Goal: Task Accomplishment & Management: Manage account settings

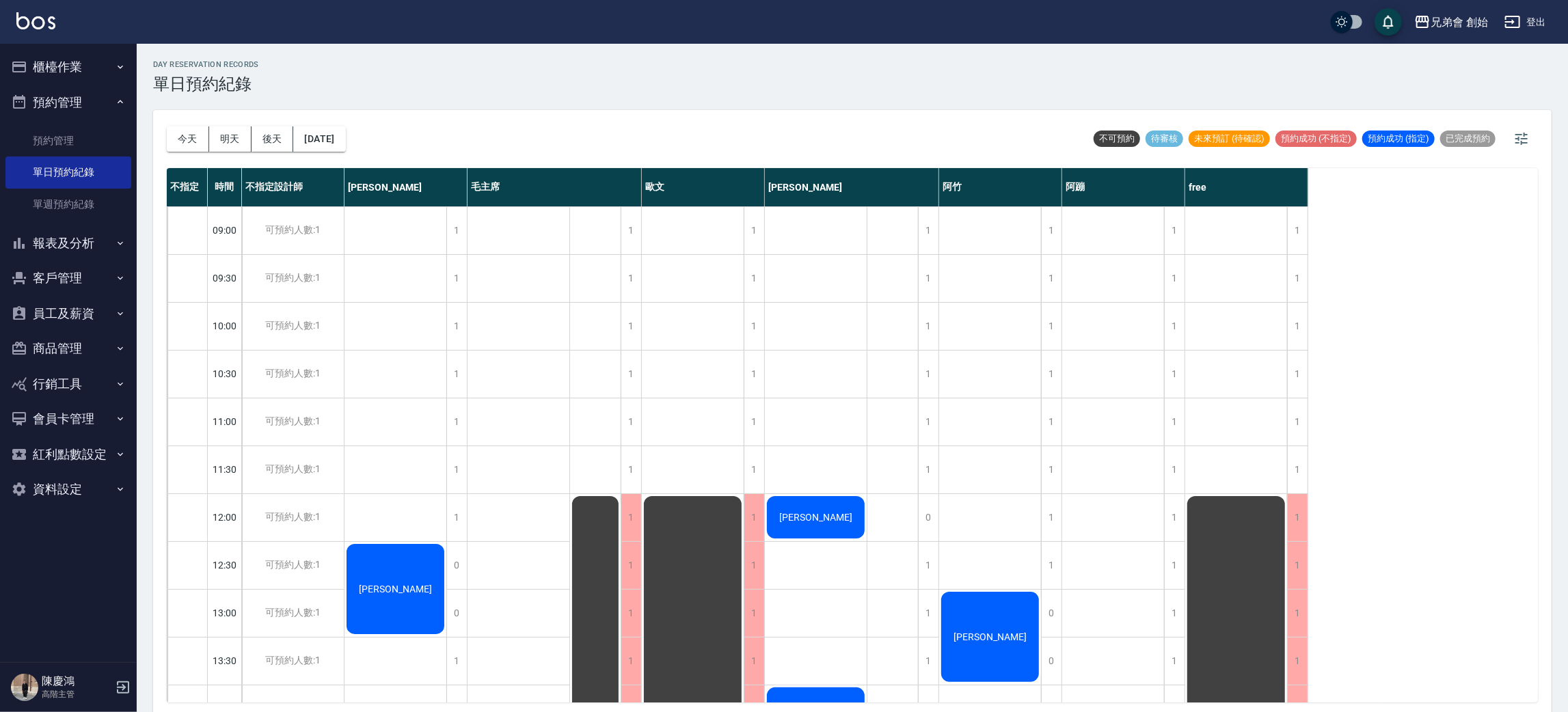
scroll to position [410, 0]
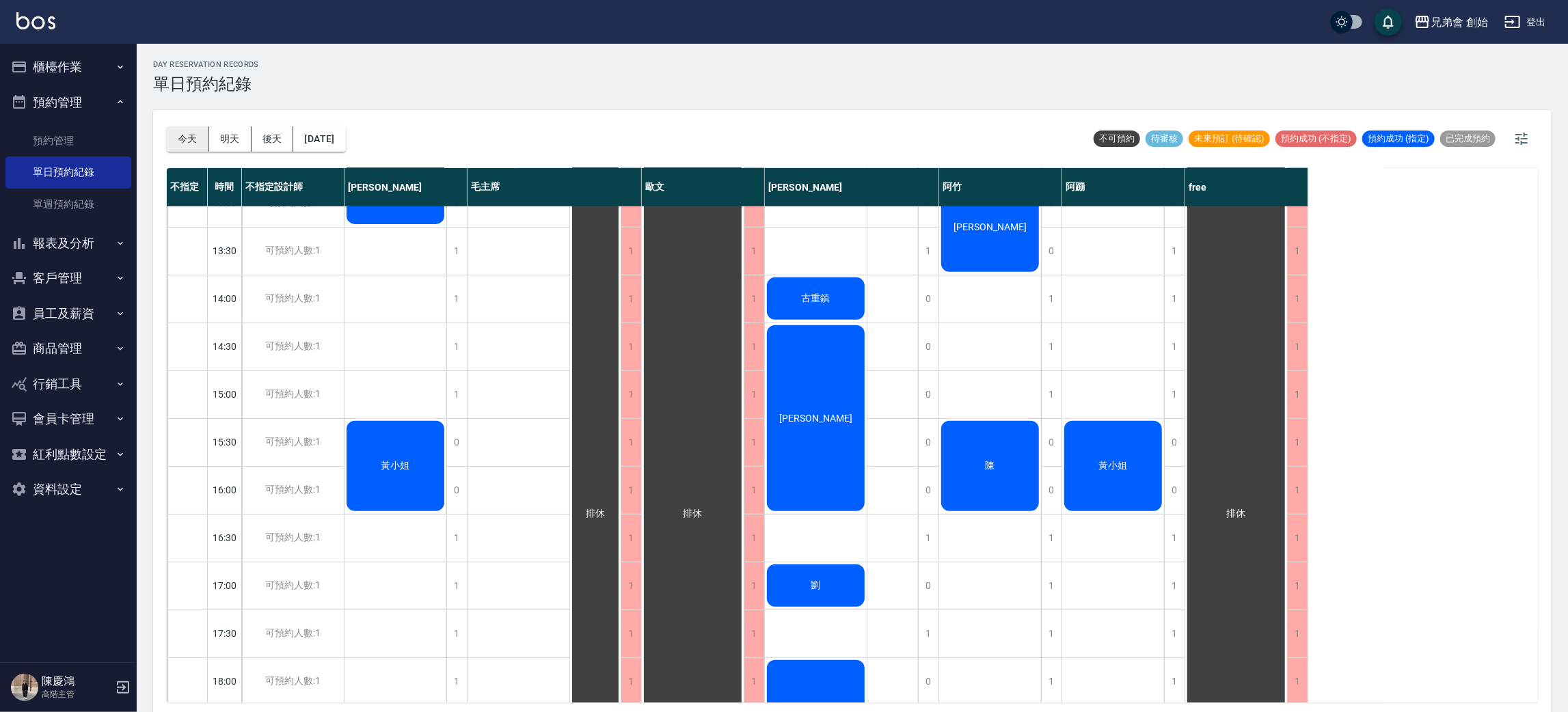
click at [195, 130] on button "今天" at bounding box center [188, 139] width 43 height 25
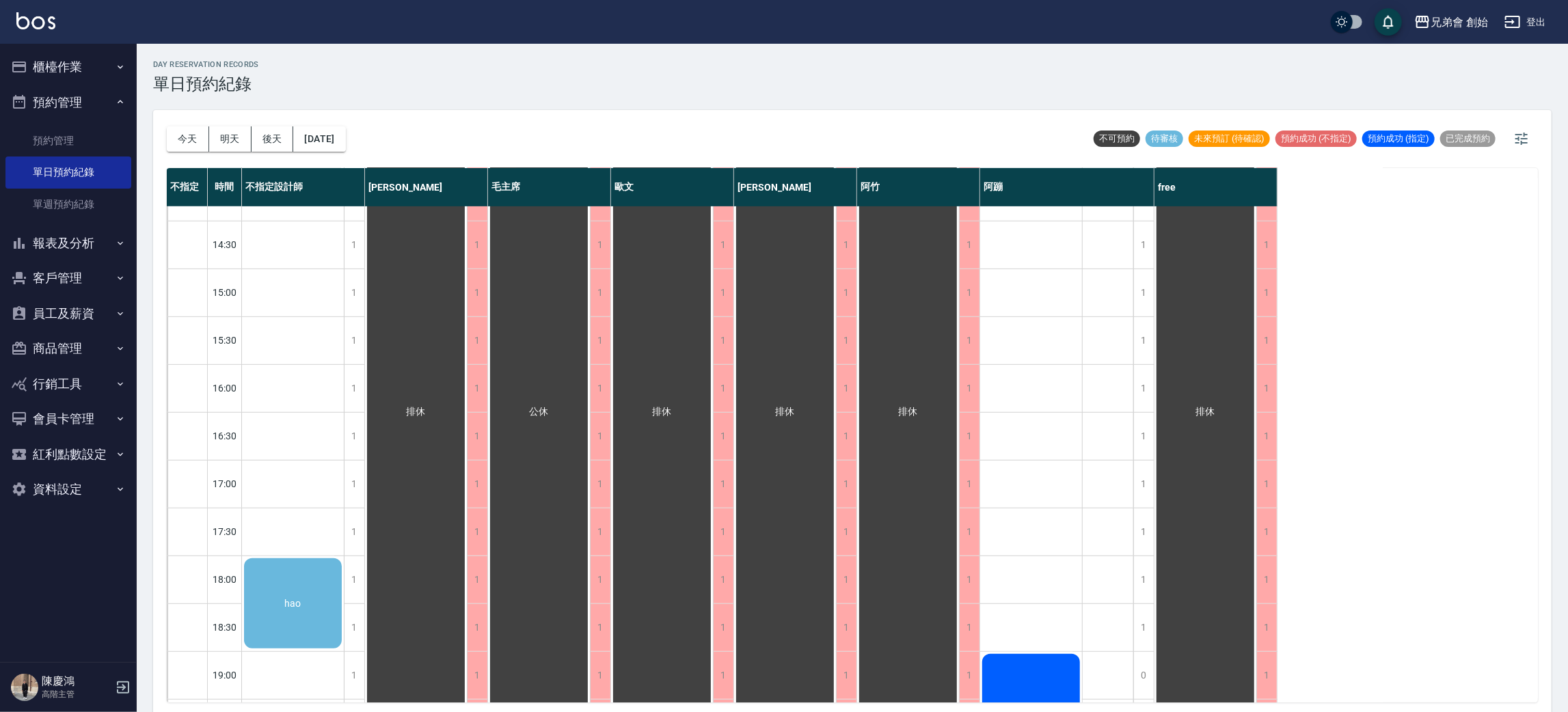
scroll to position [820, 0]
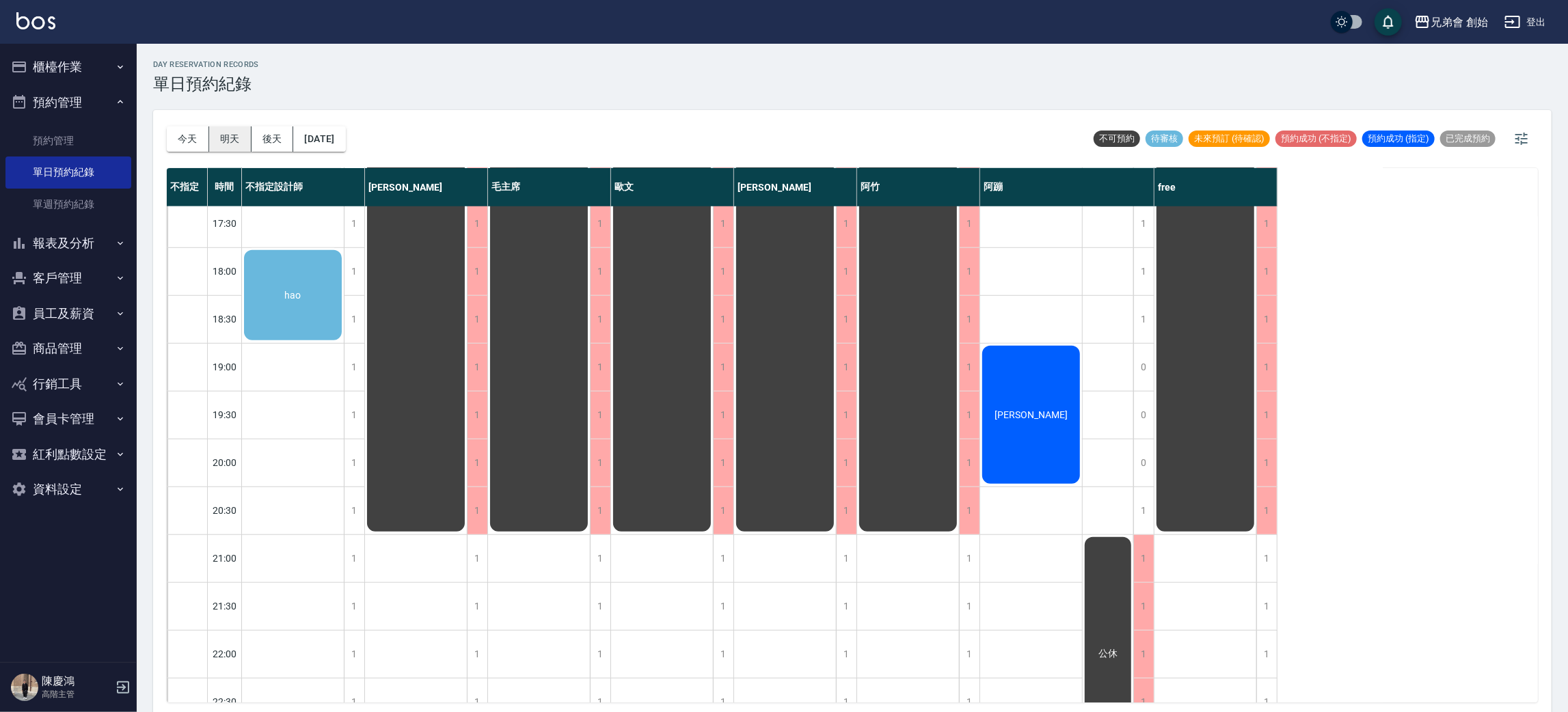
click at [227, 133] on button "明天" at bounding box center [231, 139] width 43 height 25
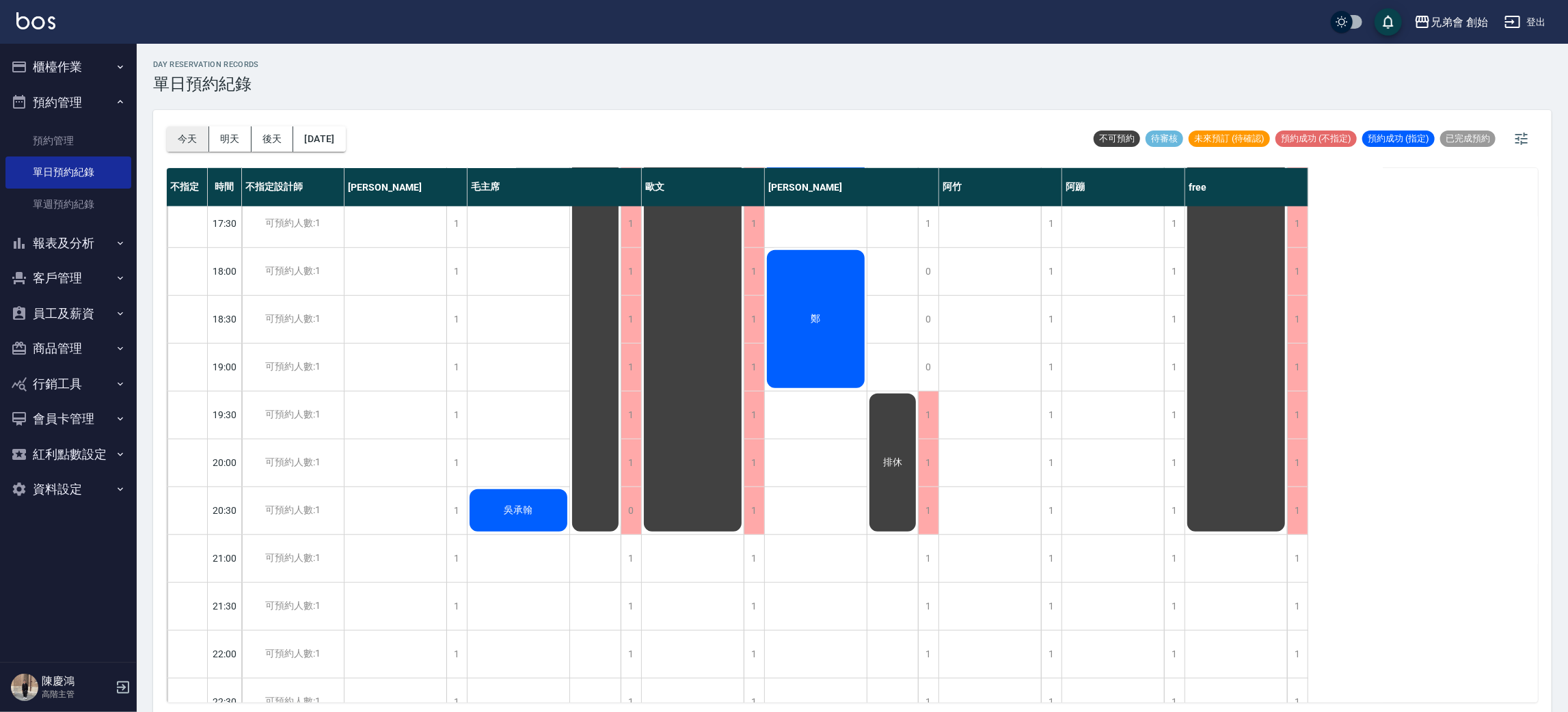
click at [196, 147] on button "今天" at bounding box center [188, 139] width 43 height 25
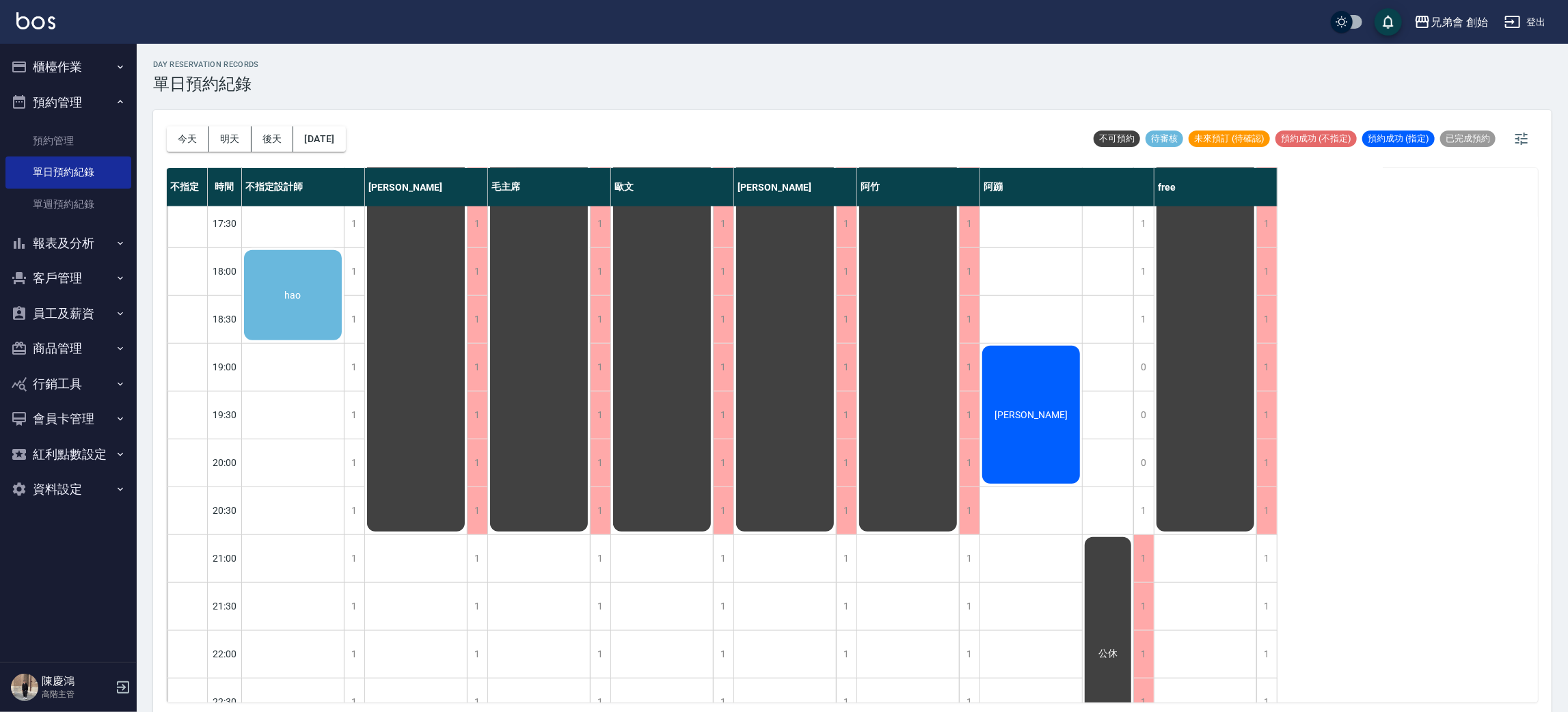
click at [305, 297] on div "hao" at bounding box center [293, 295] width 102 height 94
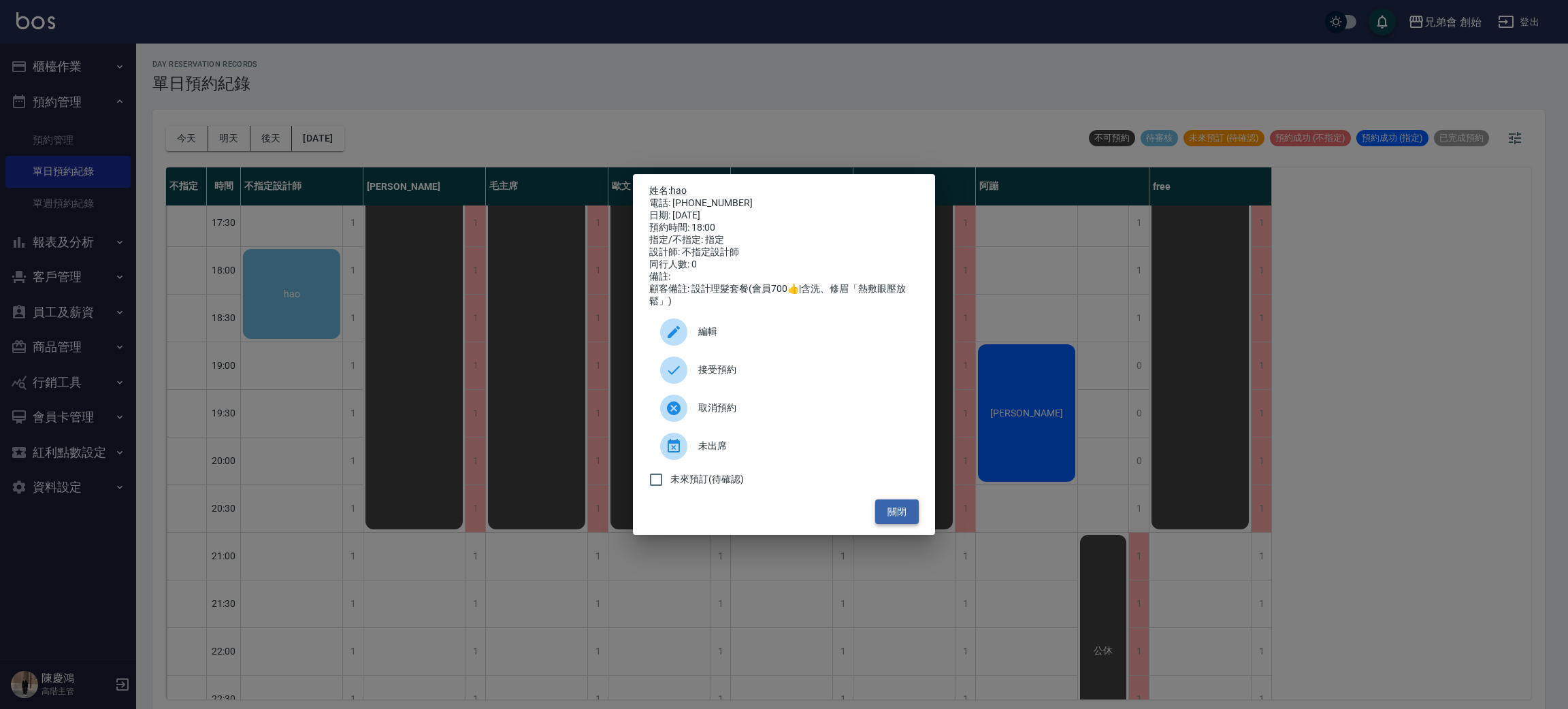
click at [896, 520] on button "關閉" at bounding box center [897, 512] width 44 height 25
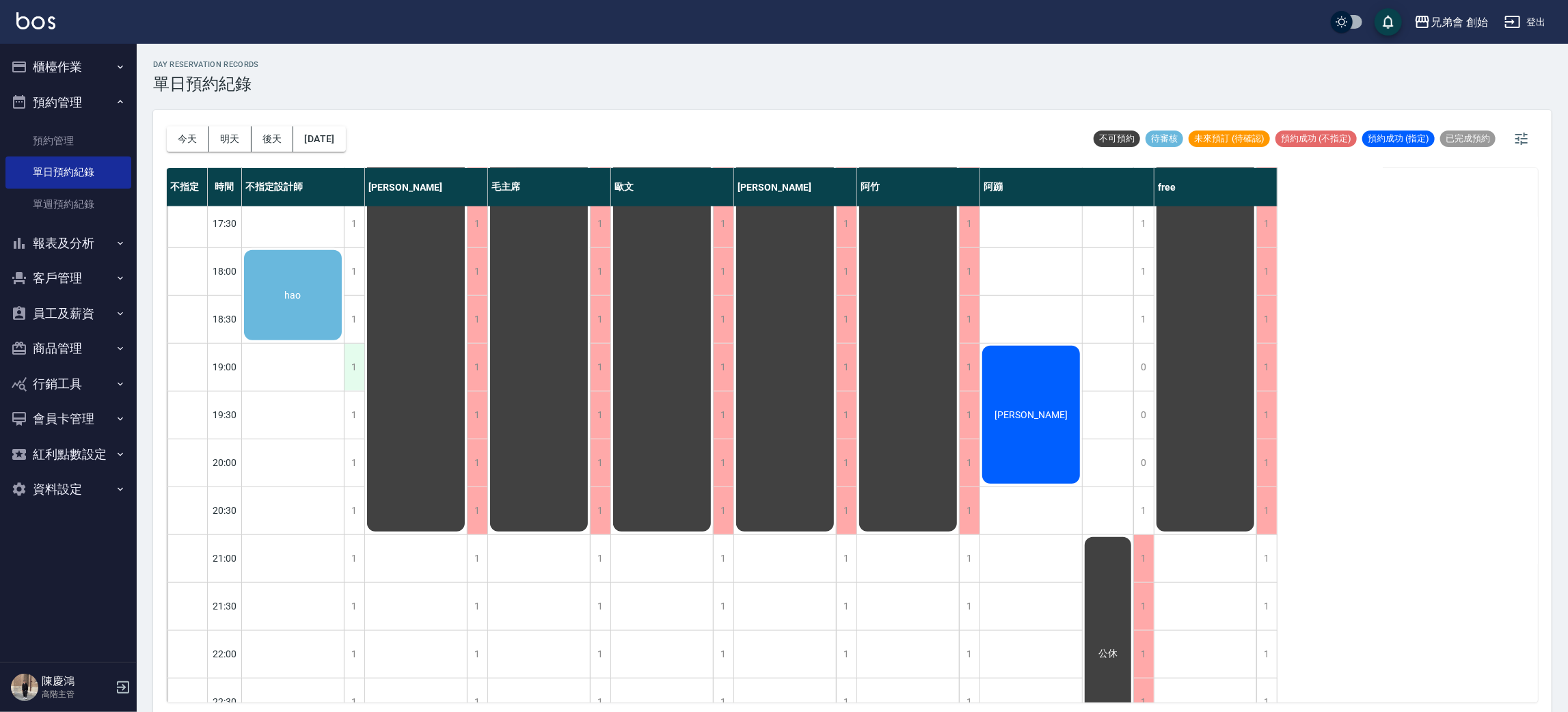
click at [355, 368] on div "1" at bounding box center [354, 367] width 21 height 47
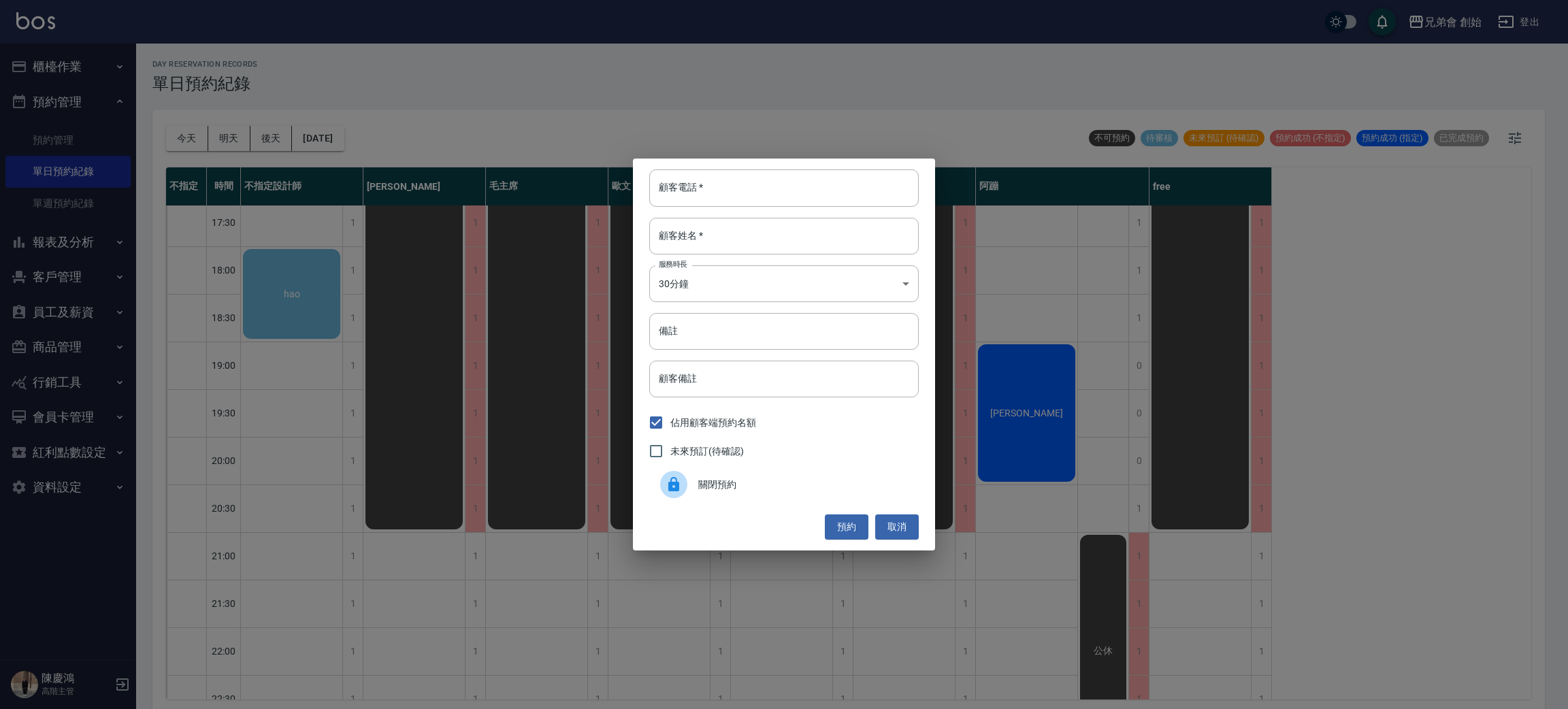
click at [767, 466] on div "關閉預約" at bounding box center [784, 485] width 270 height 38
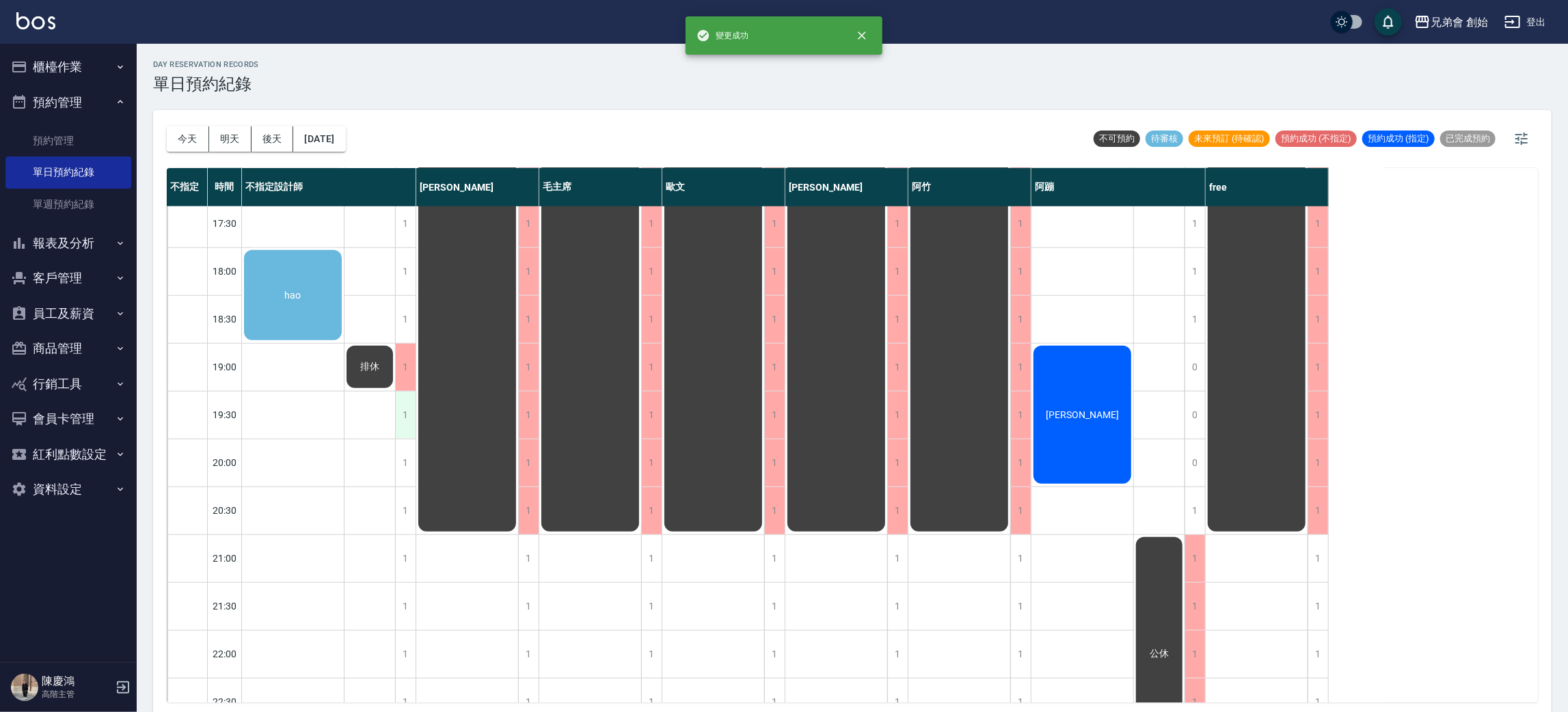
click at [407, 404] on div "1" at bounding box center [406, 415] width 21 height 47
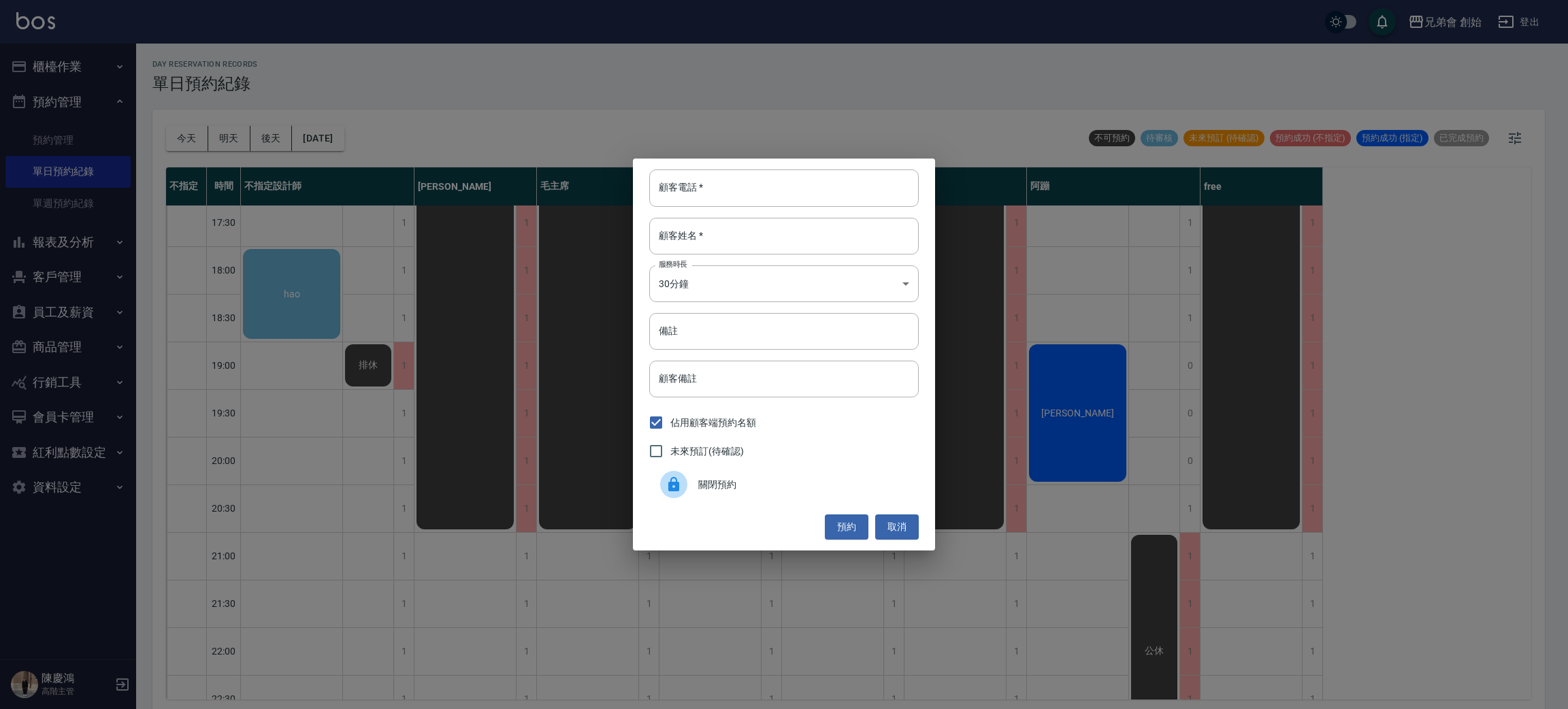
click at [803, 483] on span "關閉預約" at bounding box center [803, 485] width 210 height 14
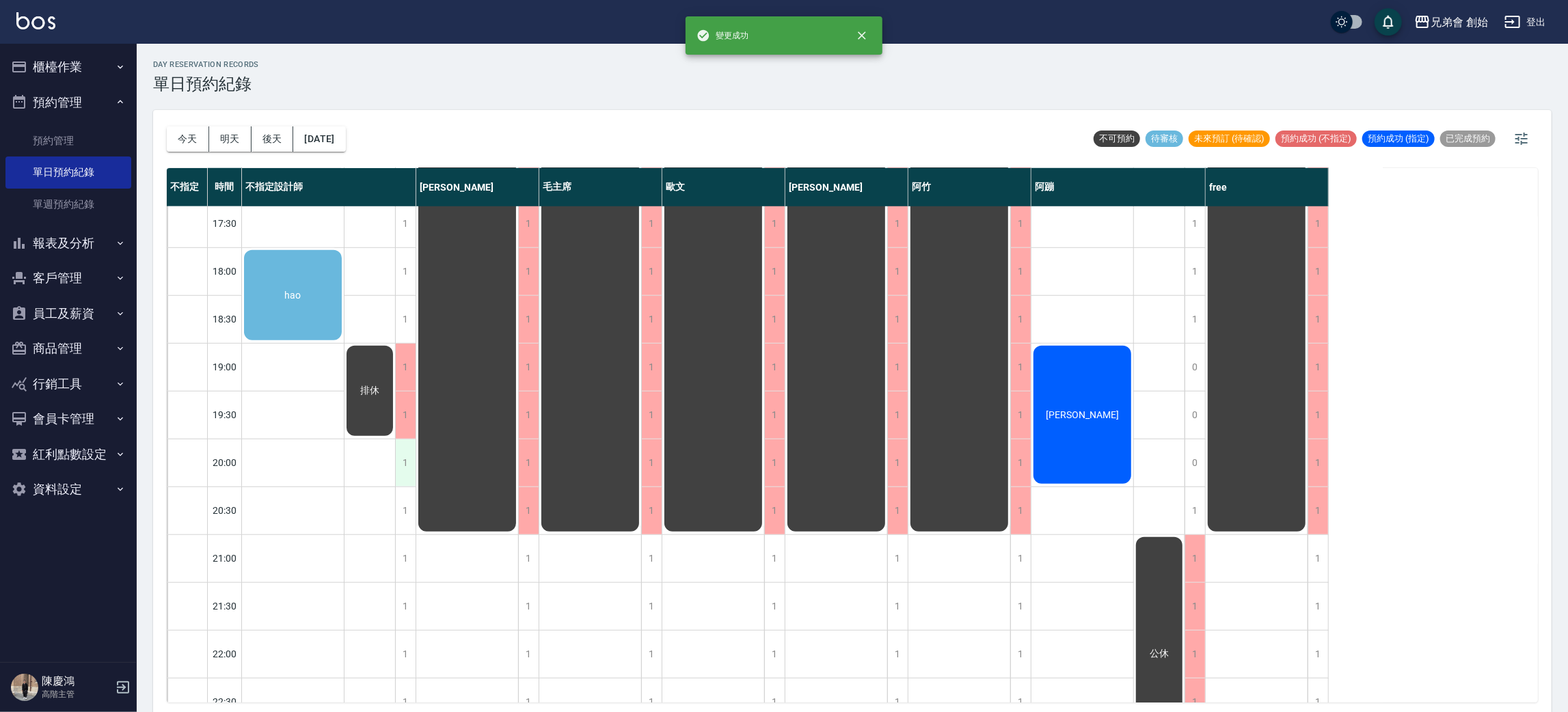
click at [411, 445] on div "1" at bounding box center [406, 463] width 21 height 47
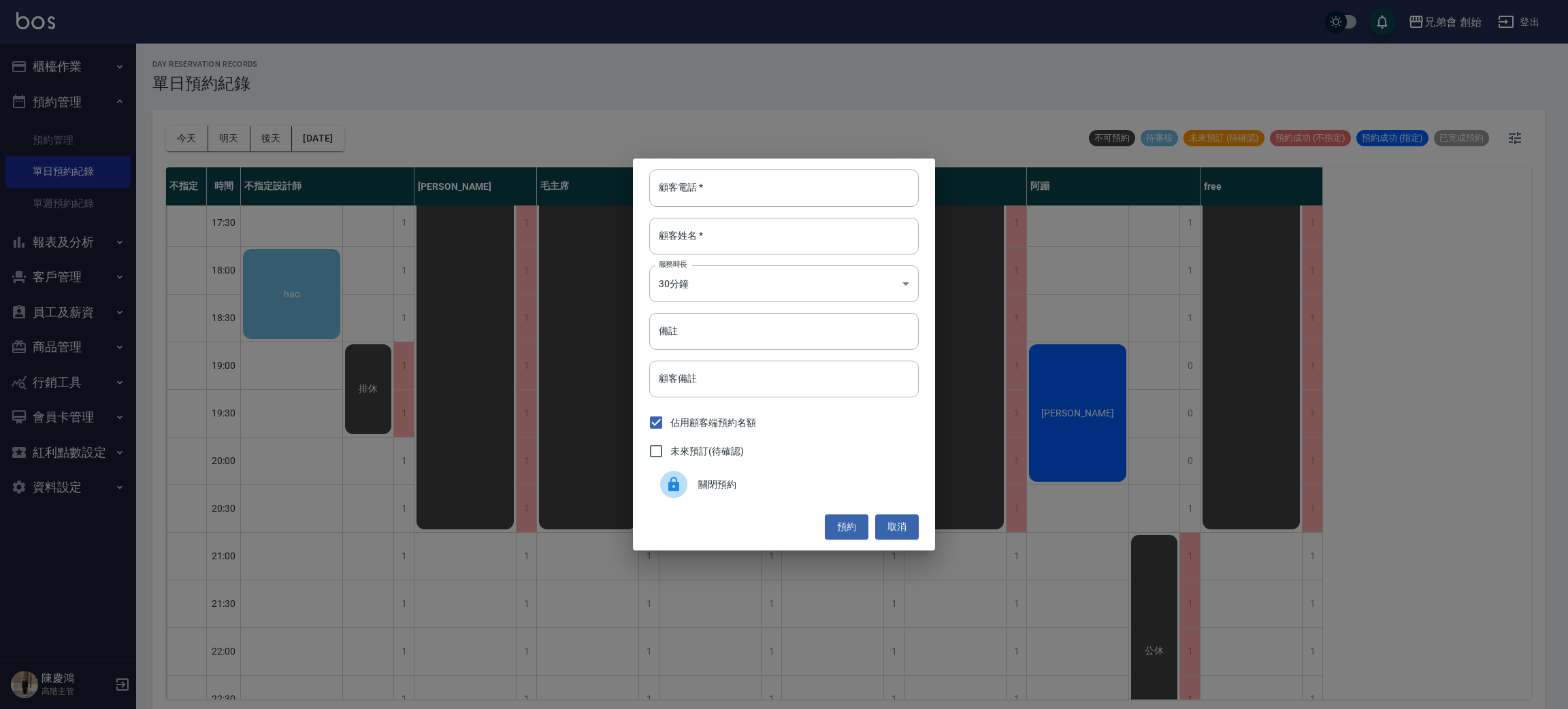
click at [744, 492] on div "關閉預約" at bounding box center [784, 485] width 270 height 38
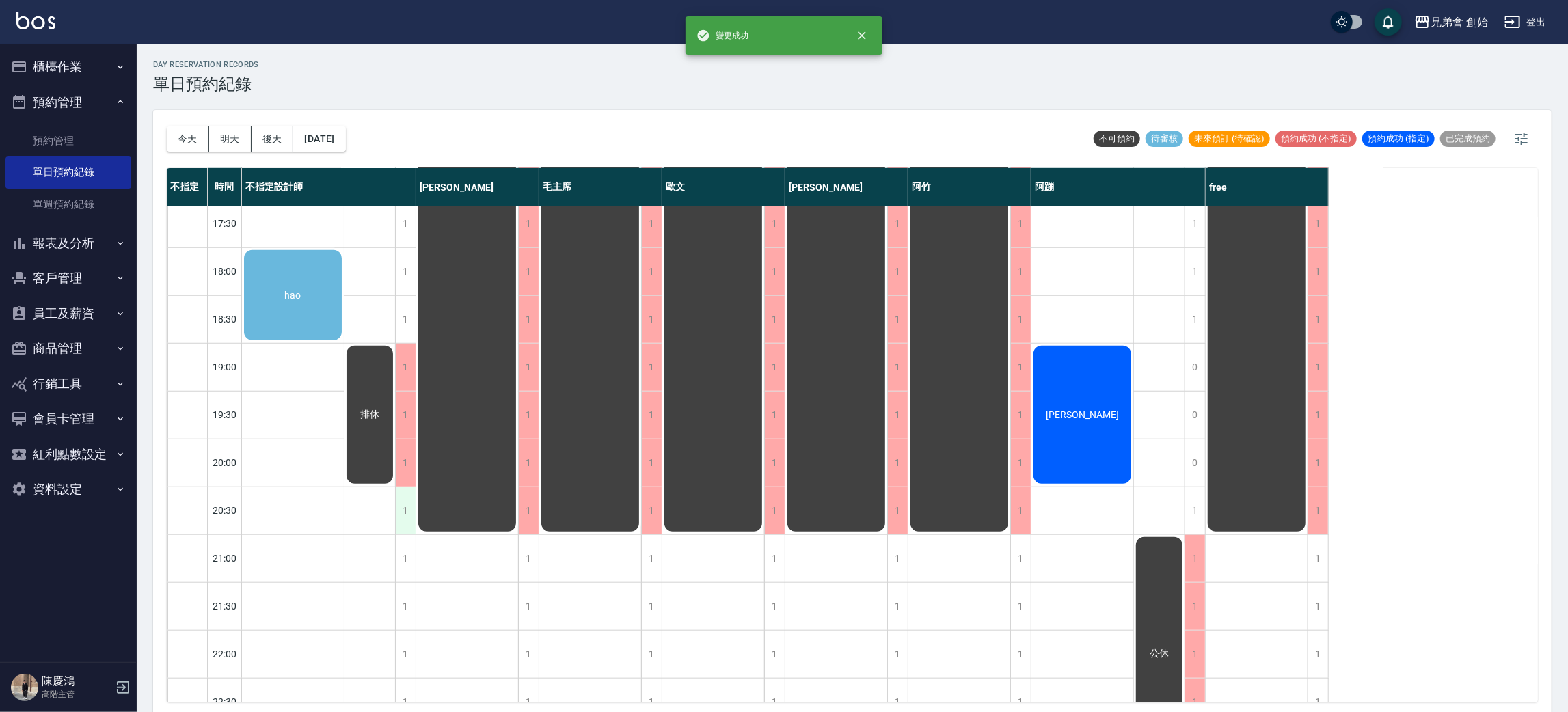
click at [408, 514] on div "1" at bounding box center [406, 511] width 21 height 47
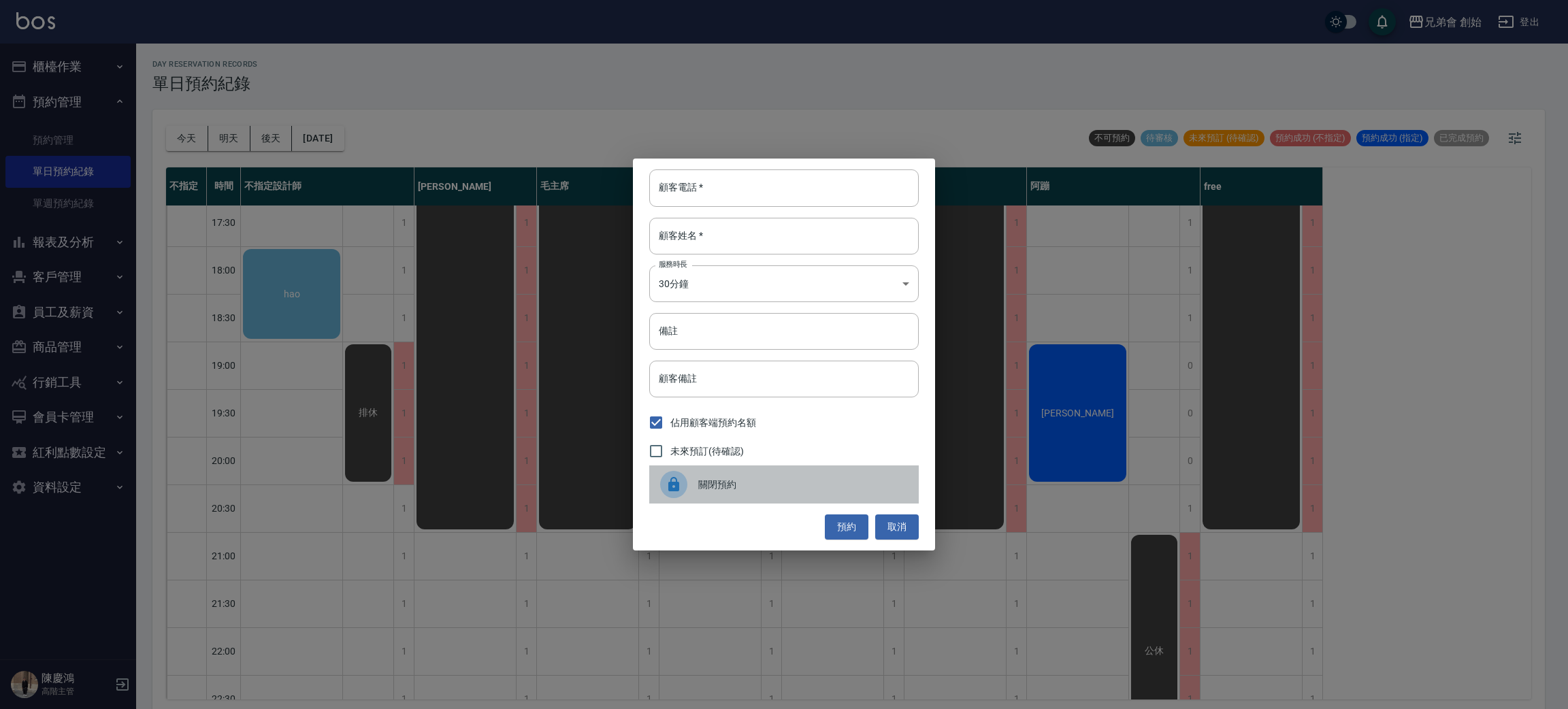
click at [790, 478] on span "關閉預約" at bounding box center [803, 485] width 210 height 14
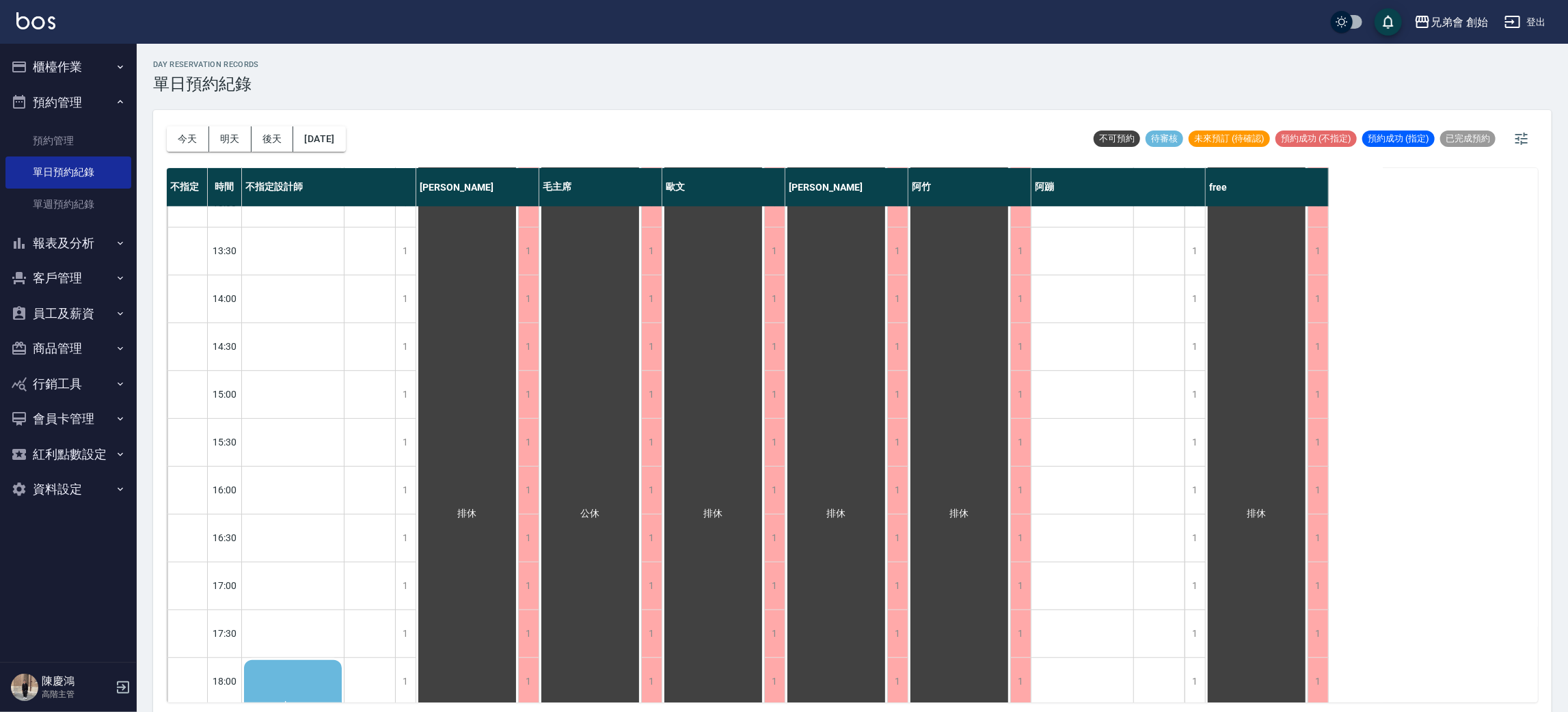
scroll to position [820, 0]
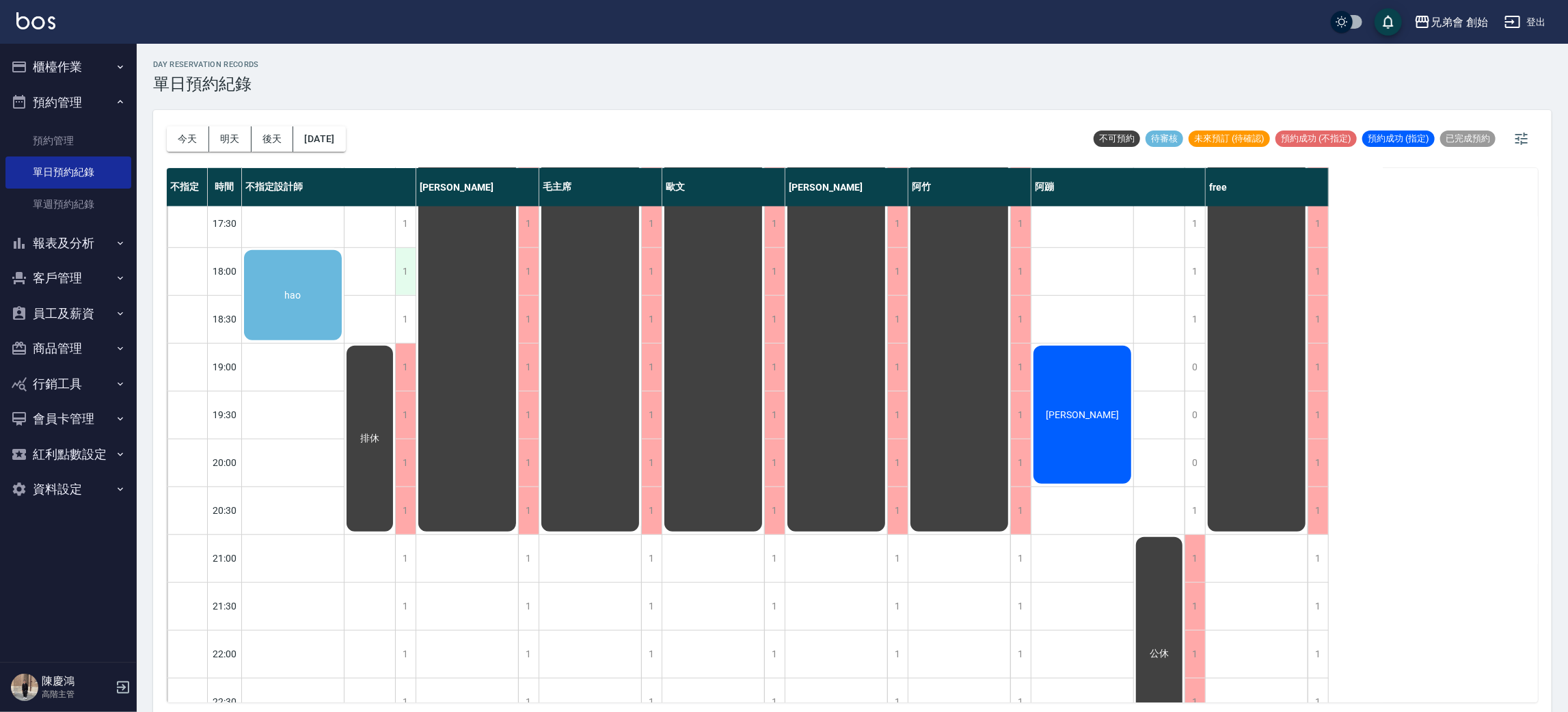
click at [400, 270] on div "1" at bounding box center [406, 271] width 21 height 47
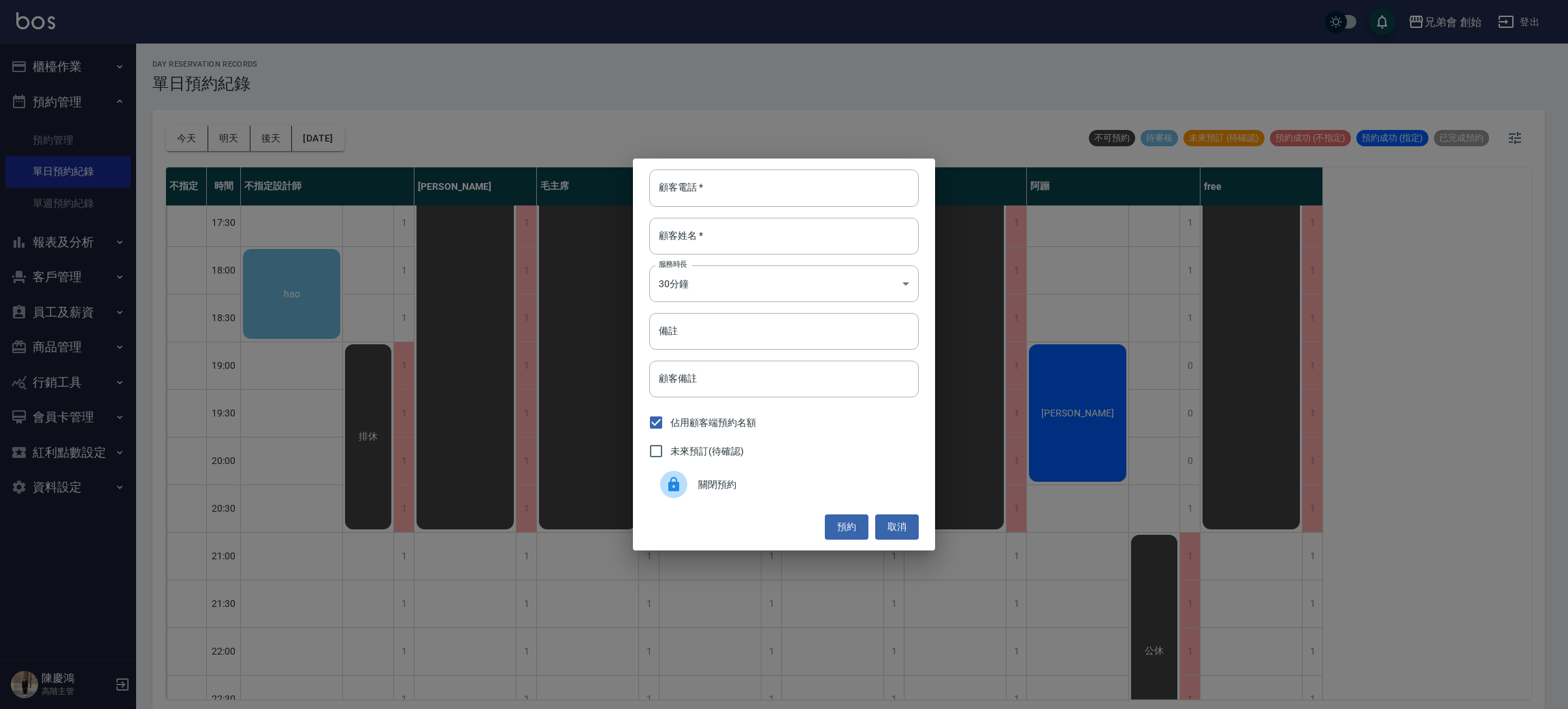
drag, startPoint x: 713, startPoint y: 489, endPoint x: 516, endPoint y: 453, distance: 200.3
click at [703, 488] on span "關閉預約" at bounding box center [803, 485] width 210 height 14
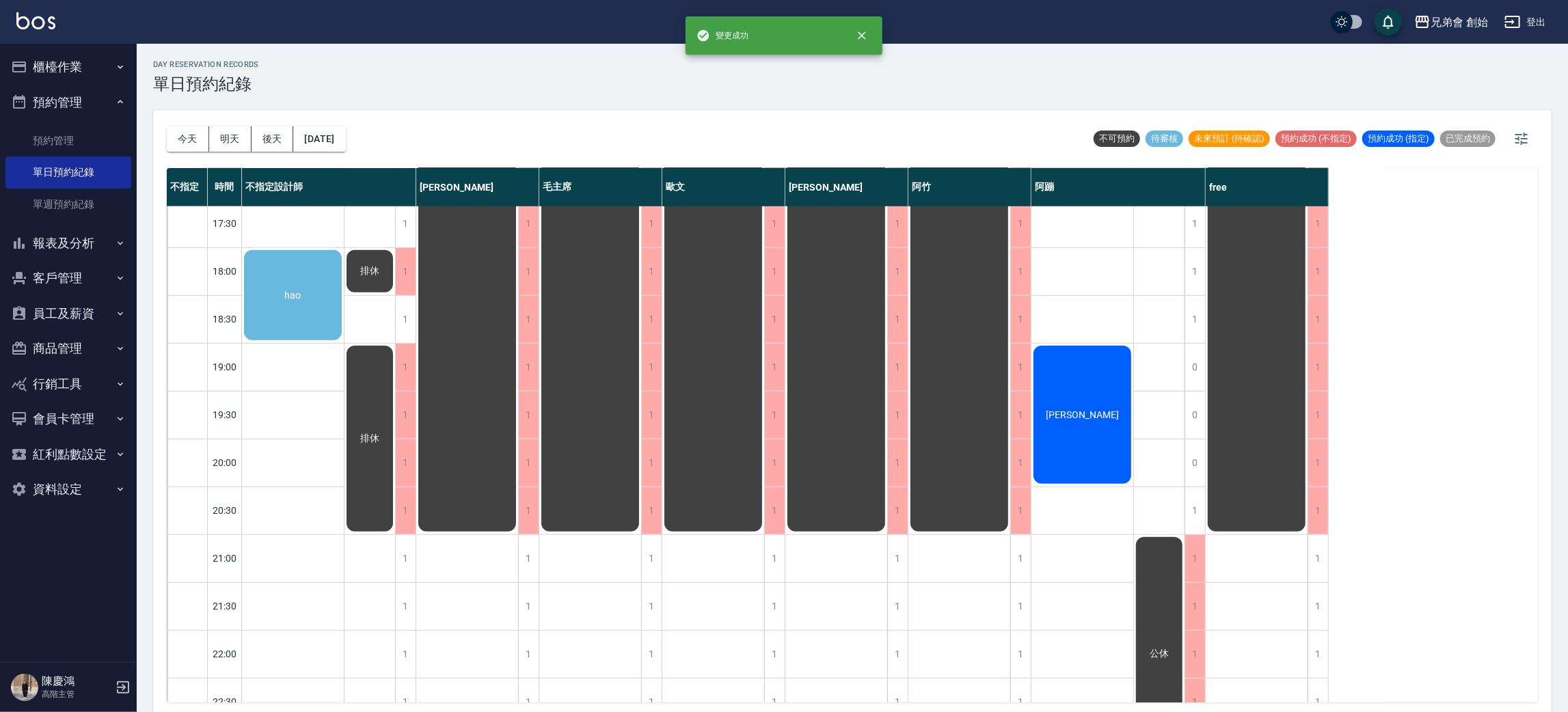
click at [344, 313] on div "排休" at bounding box center [293, 295] width 102 height 94
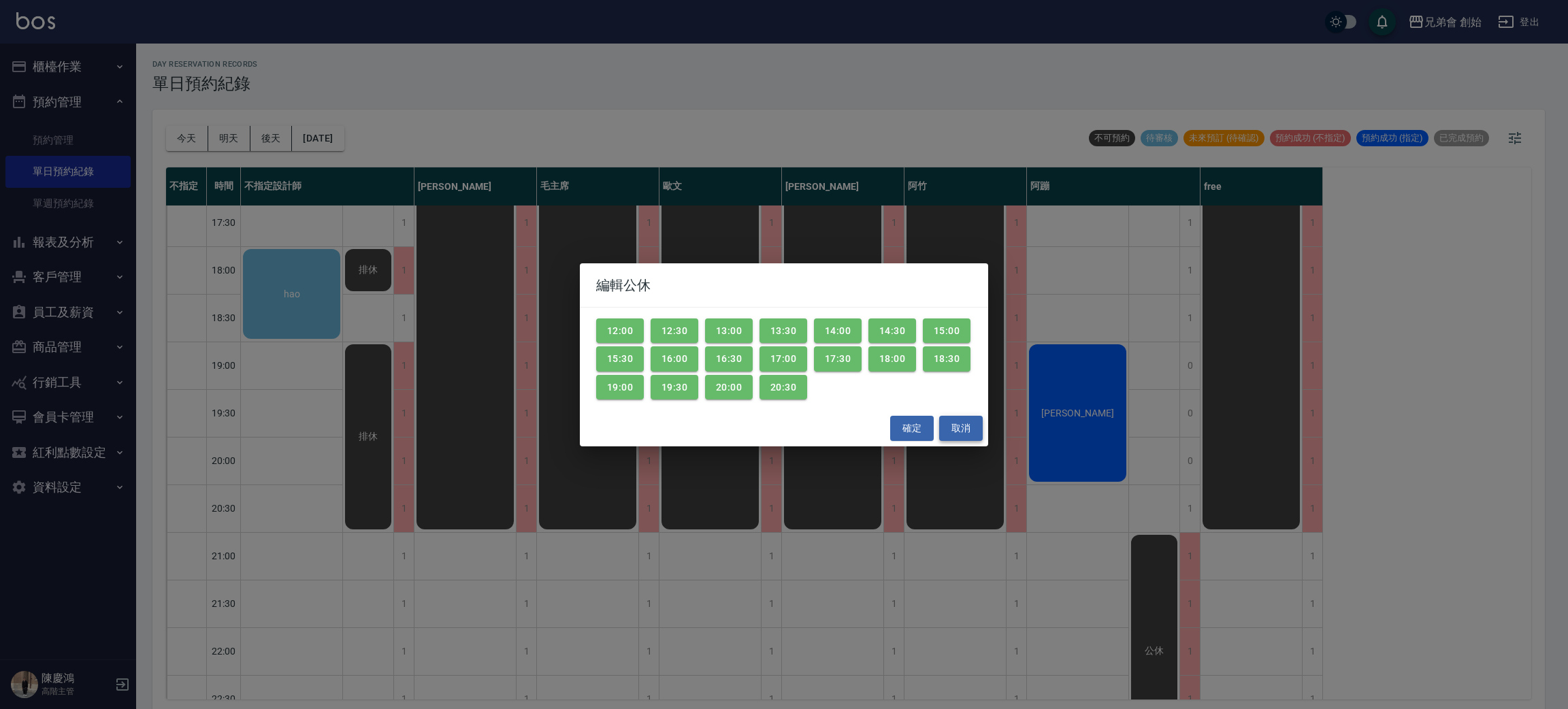
click at [975, 430] on button "取消" at bounding box center [961, 428] width 44 height 25
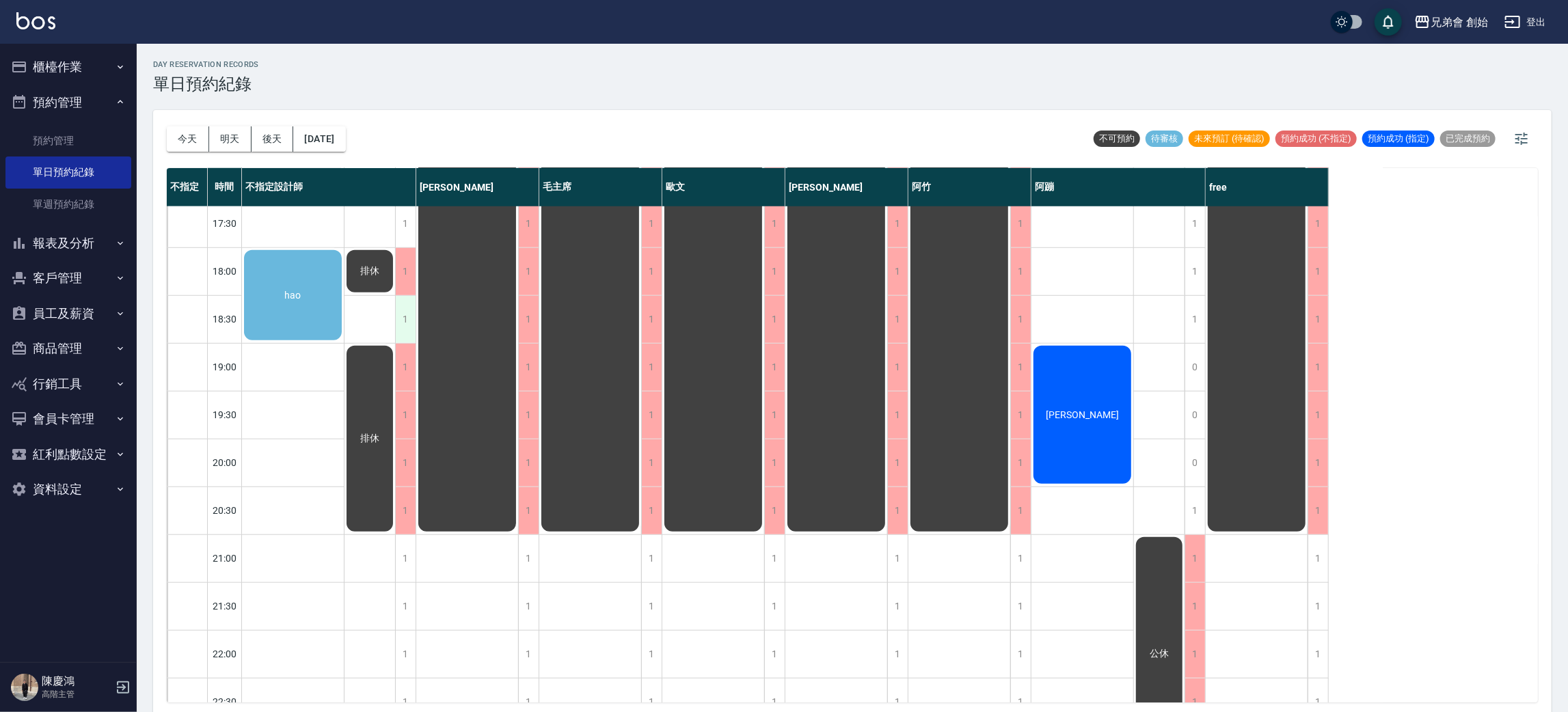
click at [413, 306] on div "1" at bounding box center [406, 320] width 21 height 47
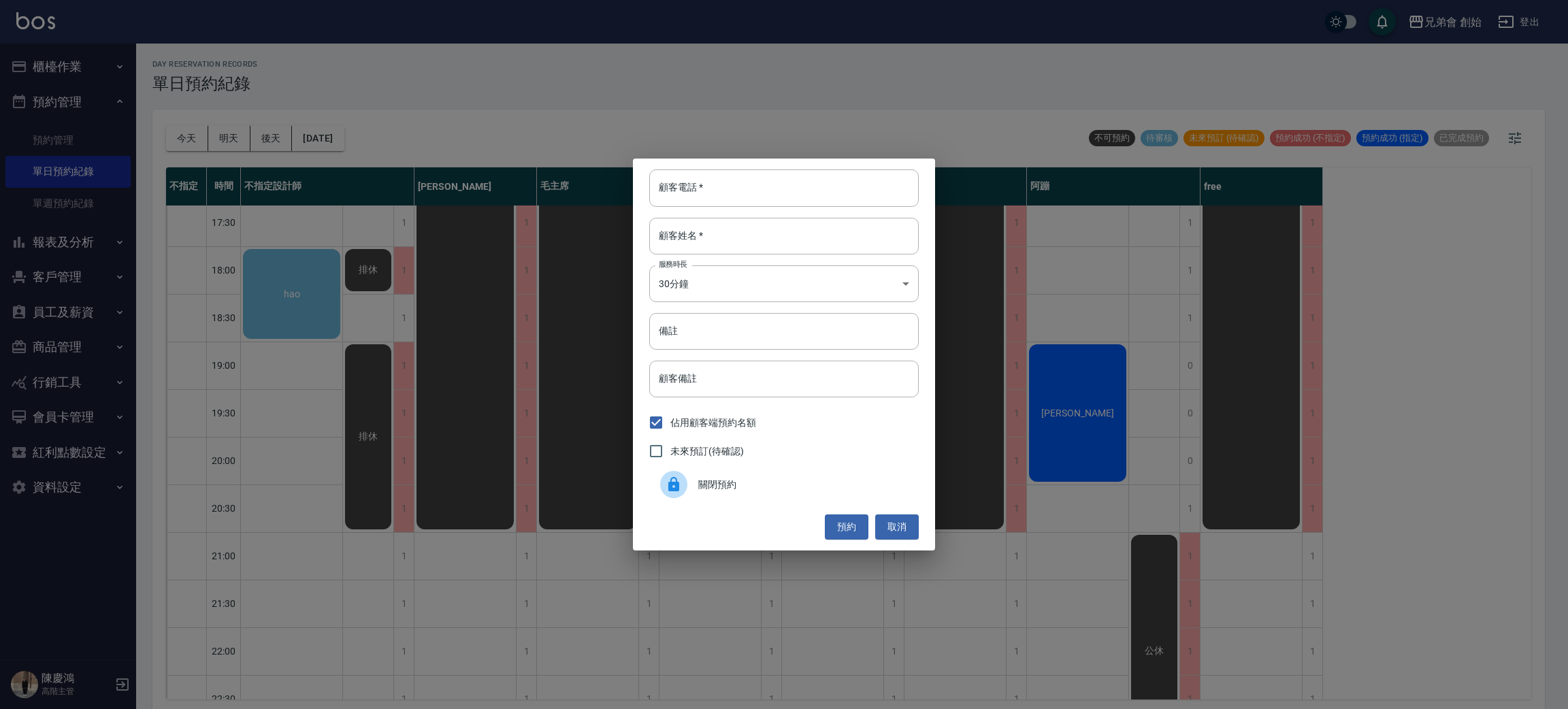
drag, startPoint x: 765, startPoint y: 477, endPoint x: 726, endPoint y: 471, distance: 39.5
click at [765, 476] on div "關閉預約" at bounding box center [784, 485] width 270 height 38
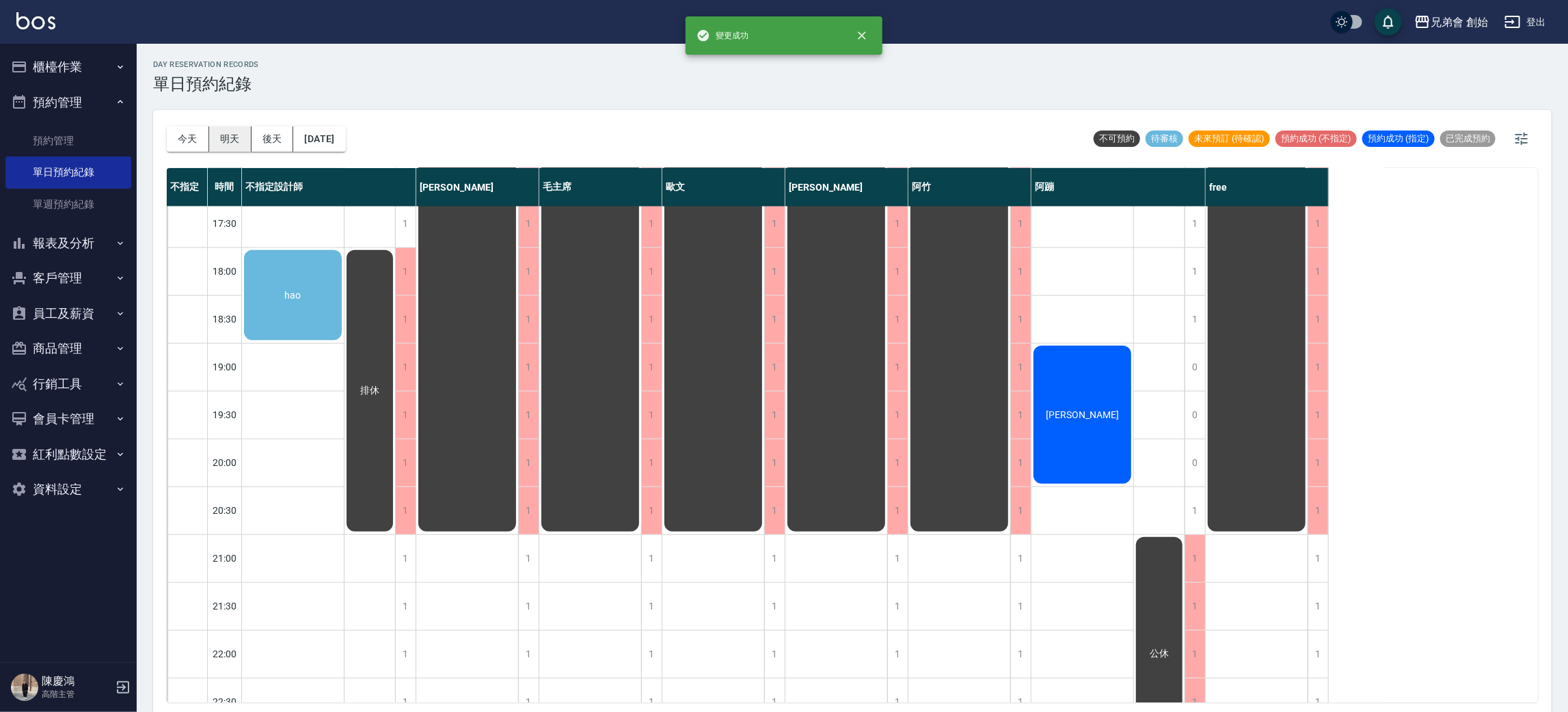
click at [225, 134] on button "明天" at bounding box center [231, 139] width 43 height 25
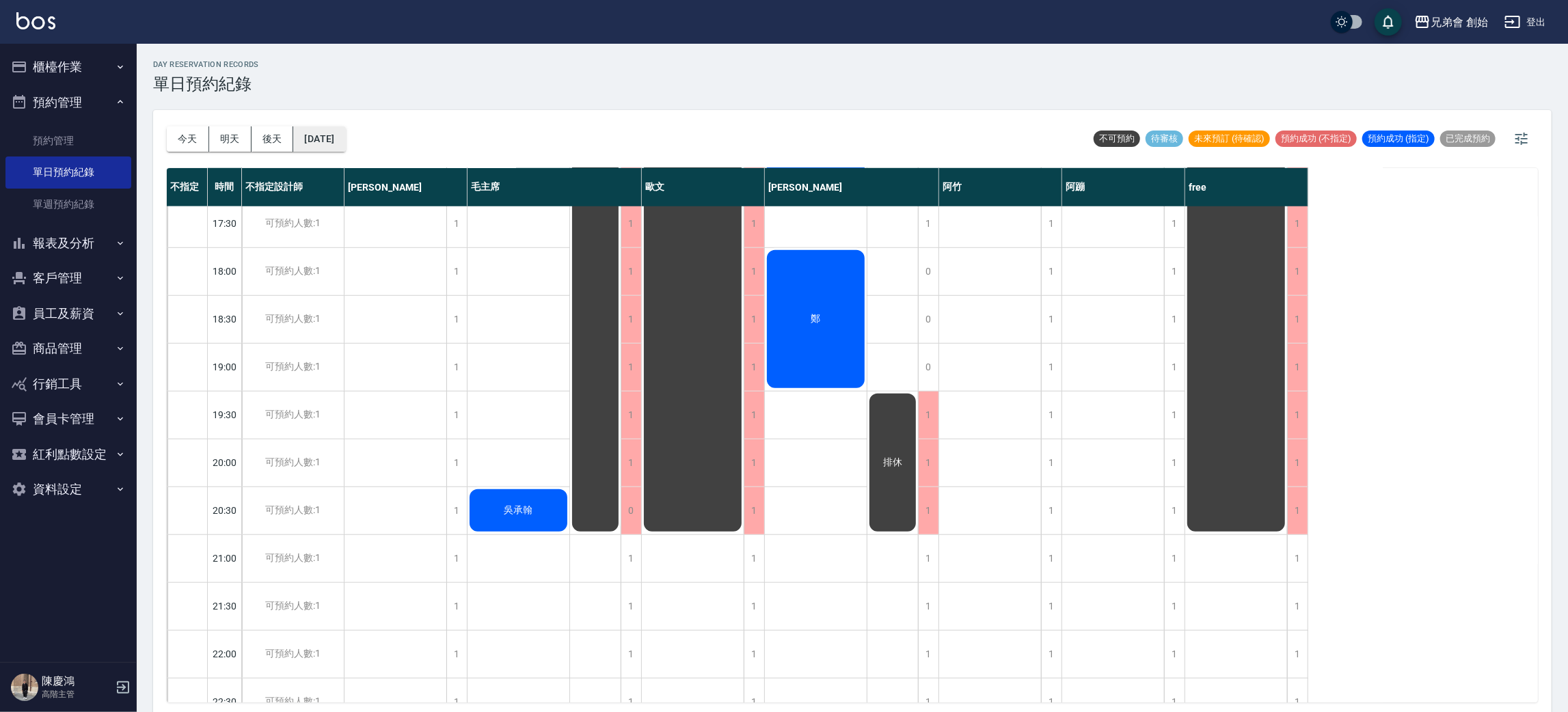
click at [345, 138] on button "[DATE]" at bounding box center [319, 139] width 52 height 25
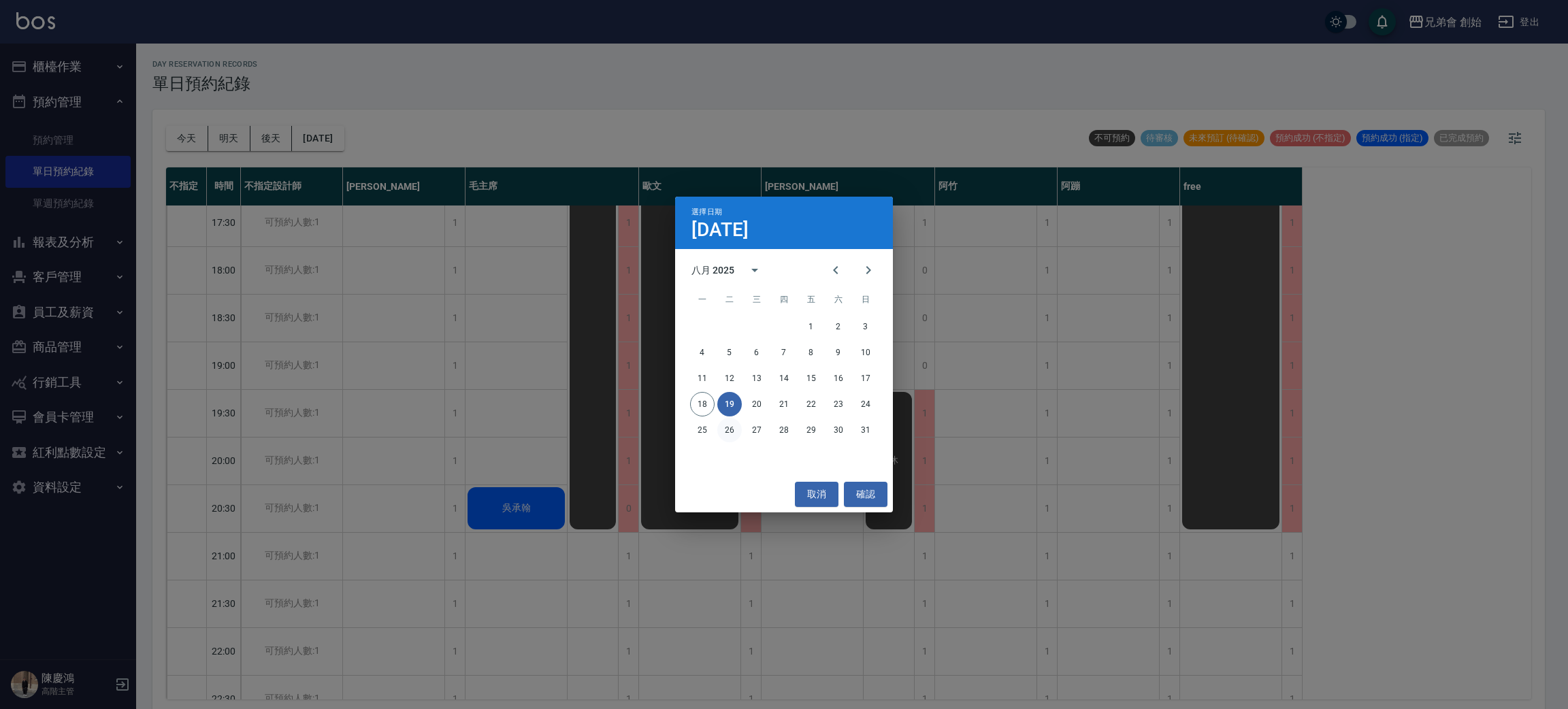
click at [726, 434] on button "26" at bounding box center [730, 430] width 25 height 25
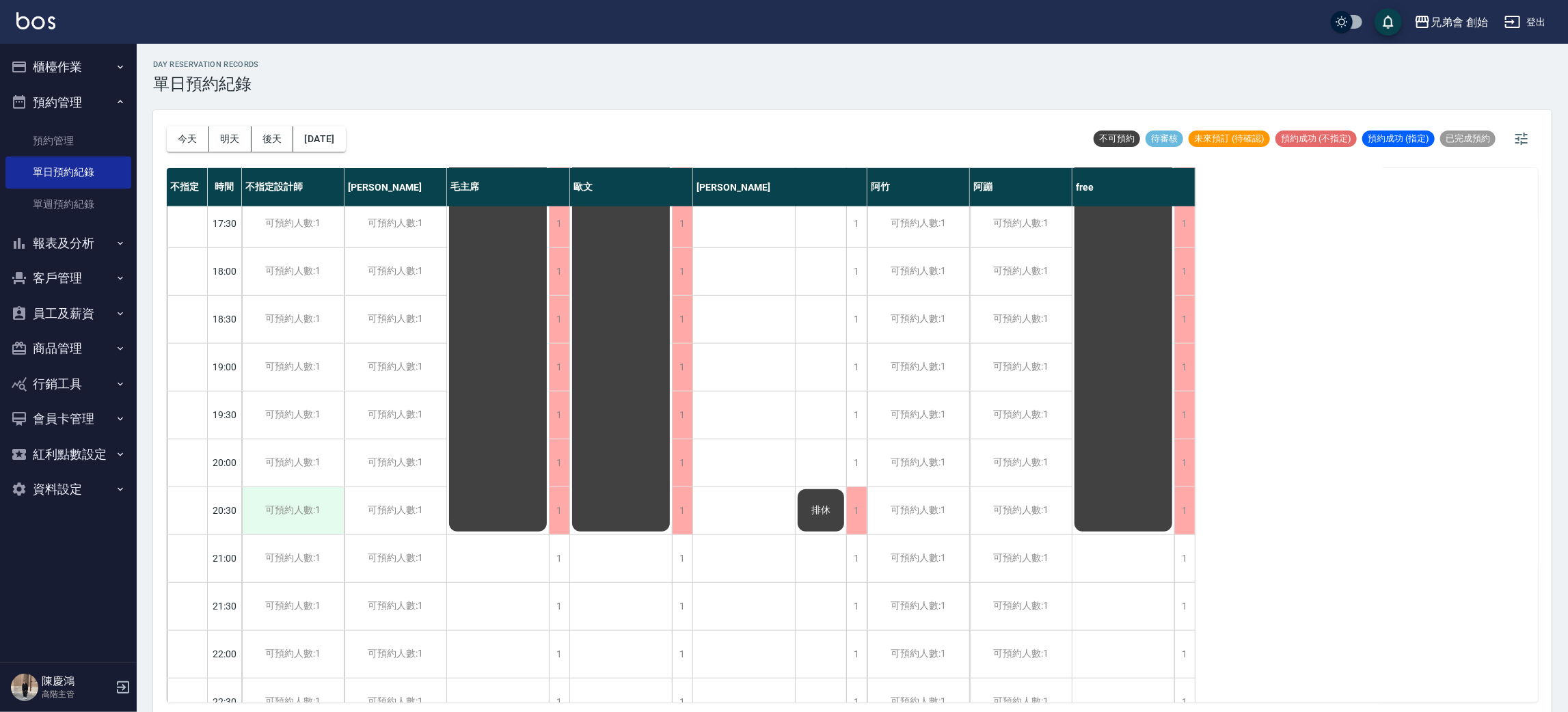
click at [282, 498] on div "可預約人數:1" at bounding box center [293, 511] width 102 height 47
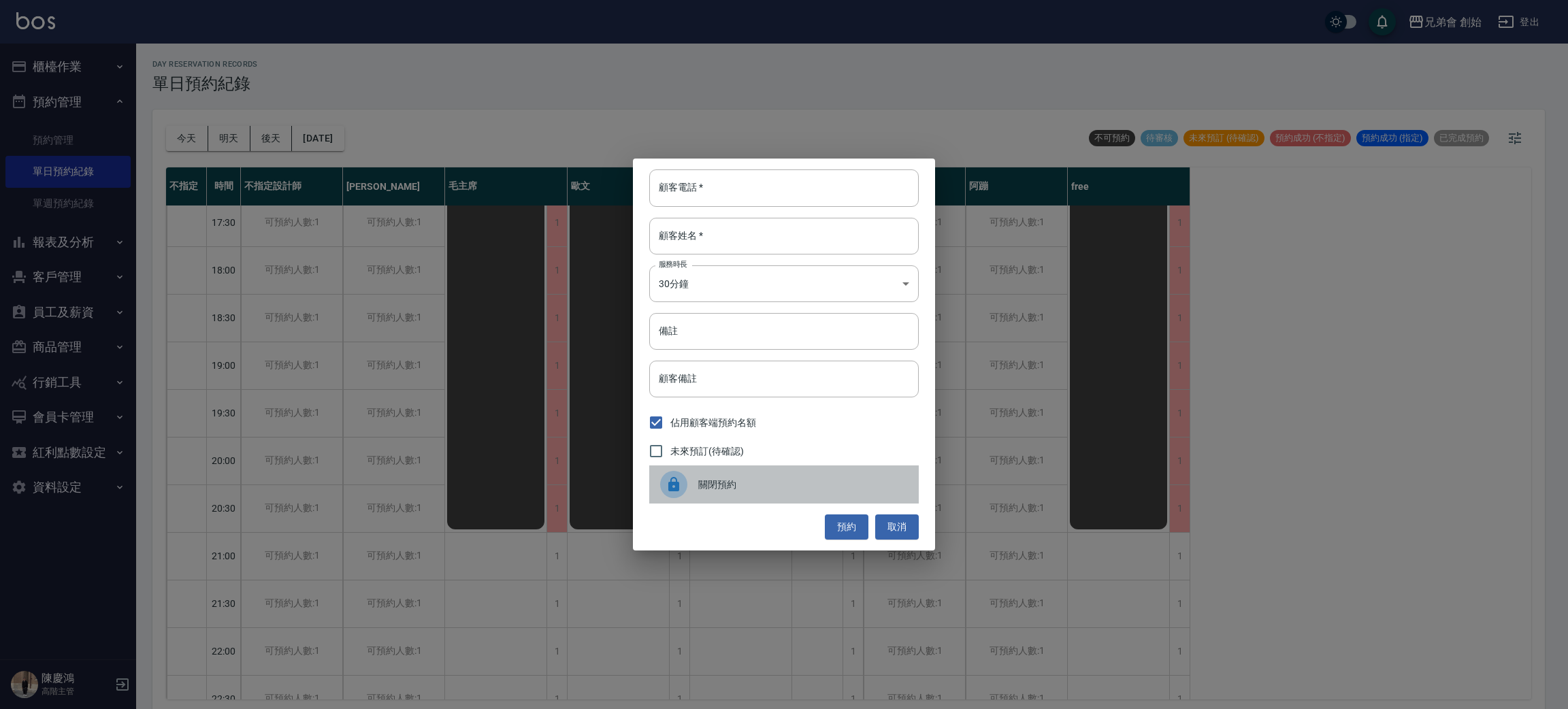
click at [676, 477] on icon at bounding box center [674, 485] width 16 height 16
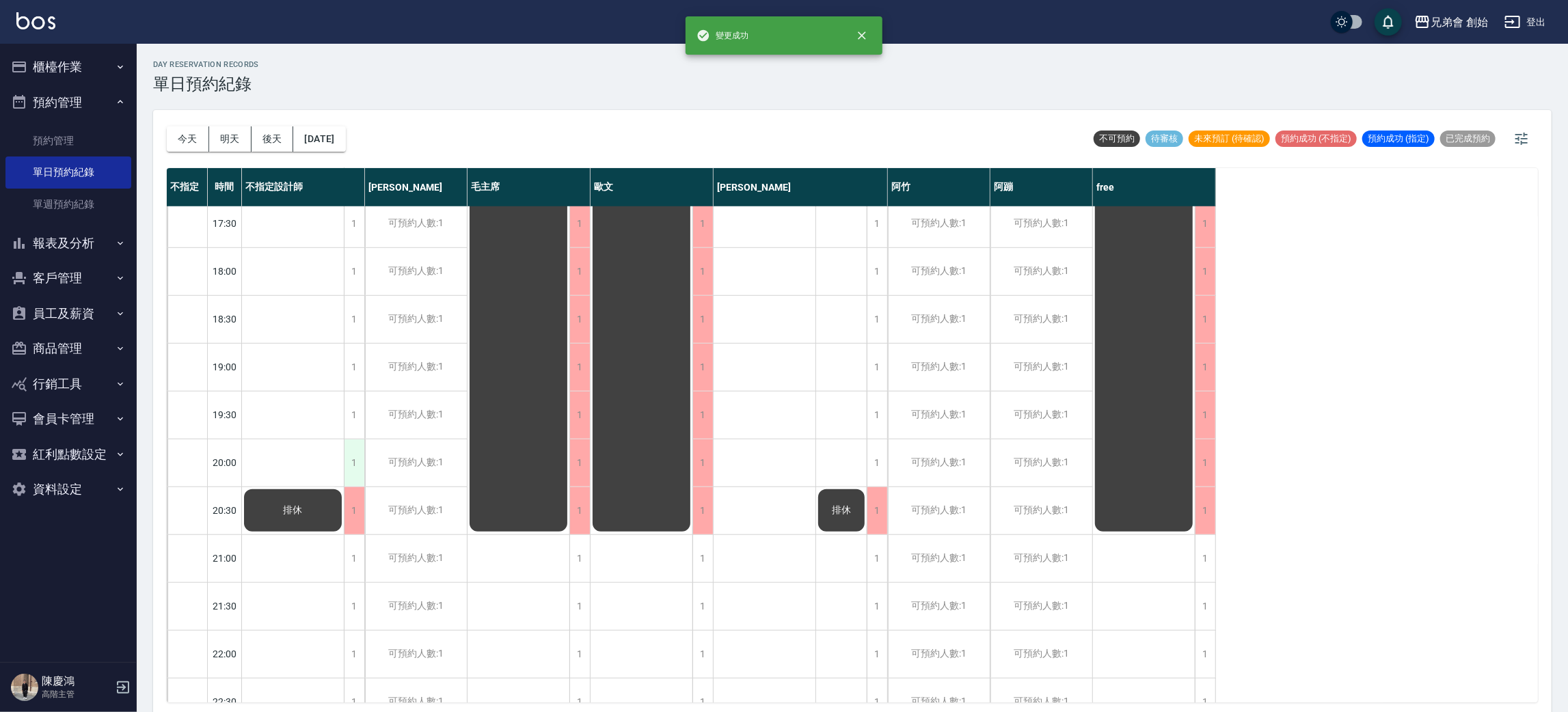
click at [355, 470] on div "1" at bounding box center [354, 463] width 21 height 47
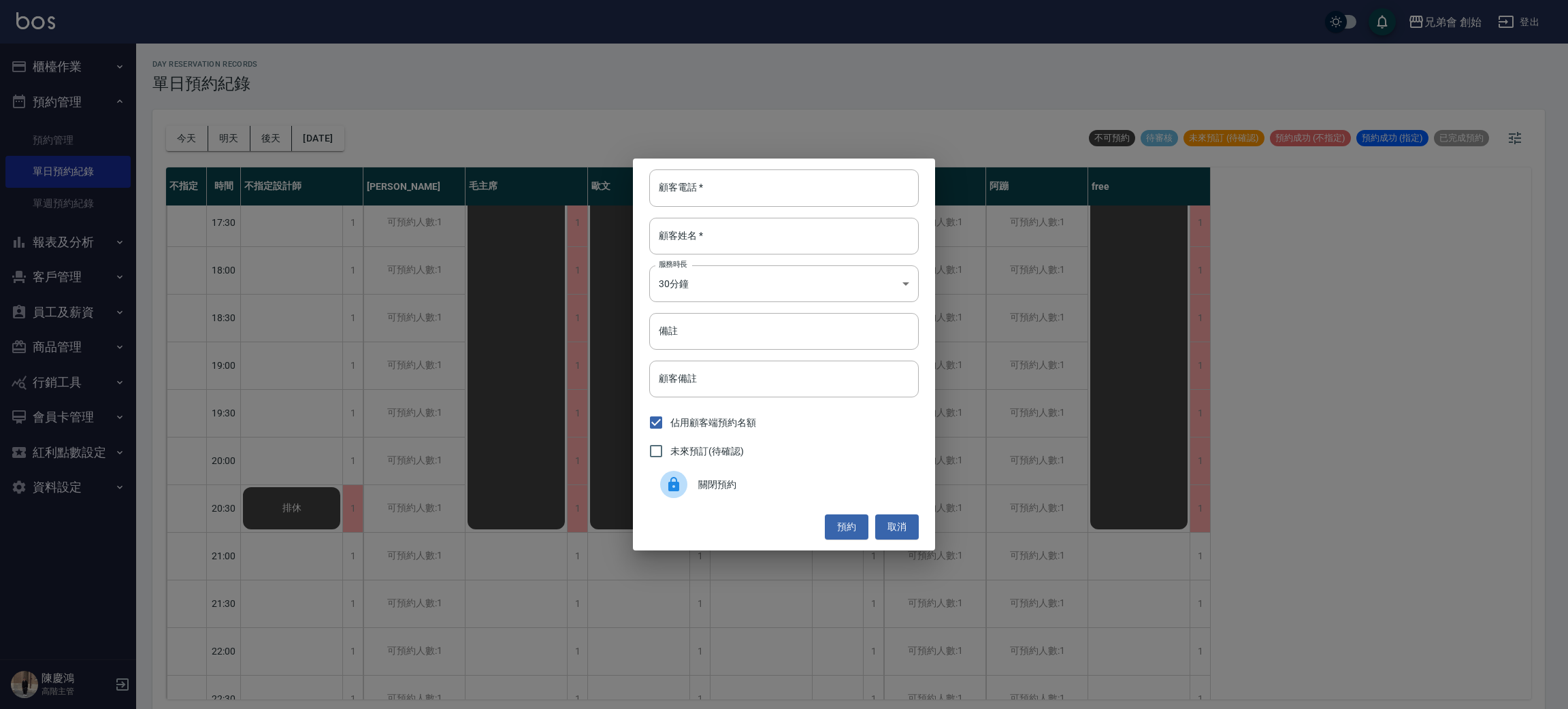
click at [680, 481] on icon at bounding box center [674, 485] width 16 height 16
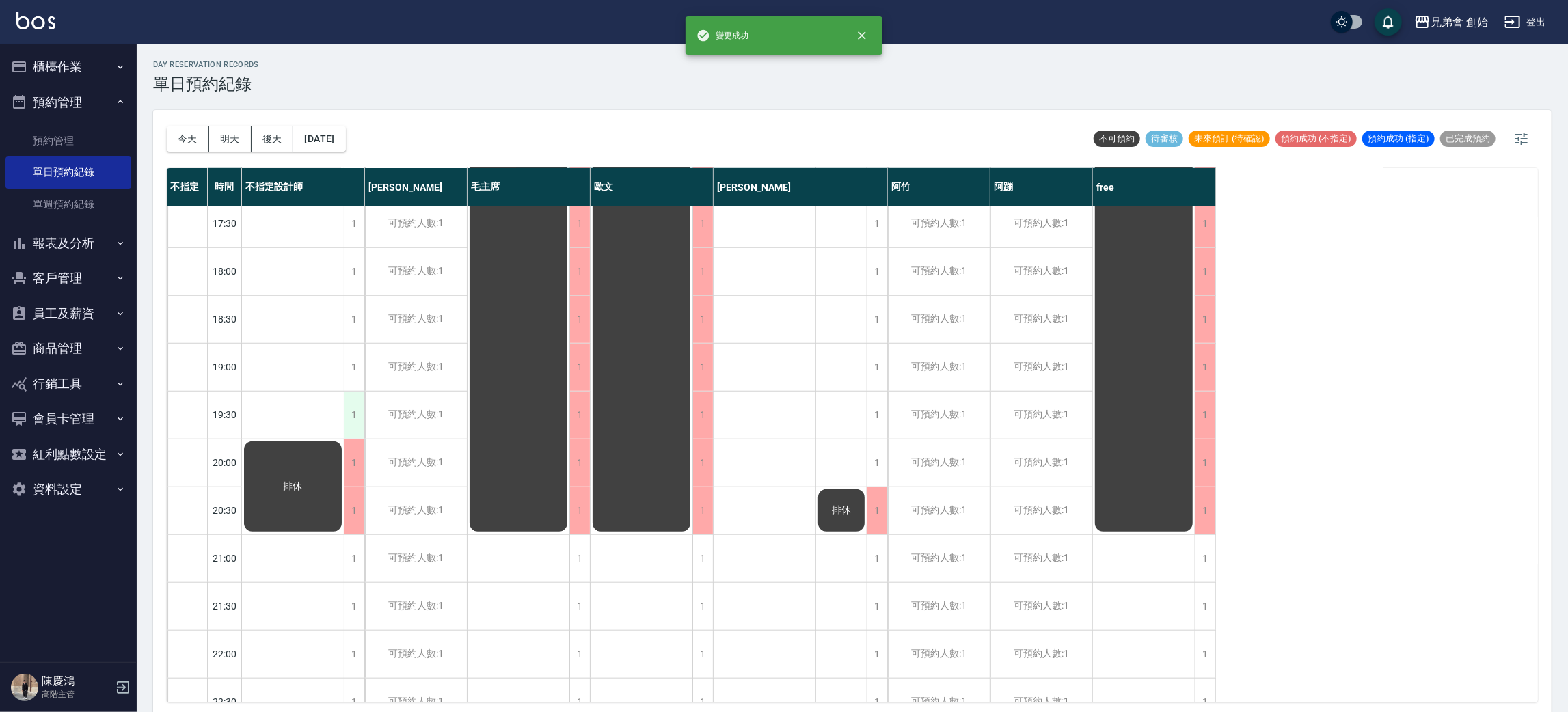
click at [351, 416] on div "1" at bounding box center [354, 415] width 21 height 47
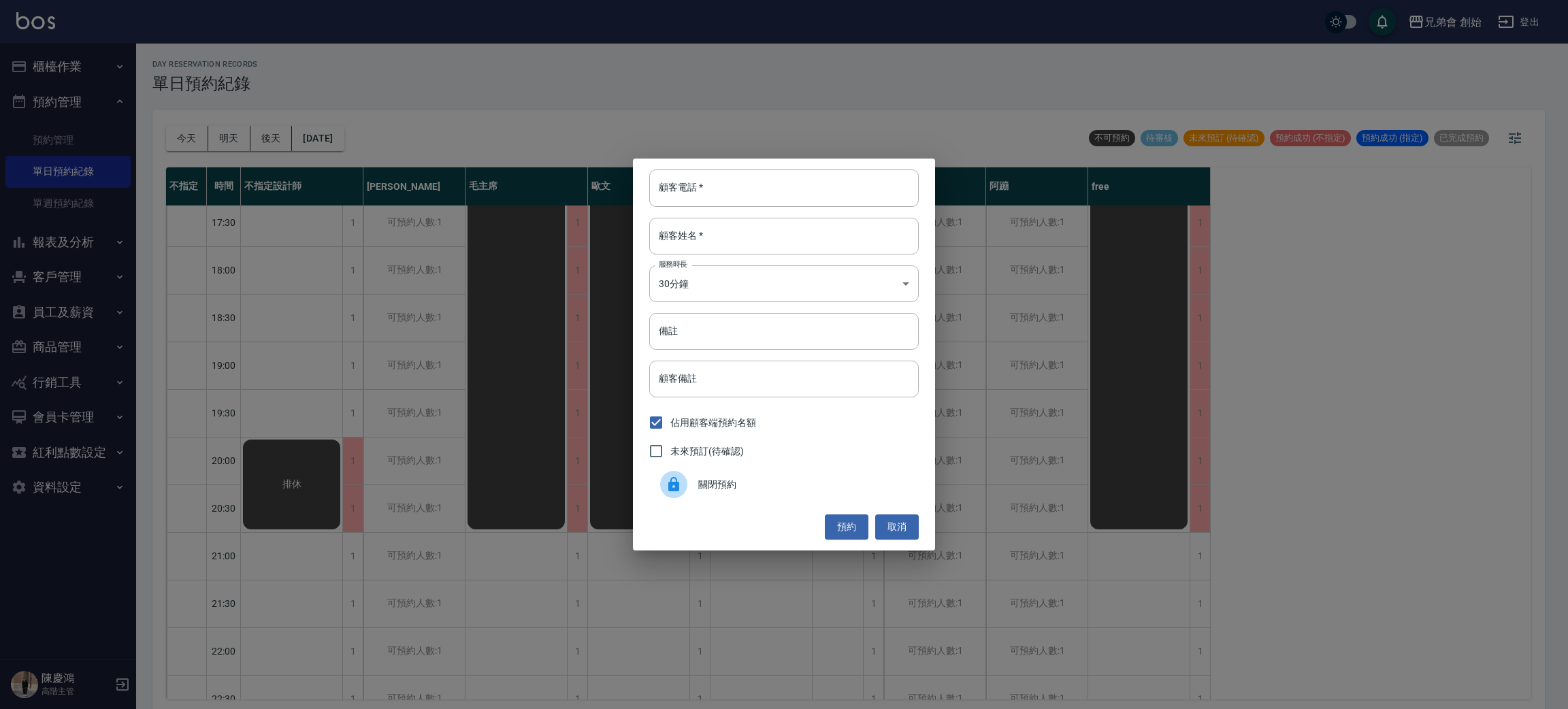
click at [747, 489] on span "關閉預約" at bounding box center [803, 485] width 210 height 14
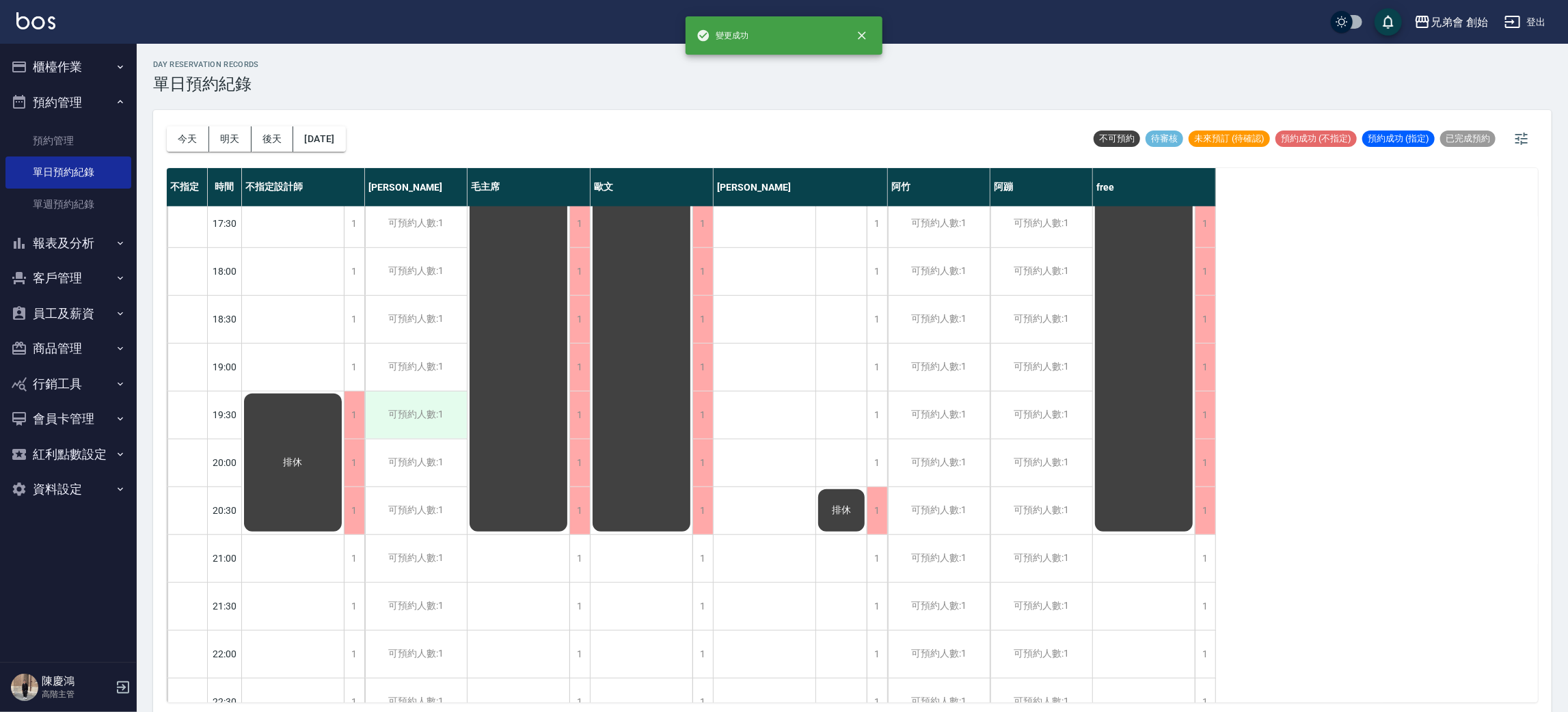
scroll to position [718, 0]
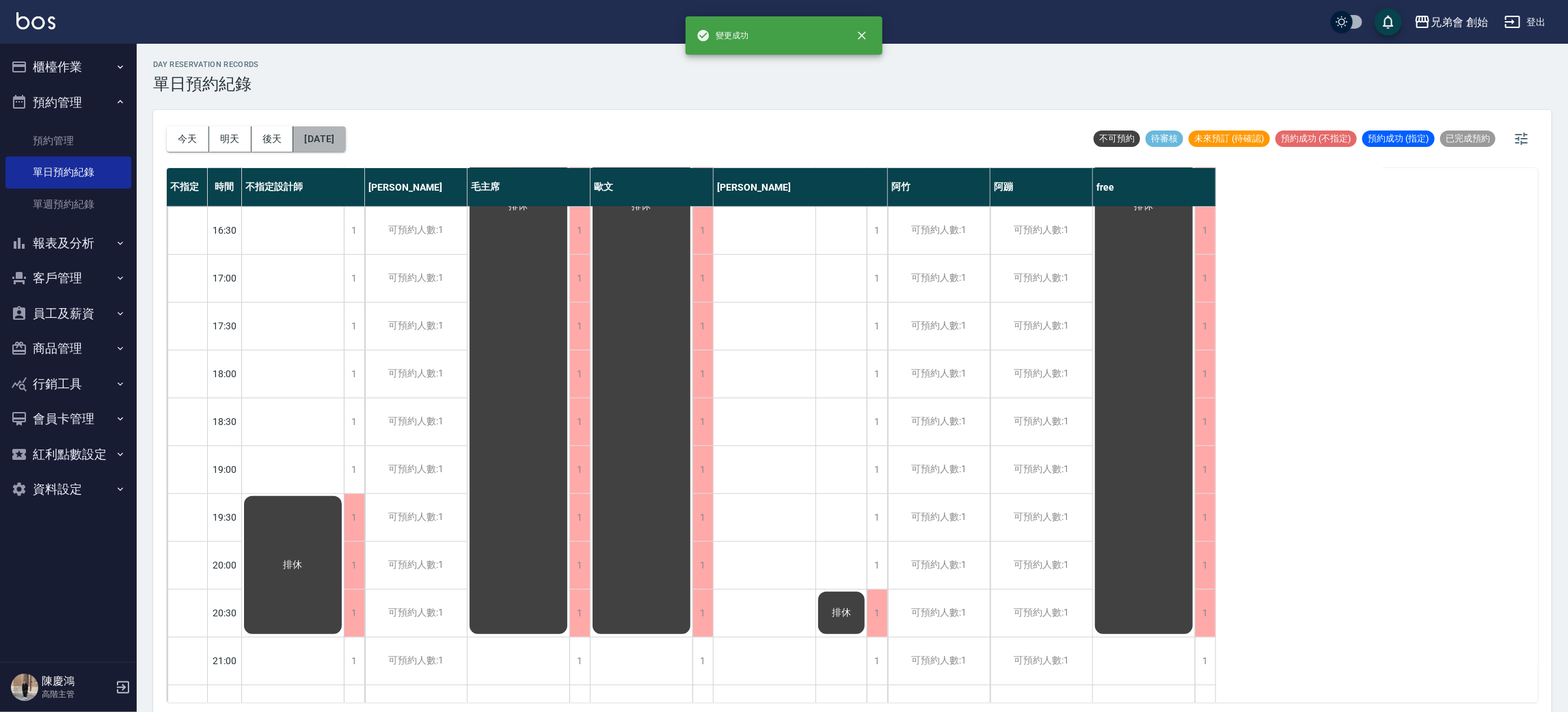
click at [326, 136] on button "[DATE]" at bounding box center [319, 139] width 52 height 25
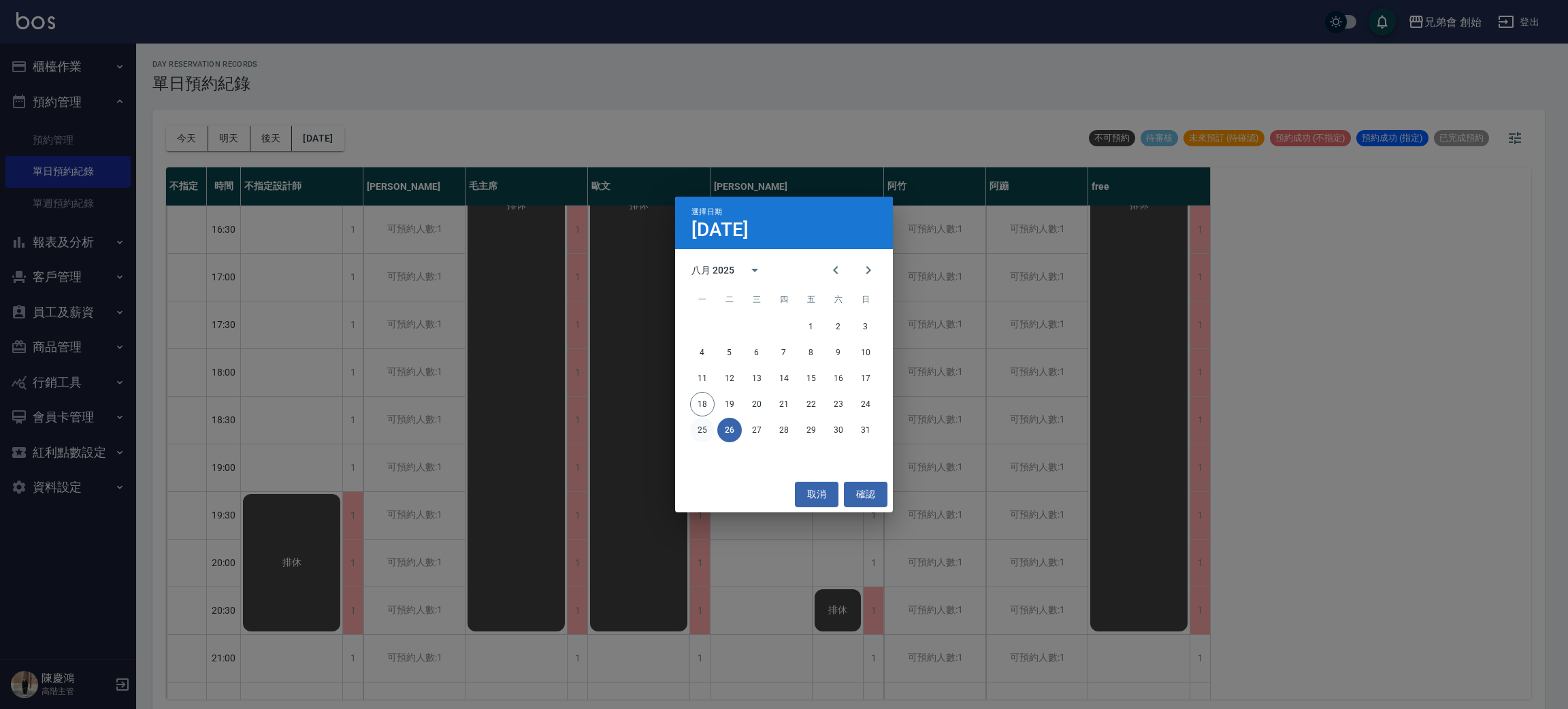
click at [693, 427] on button "25" at bounding box center [702, 430] width 25 height 25
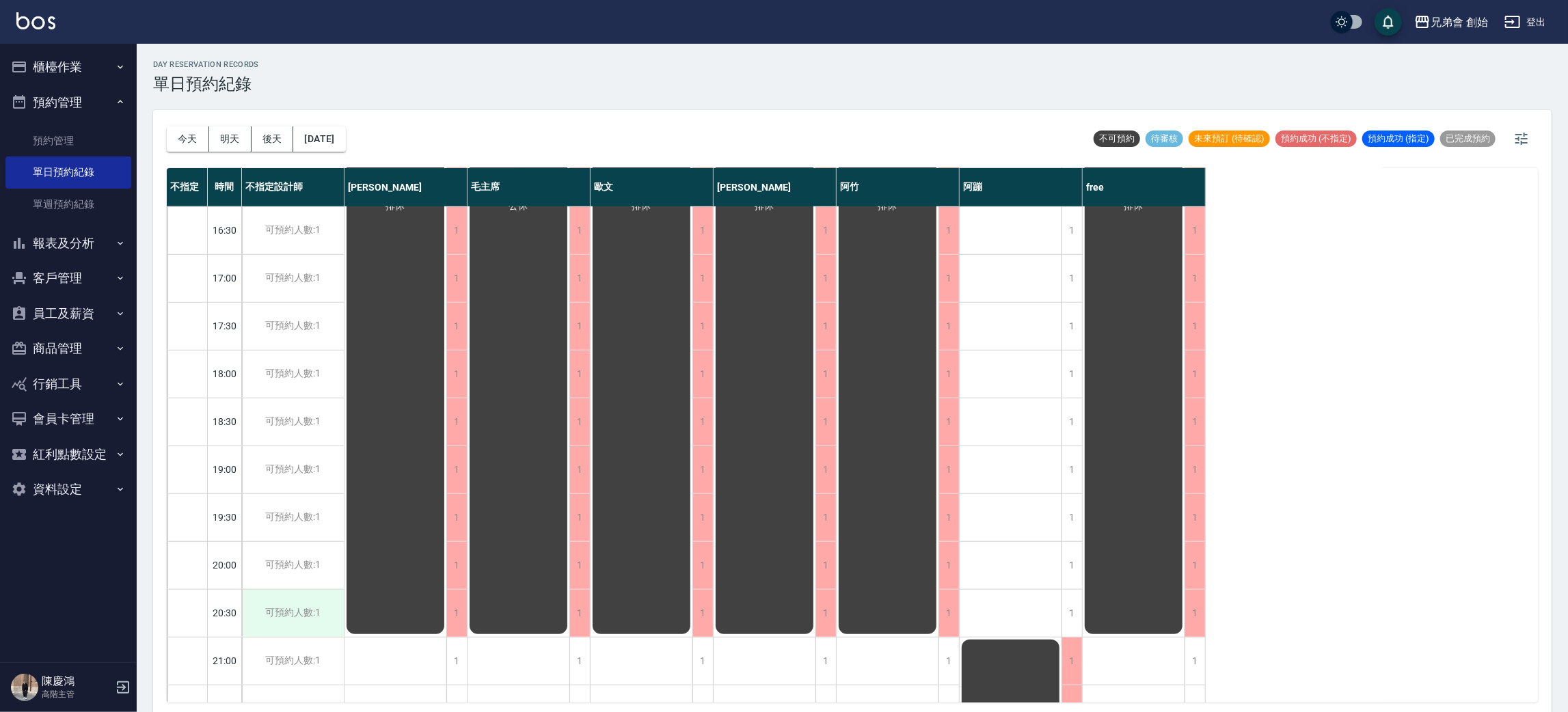
click at [311, 607] on div "可預約人數:1" at bounding box center [293, 613] width 102 height 47
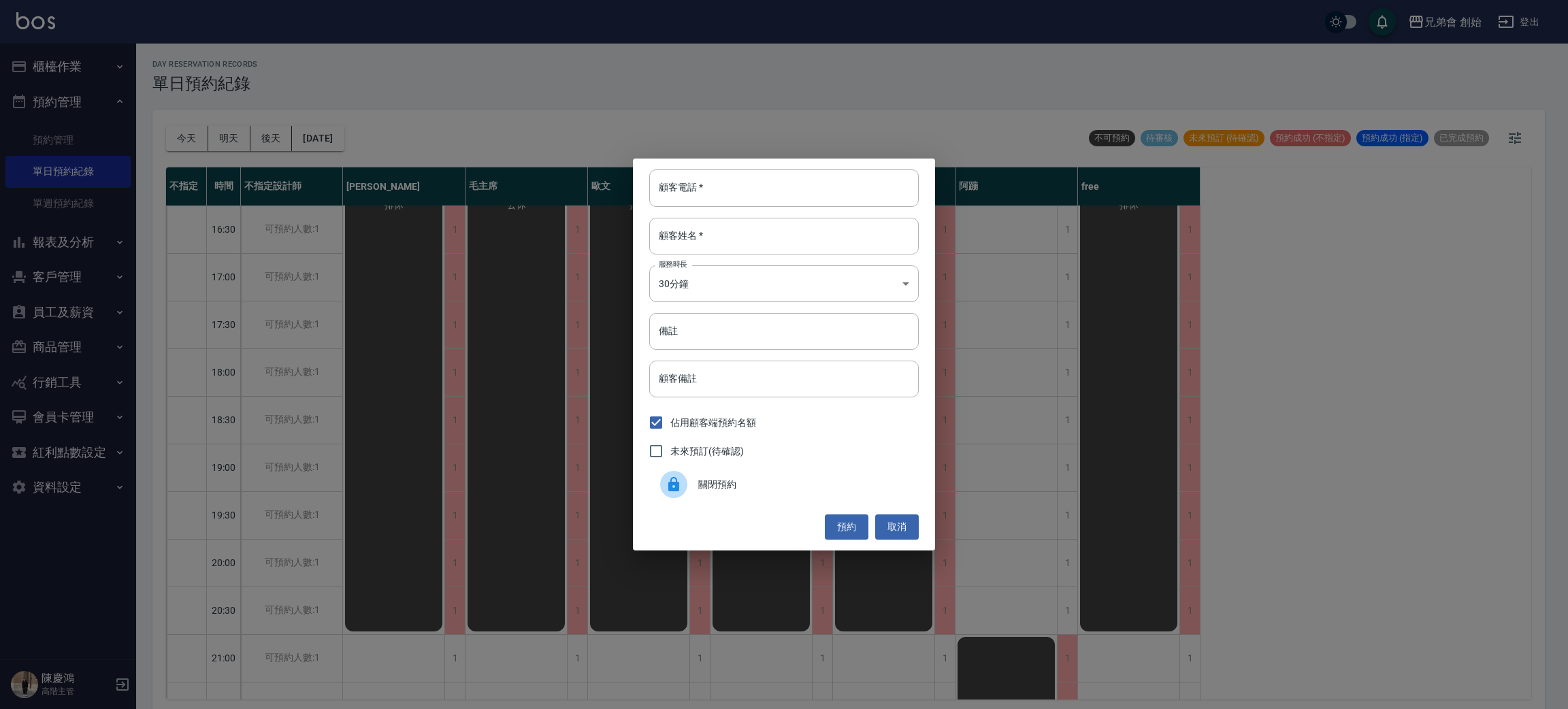
click at [680, 488] on icon at bounding box center [674, 485] width 16 height 16
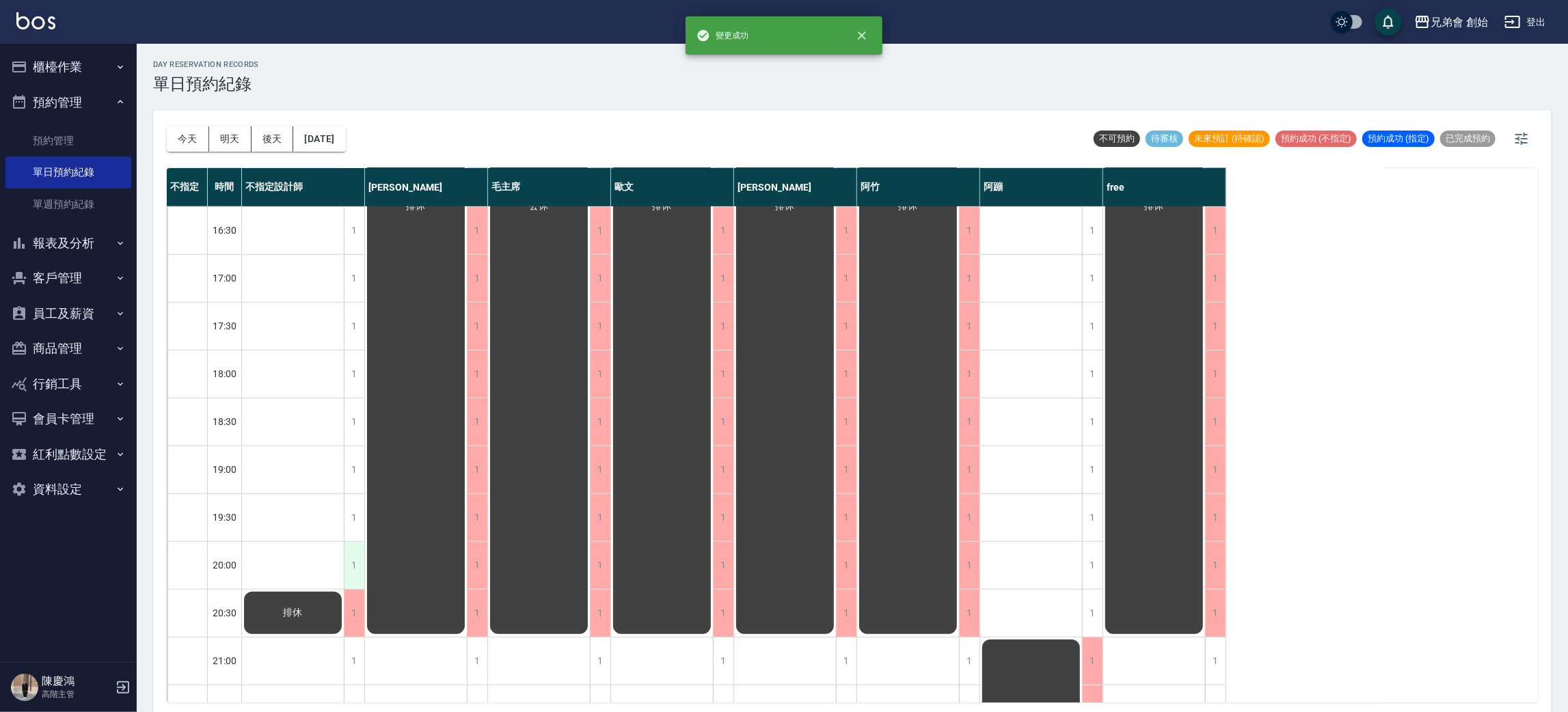
click at [360, 559] on div "1" at bounding box center [354, 565] width 21 height 47
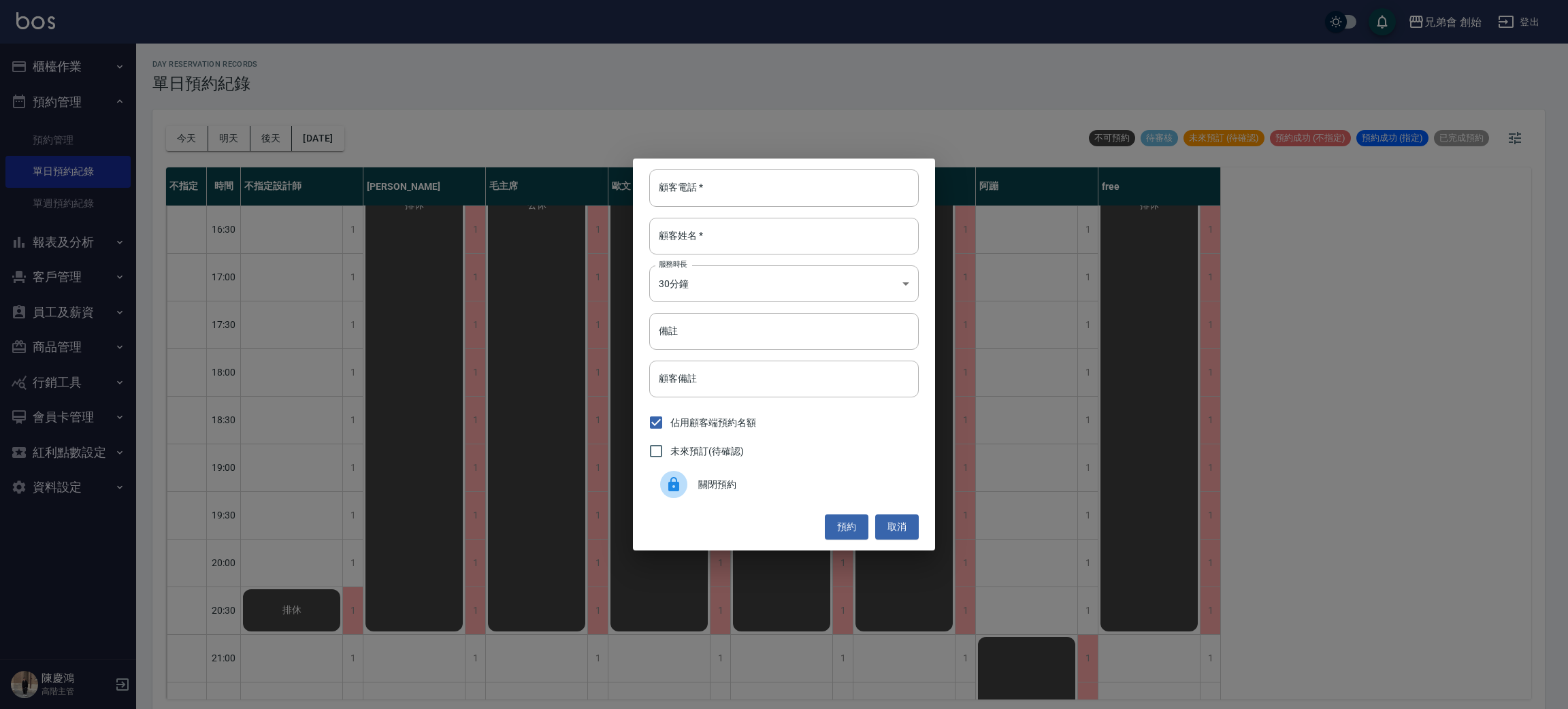
click at [675, 495] on div at bounding box center [674, 485] width 27 height 27
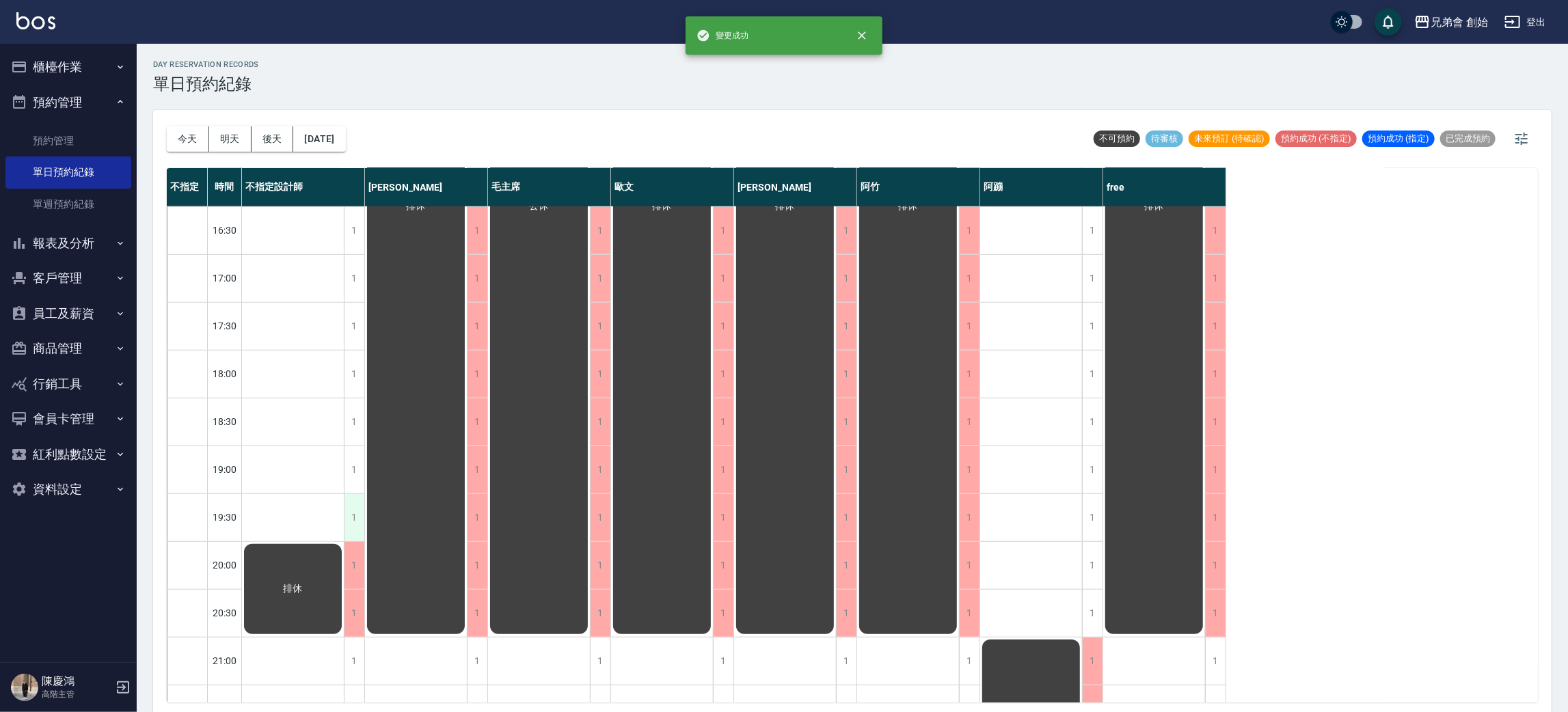
click at [358, 525] on div "1" at bounding box center [354, 517] width 21 height 47
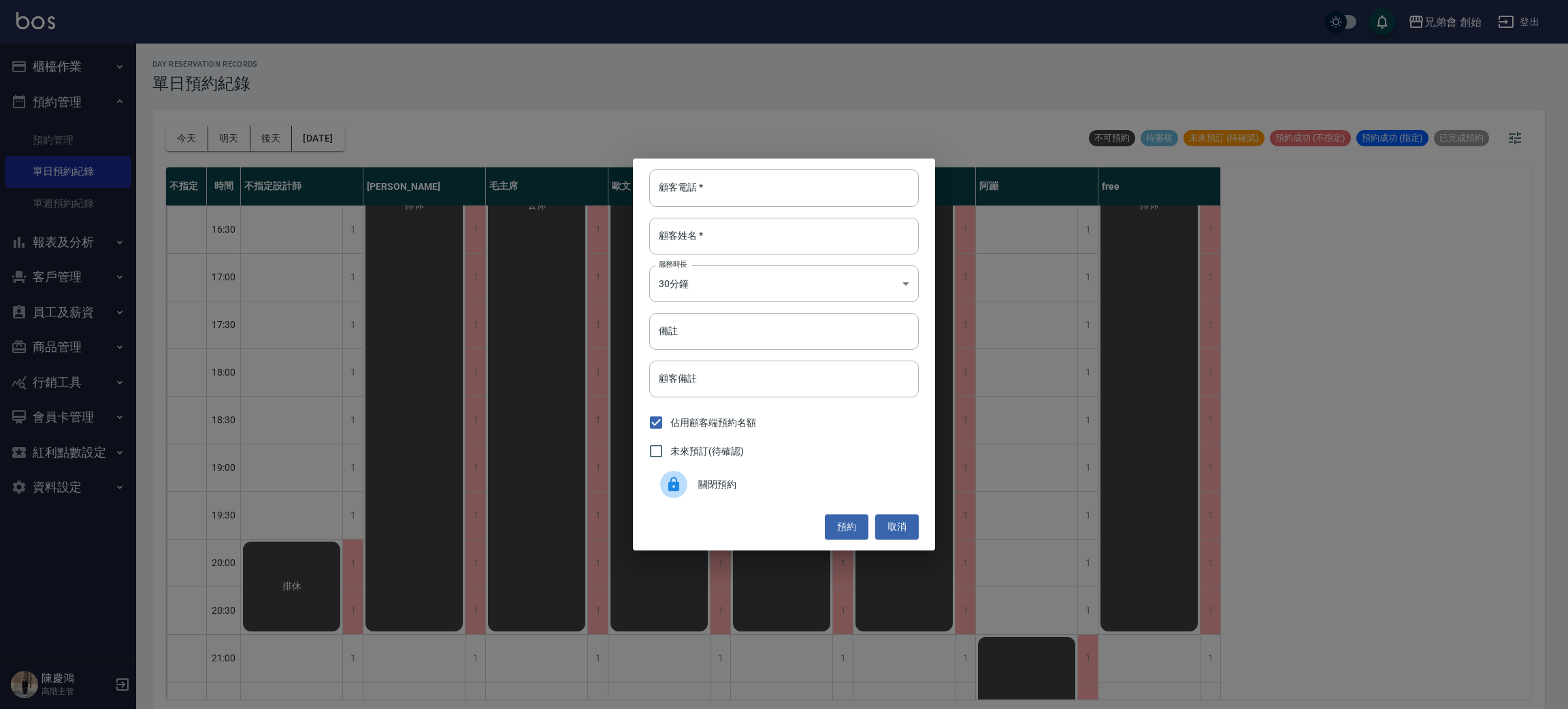
click at [704, 481] on span "關閉預約" at bounding box center [803, 485] width 210 height 14
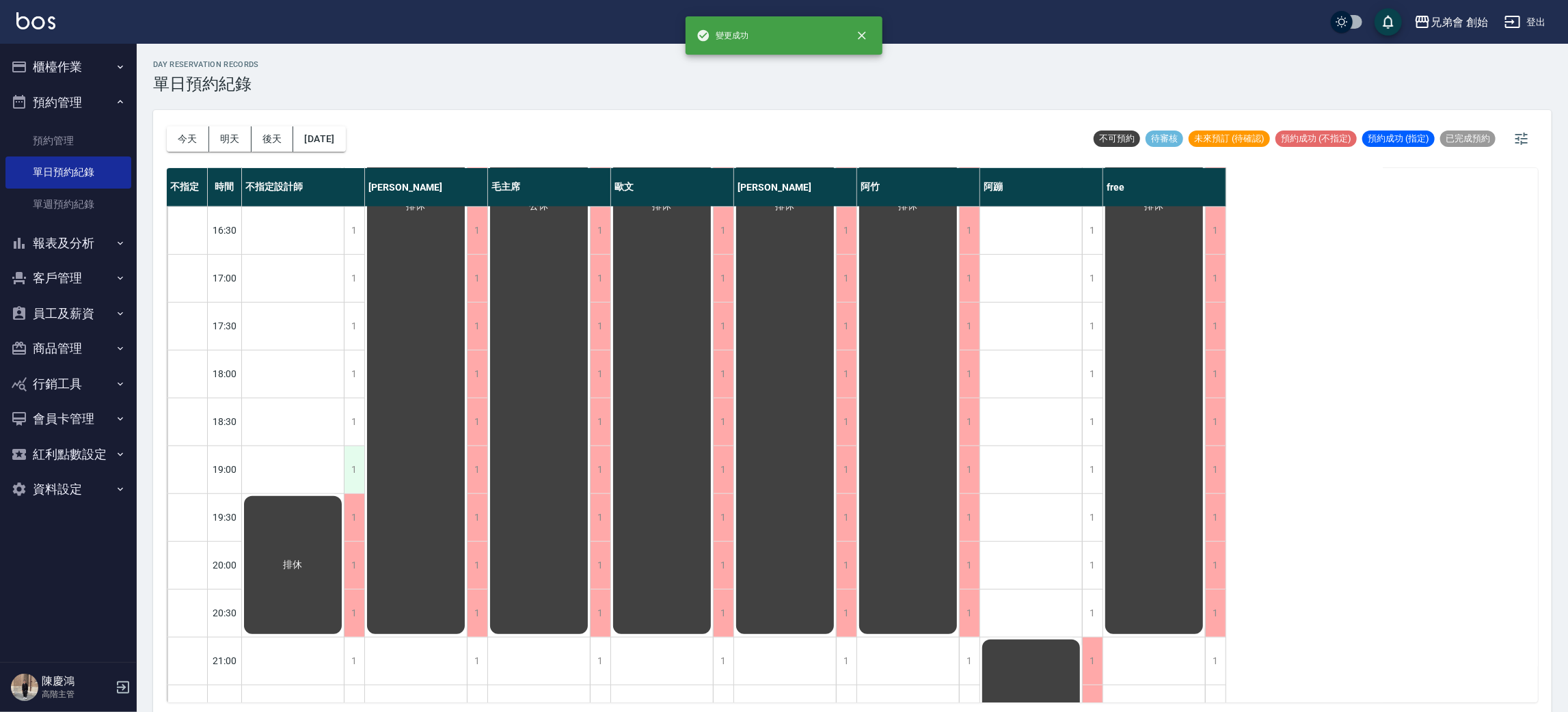
click at [347, 463] on div "1" at bounding box center [354, 470] width 21 height 47
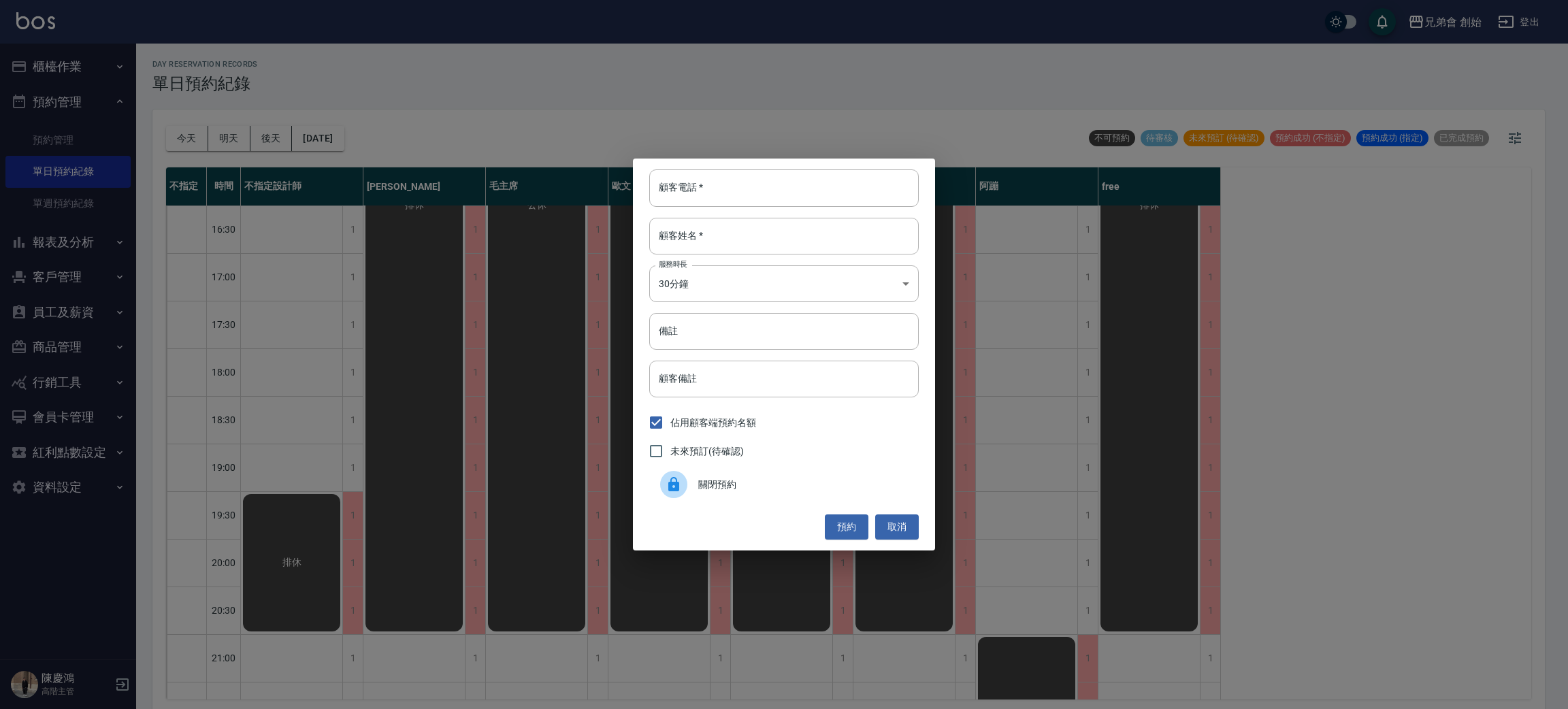
click at [722, 490] on span "關閉預約" at bounding box center [803, 485] width 210 height 14
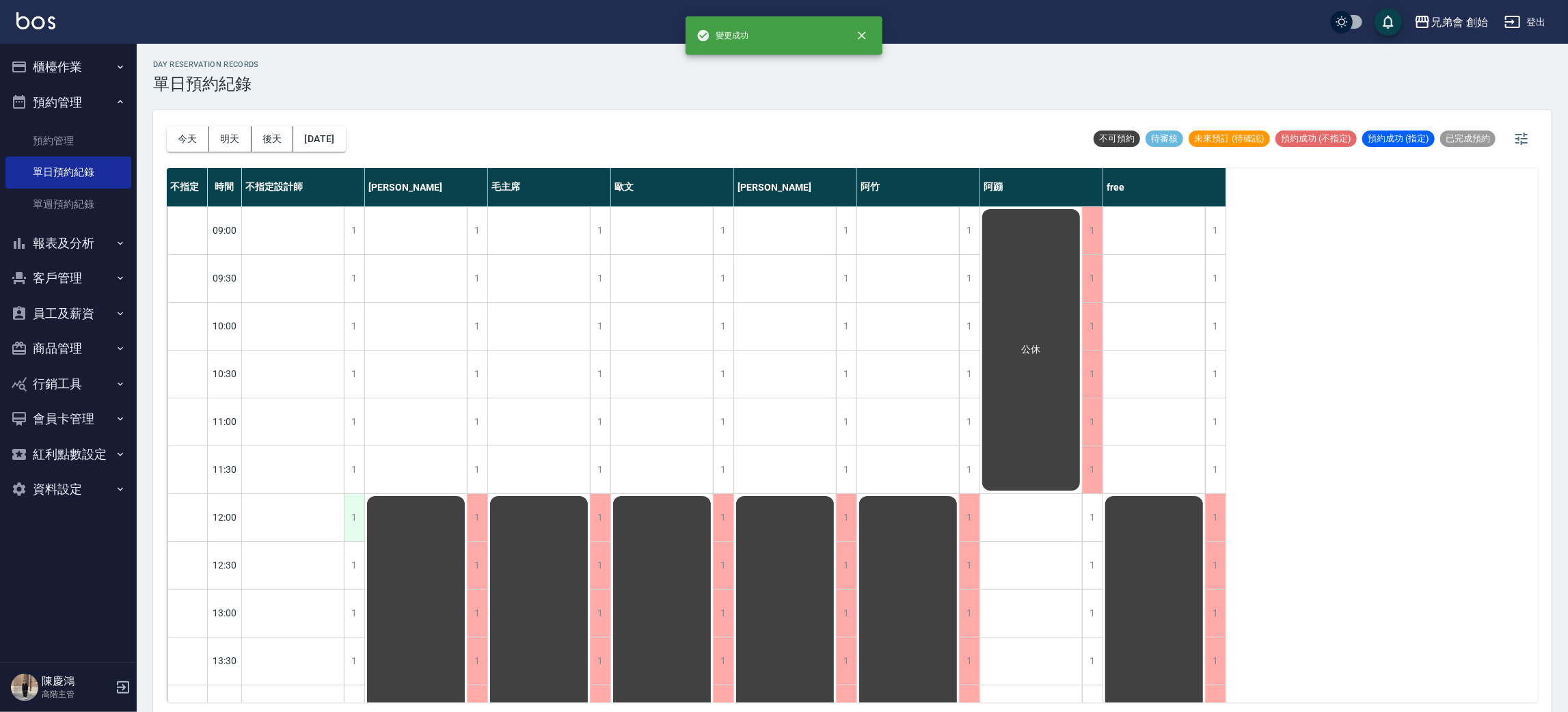
click at [354, 518] on div "1" at bounding box center [354, 517] width 21 height 47
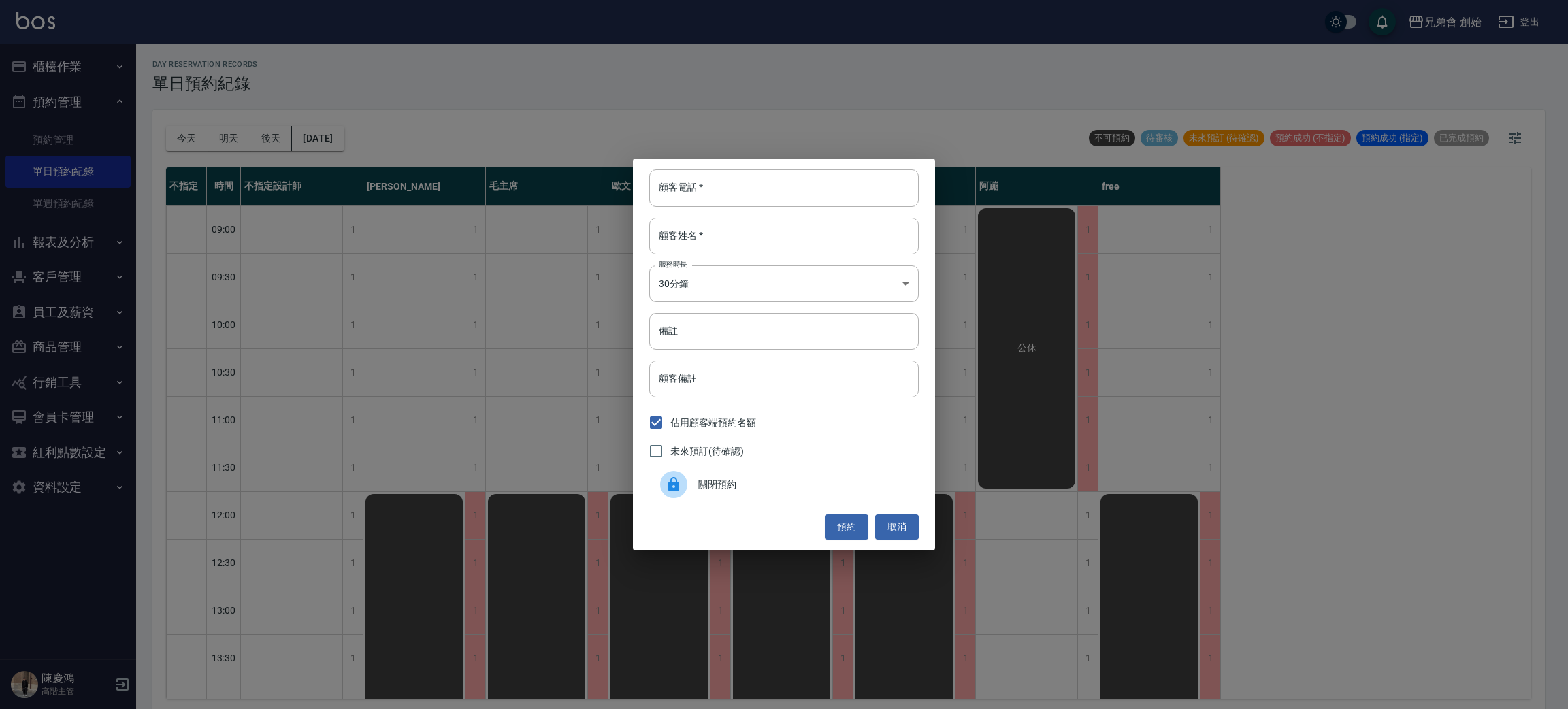
click at [679, 491] on icon at bounding box center [674, 485] width 16 height 16
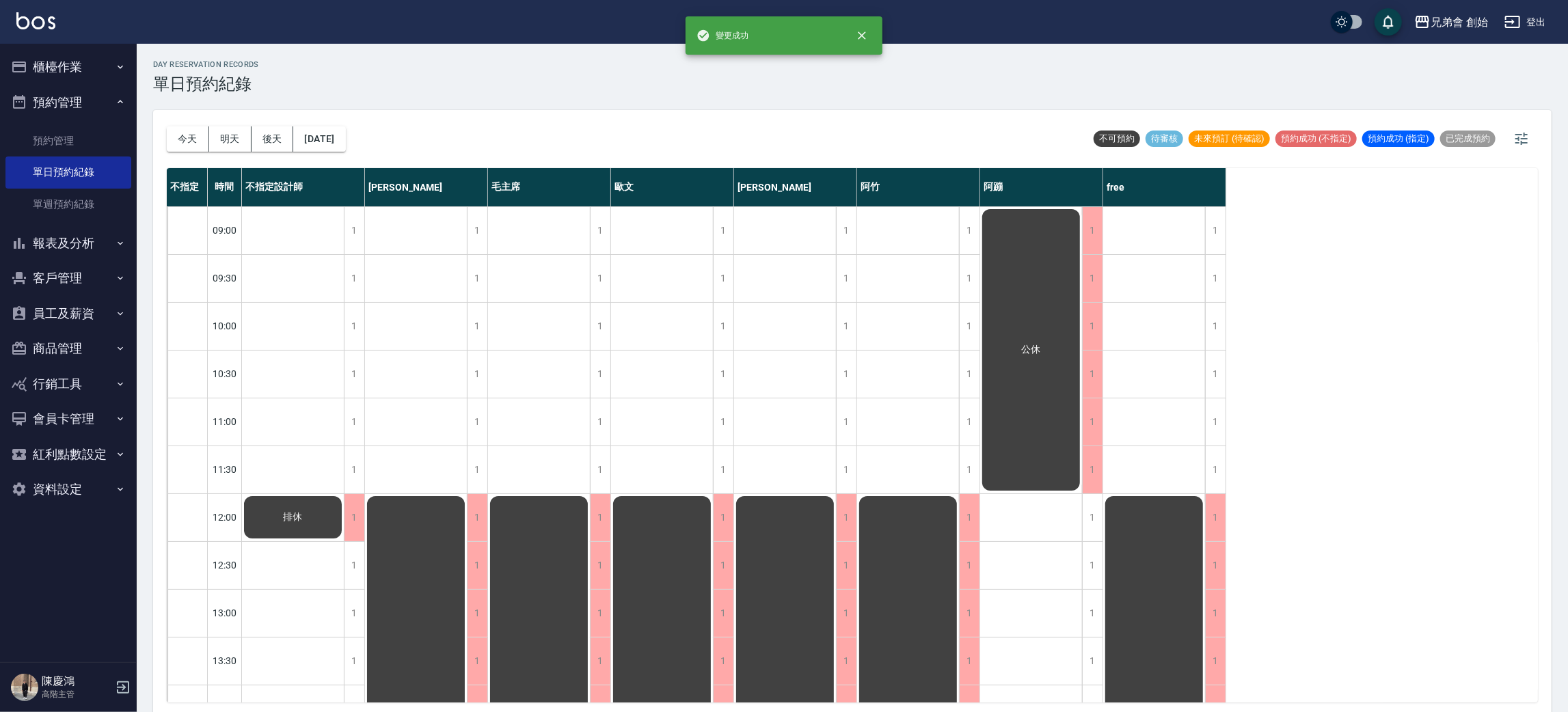
scroll to position [3, 0]
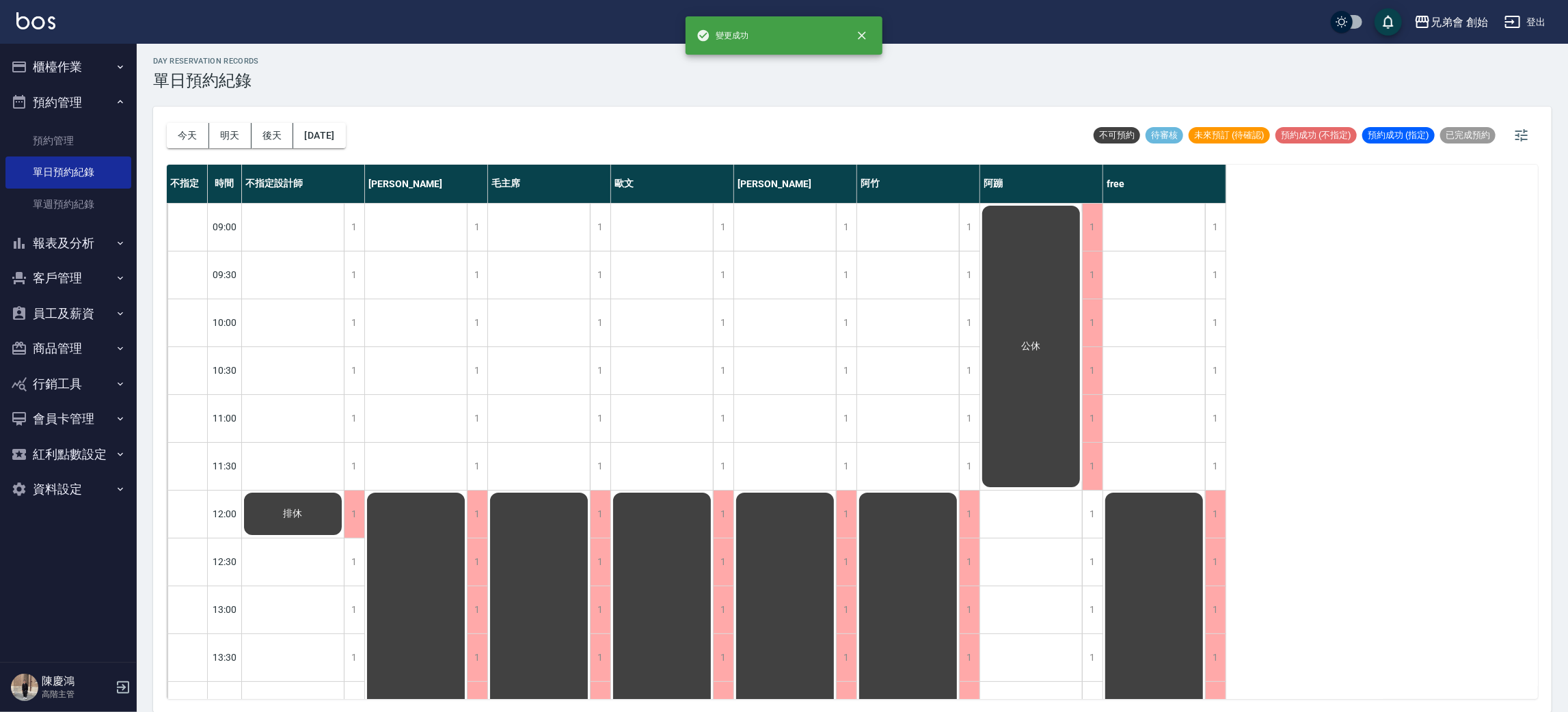
click at [344, 537] on div "排休" at bounding box center [293, 513] width 102 height 46
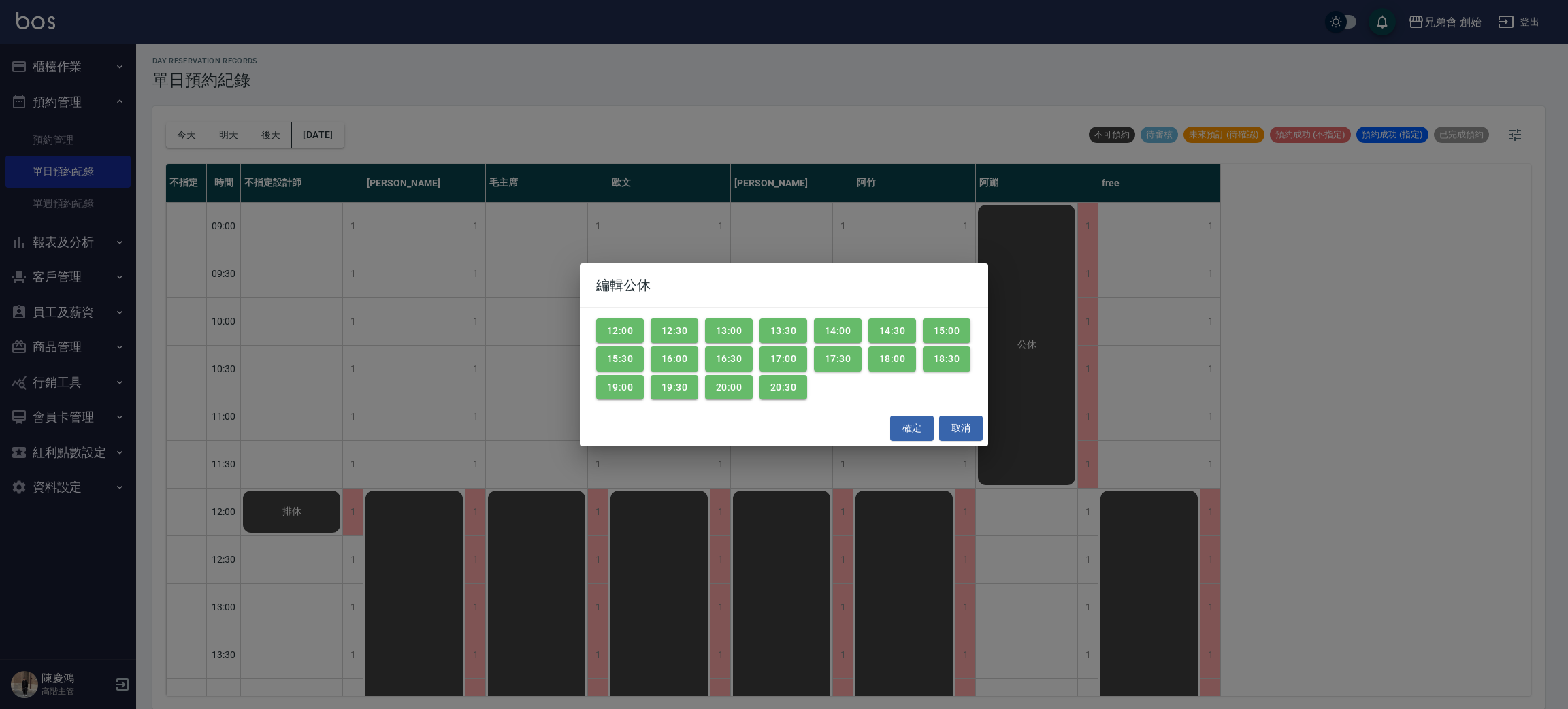
click at [350, 565] on div "編輯公休 12:00 12:30 13:00 13:30 14:00 14:30 15:00 15:30 16:00 16:30 17:00 17:30 18…" at bounding box center [784, 354] width 1568 height 709
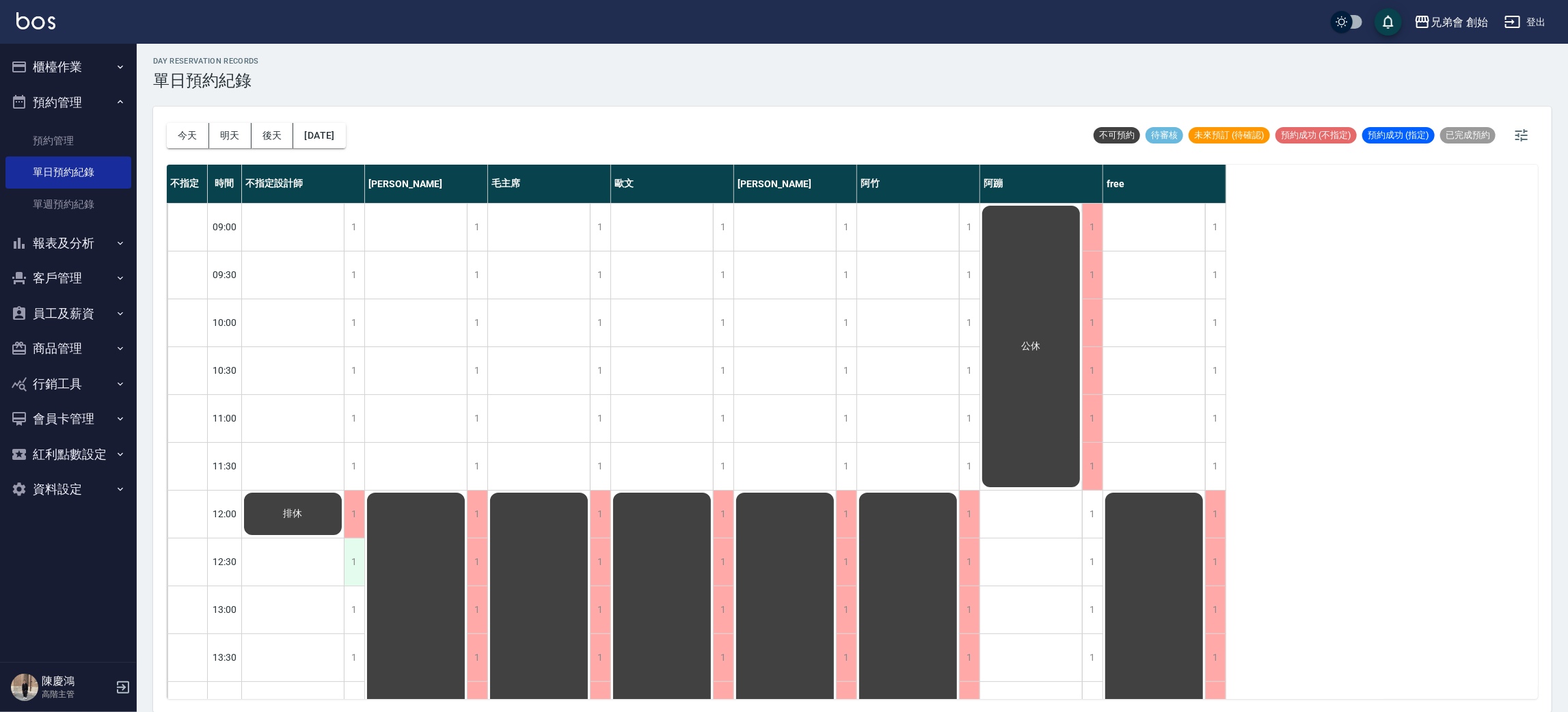
click at [355, 561] on div "1" at bounding box center [354, 562] width 21 height 47
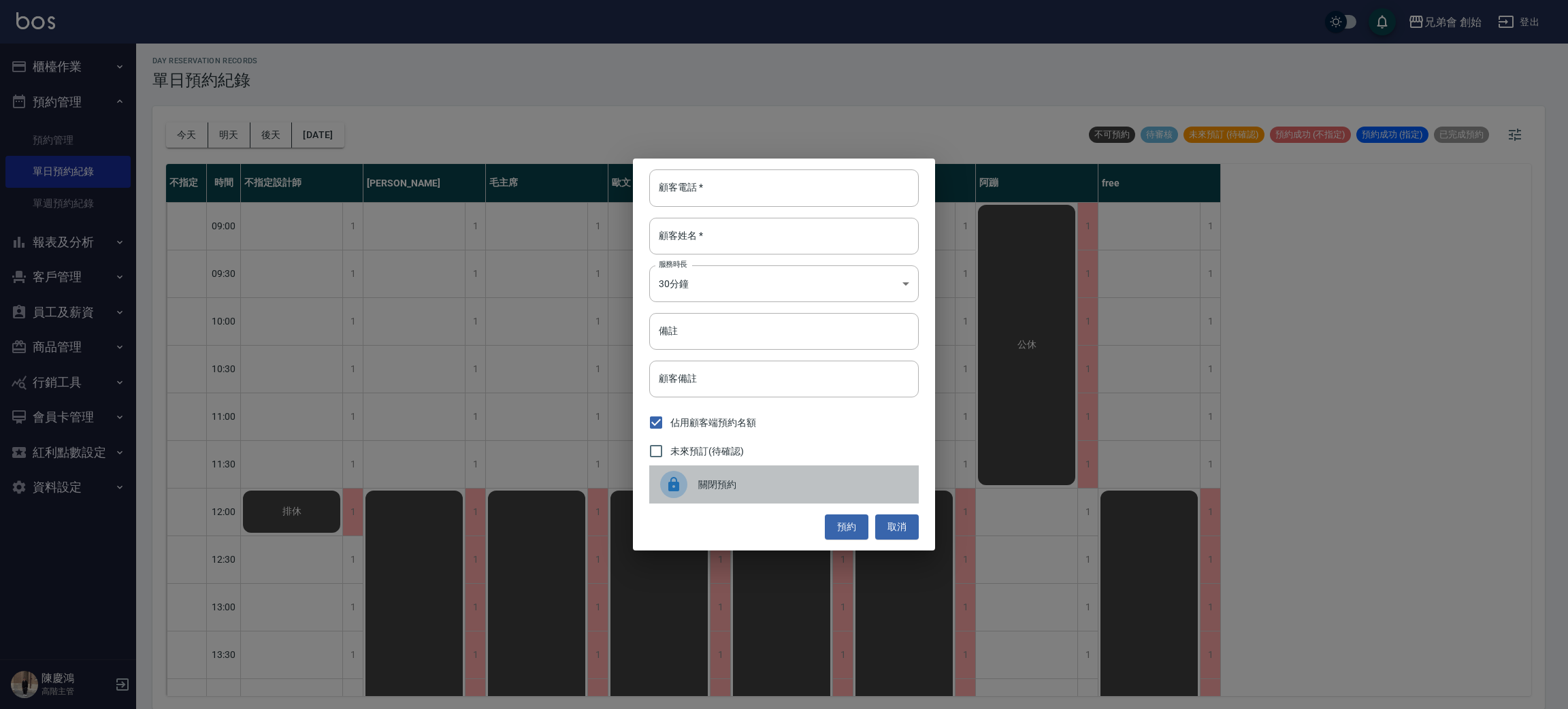
click at [691, 500] on div "關閉預約" at bounding box center [784, 485] width 270 height 38
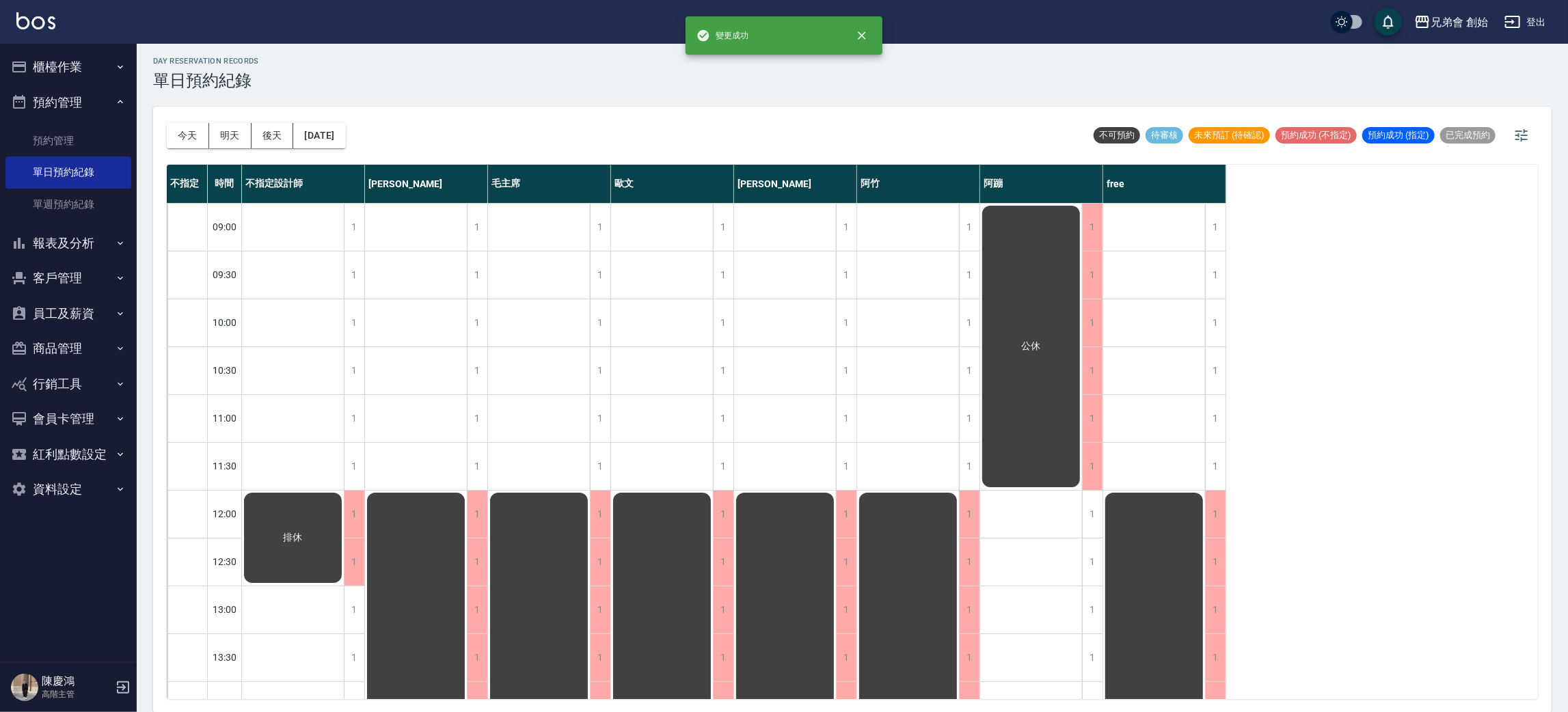
scroll to position [307, 0]
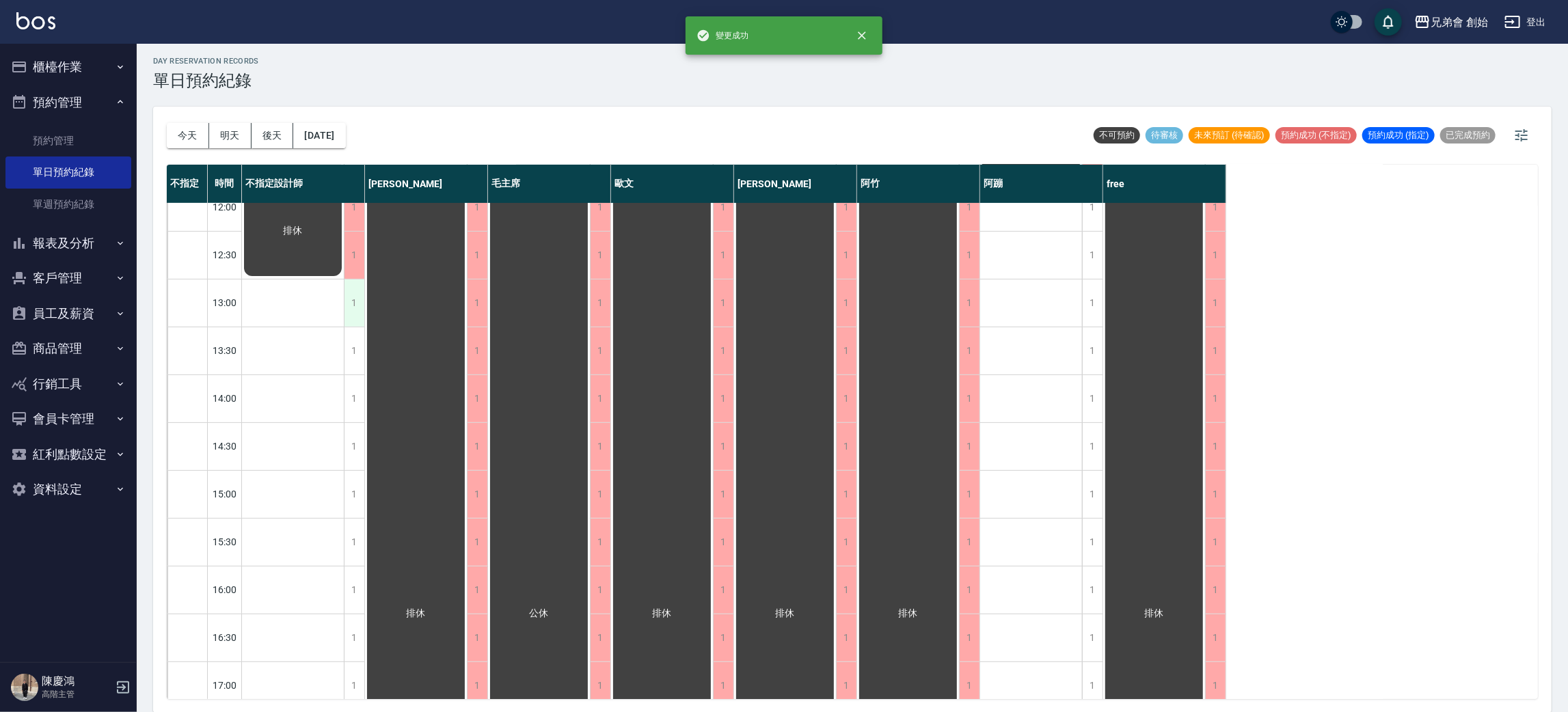
click at [351, 285] on div "1" at bounding box center [354, 303] width 21 height 47
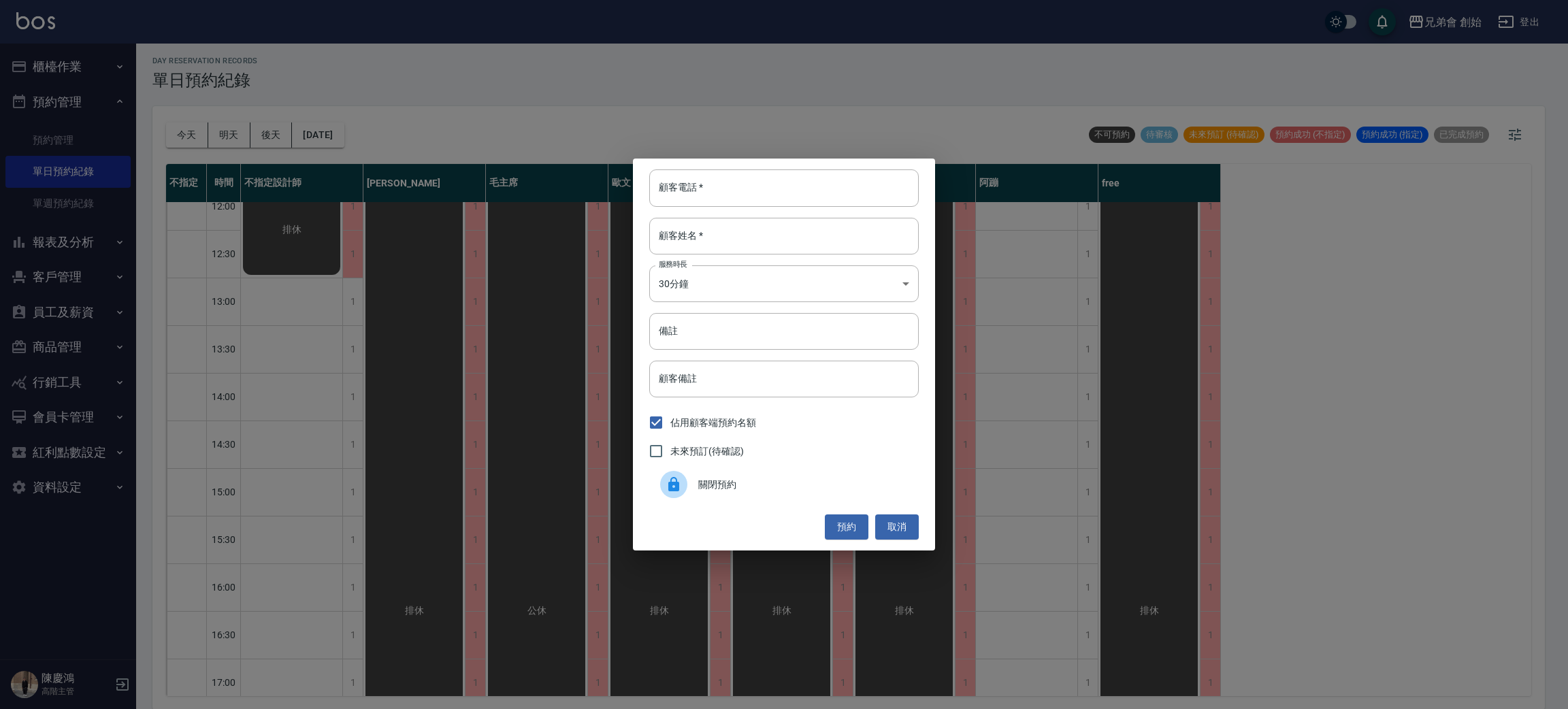
drag, startPoint x: 693, startPoint y: 482, endPoint x: 473, endPoint y: 439, distance: 224.2
click at [693, 481] on div at bounding box center [680, 485] width 38 height 27
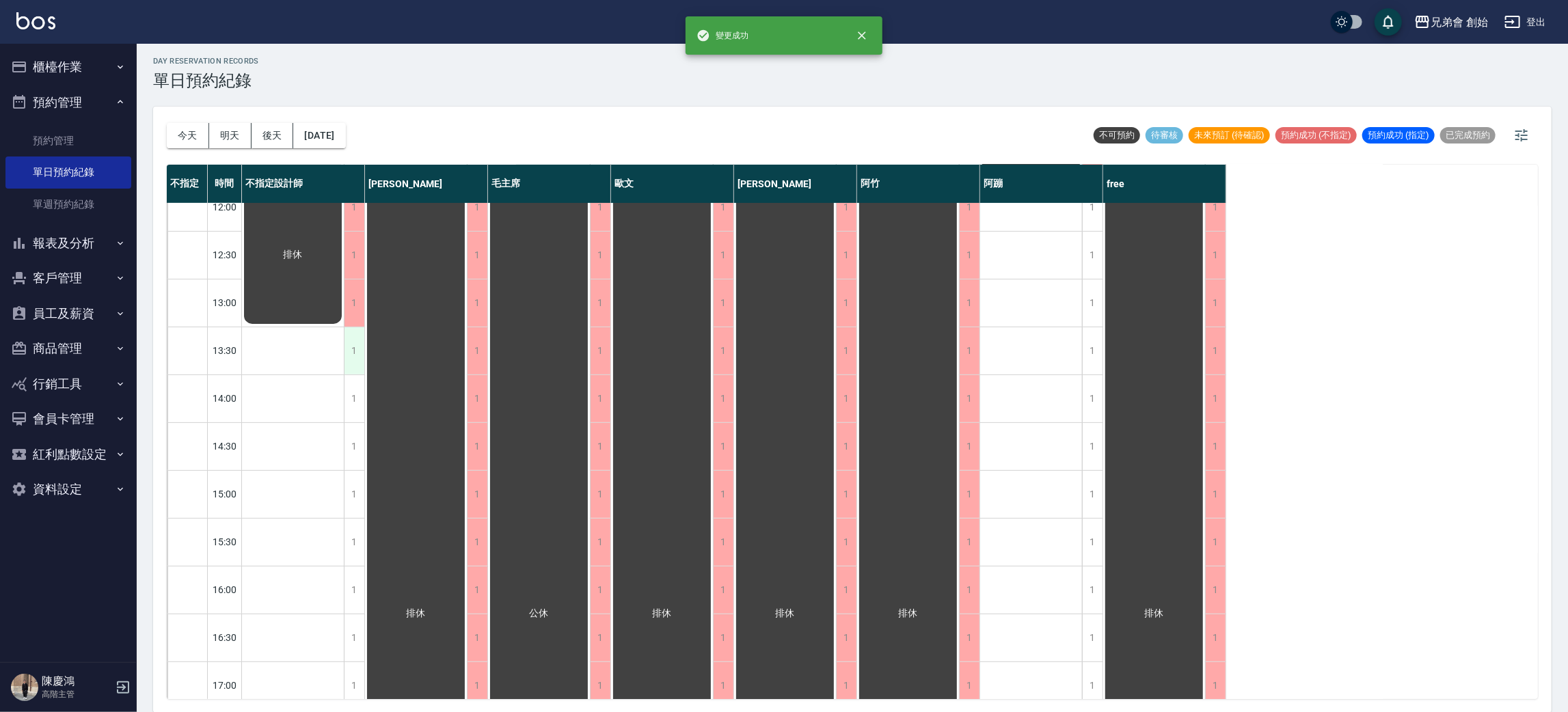
click at [346, 347] on div "1" at bounding box center [354, 350] width 21 height 47
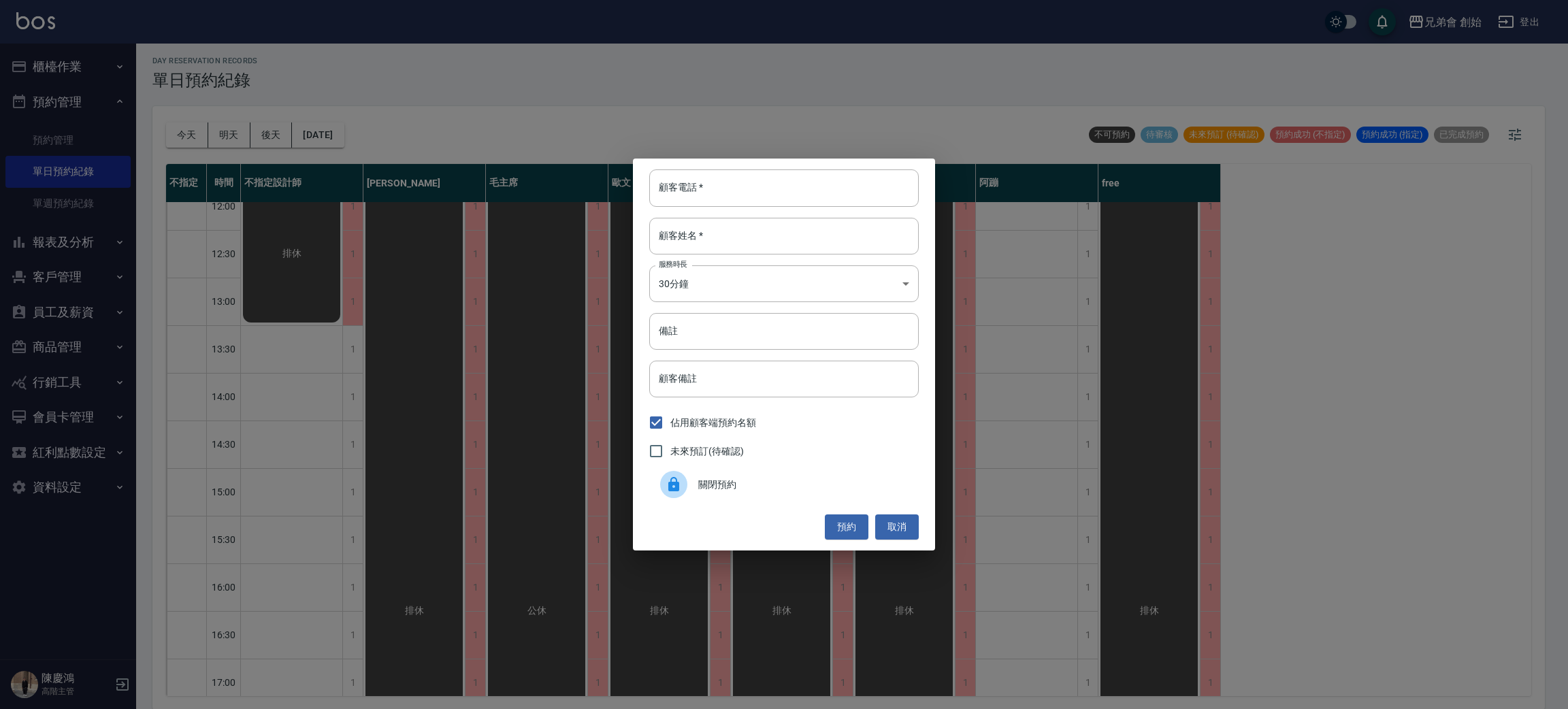
click at [683, 485] on div at bounding box center [674, 485] width 27 height 27
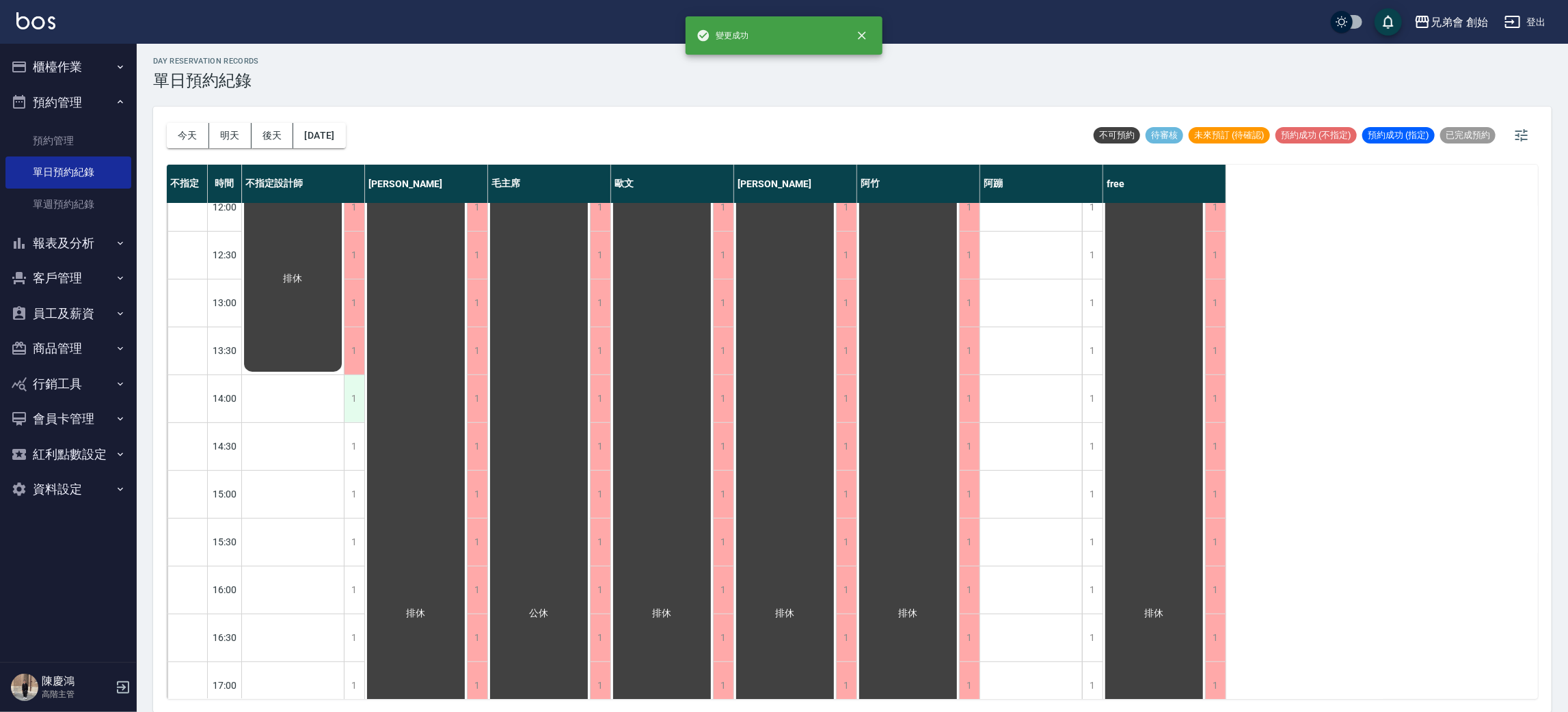
click at [351, 392] on div "1" at bounding box center [354, 399] width 21 height 47
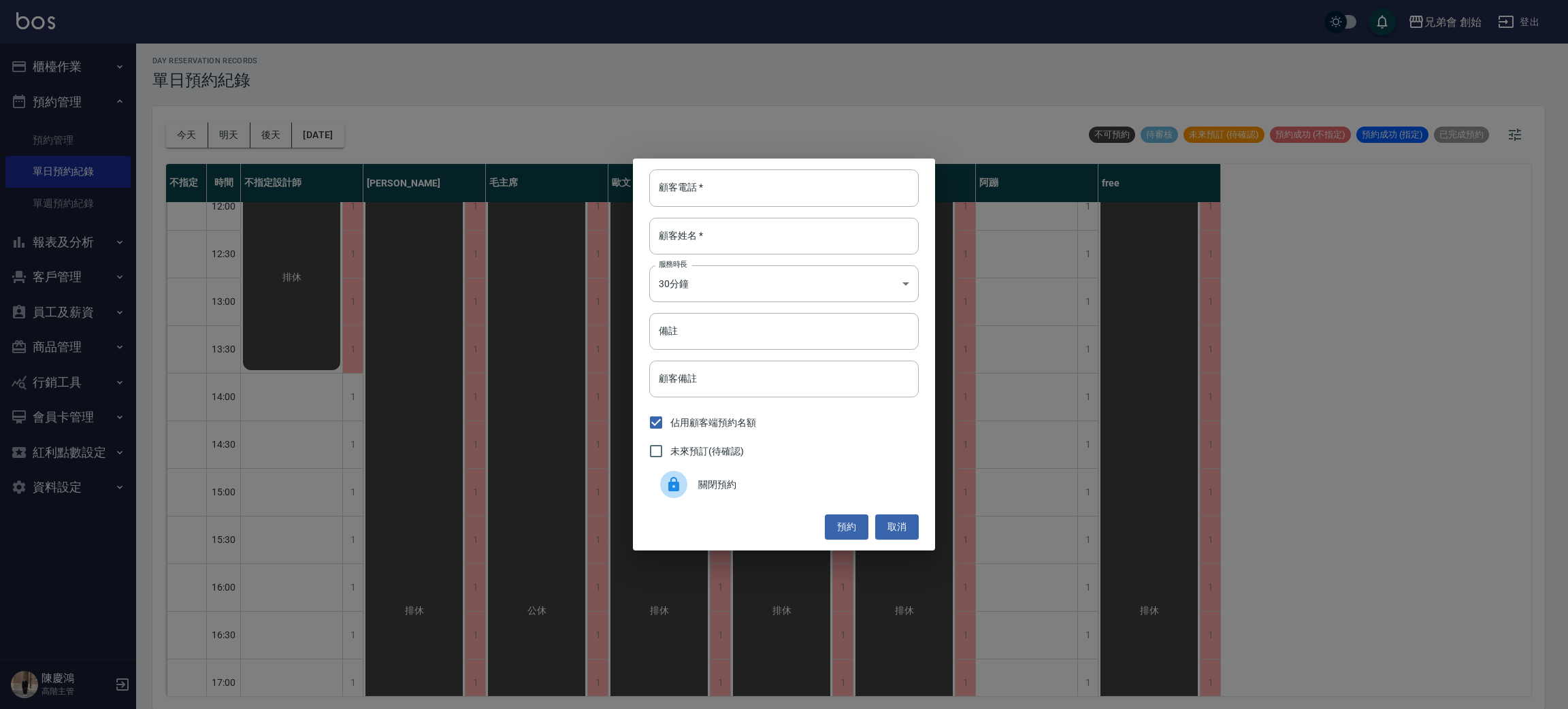
click at [701, 480] on span "關閉預約" at bounding box center [803, 485] width 210 height 14
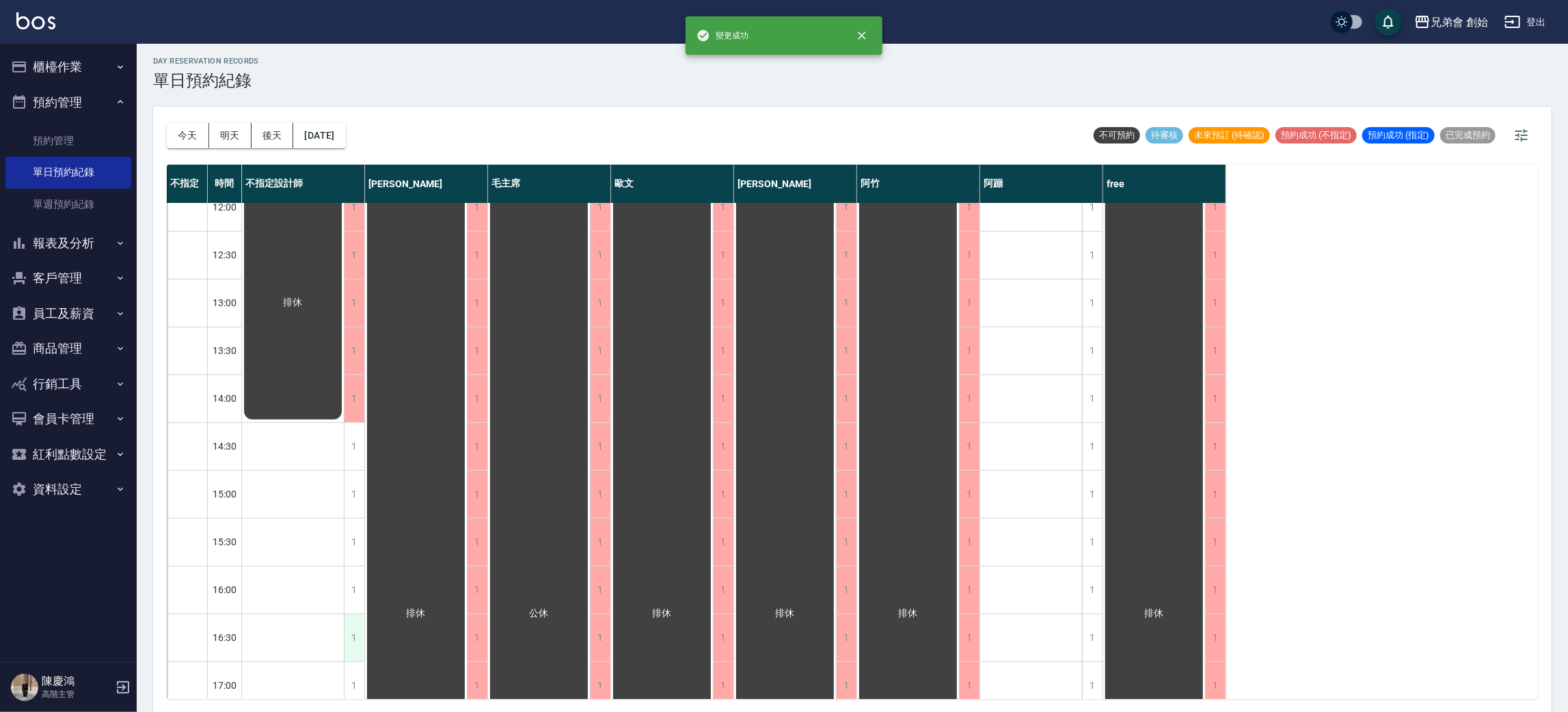
scroll to position [512, 0]
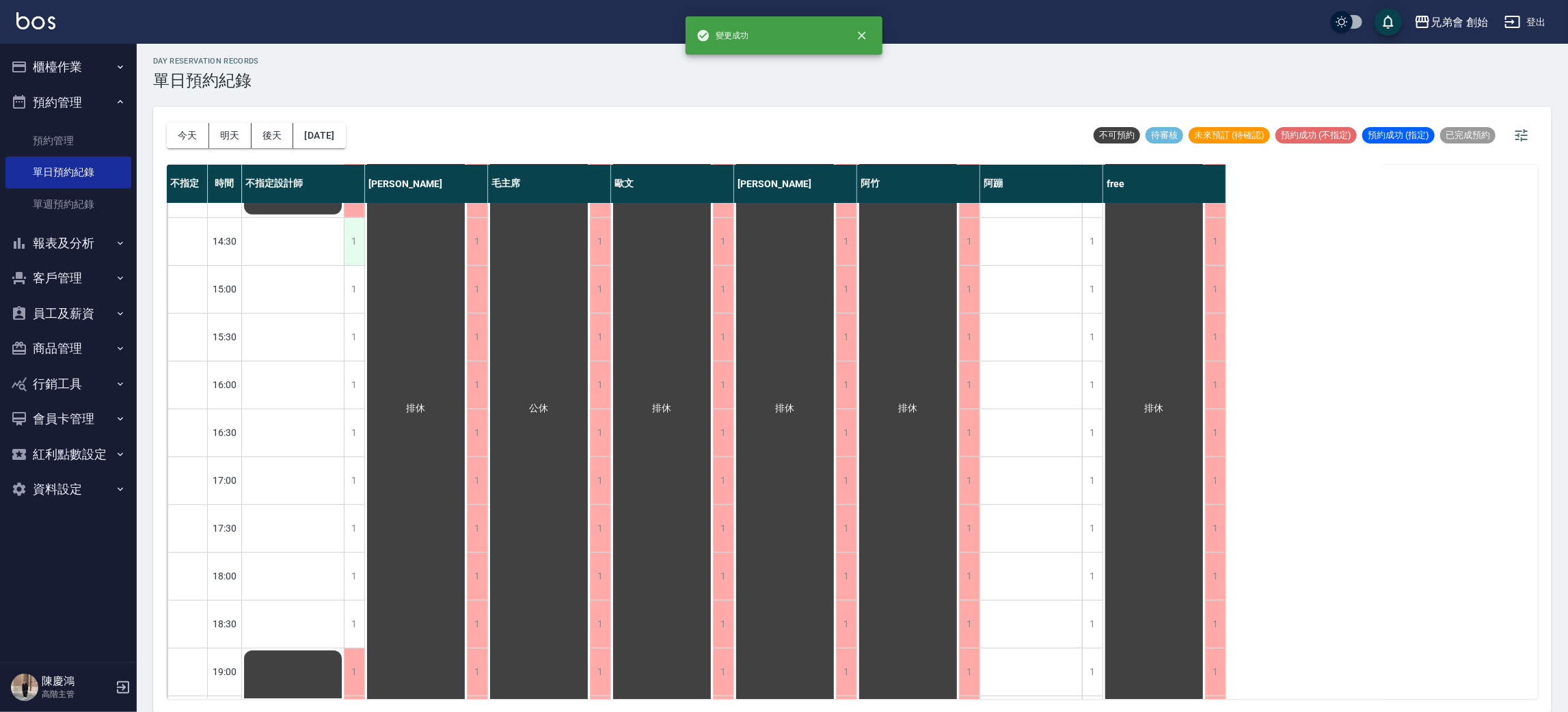
click at [356, 228] on div "1" at bounding box center [354, 242] width 21 height 47
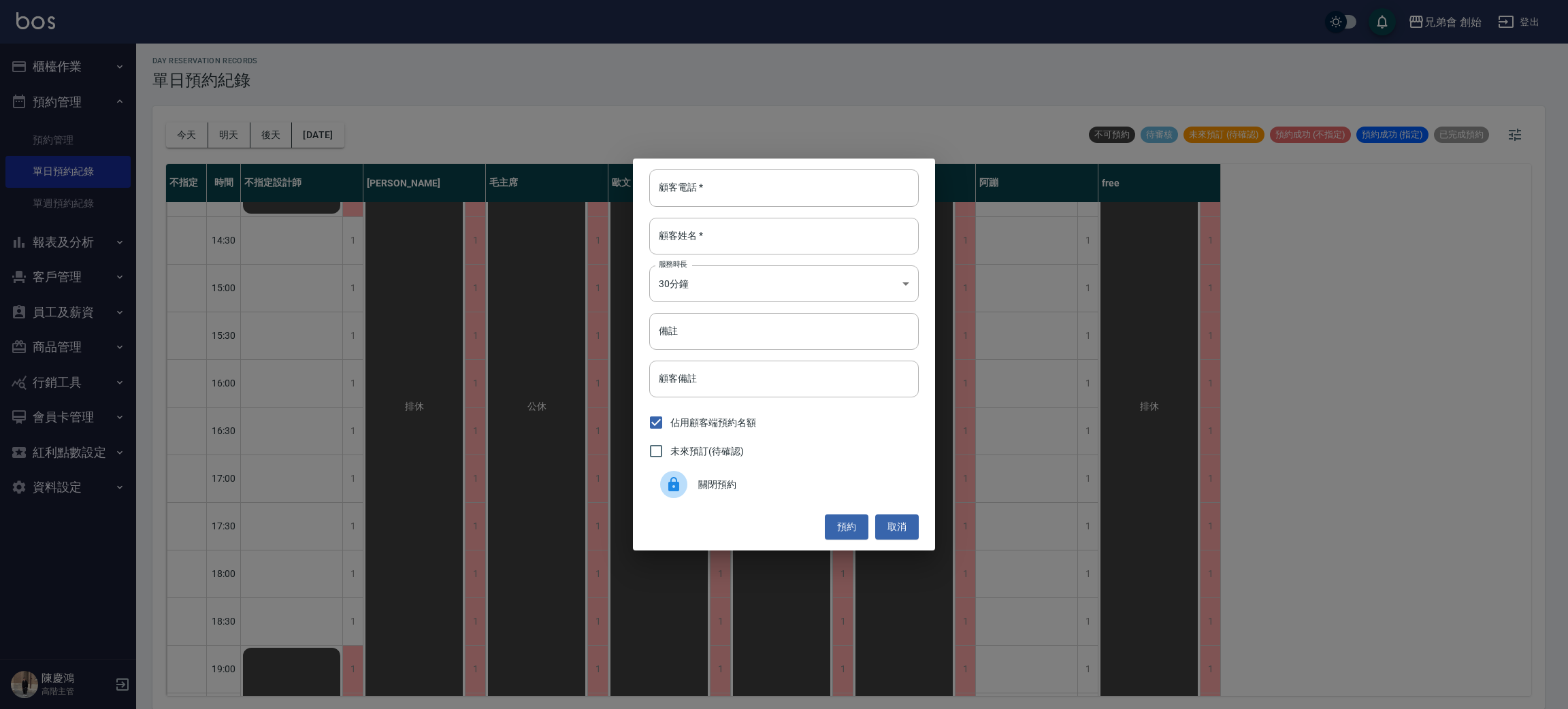
click at [721, 488] on span "關閉預約" at bounding box center [803, 485] width 210 height 14
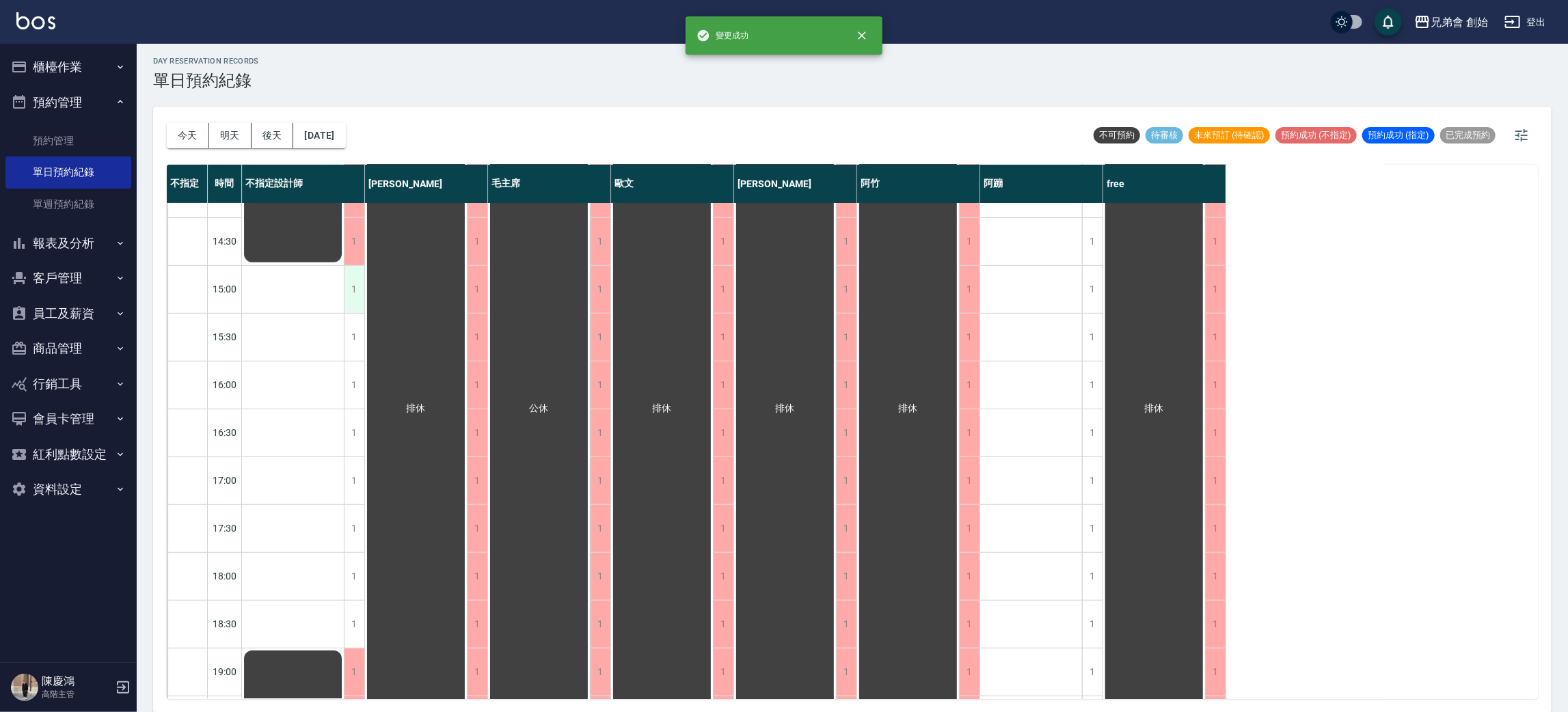
click at [348, 284] on div "1" at bounding box center [354, 289] width 21 height 47
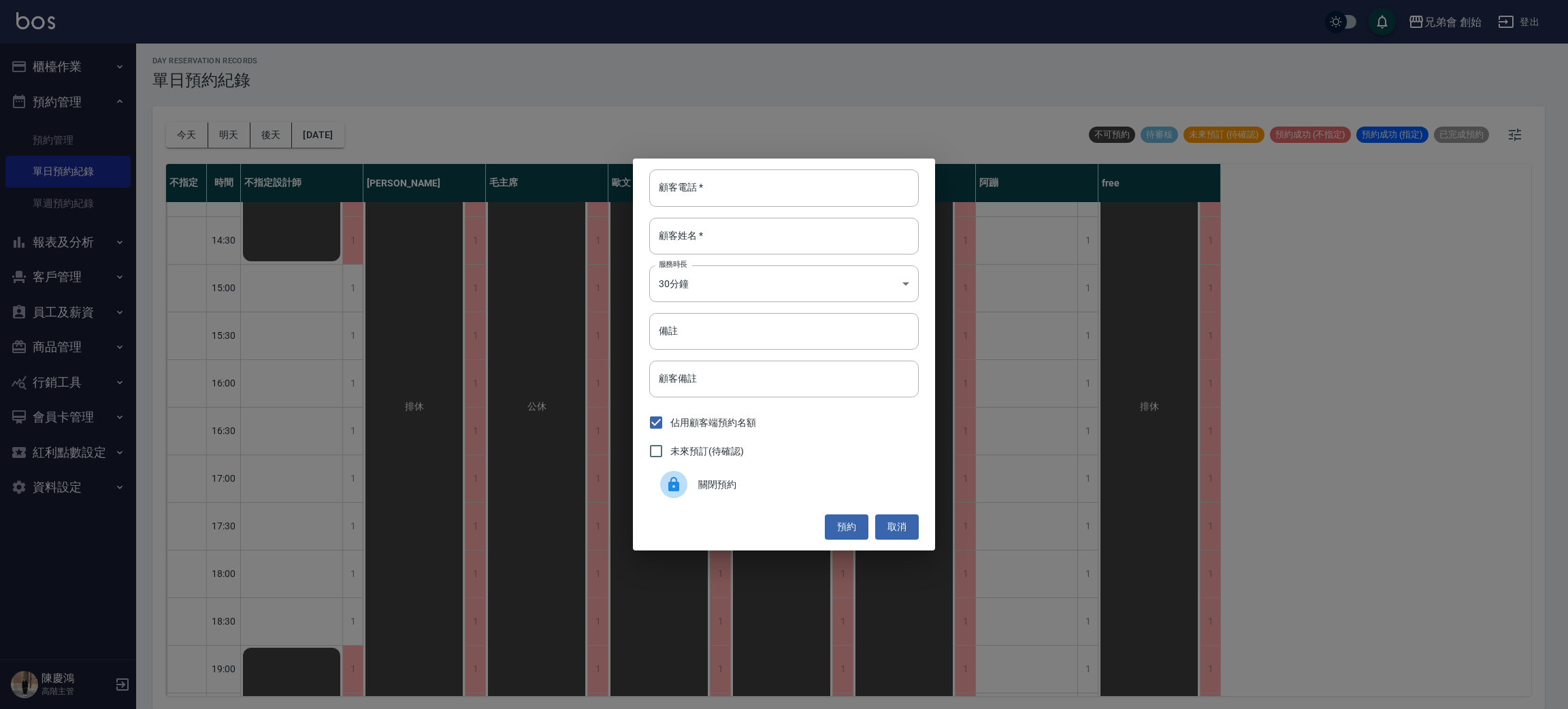
drag, startPoint x: 697, startPoint y: 471, endPoint x: 613, endPoint y: 452, distance: 86.1
click at [697, 469] on div "關閉預約" at bounding box center [784, 485] width 270 height 38
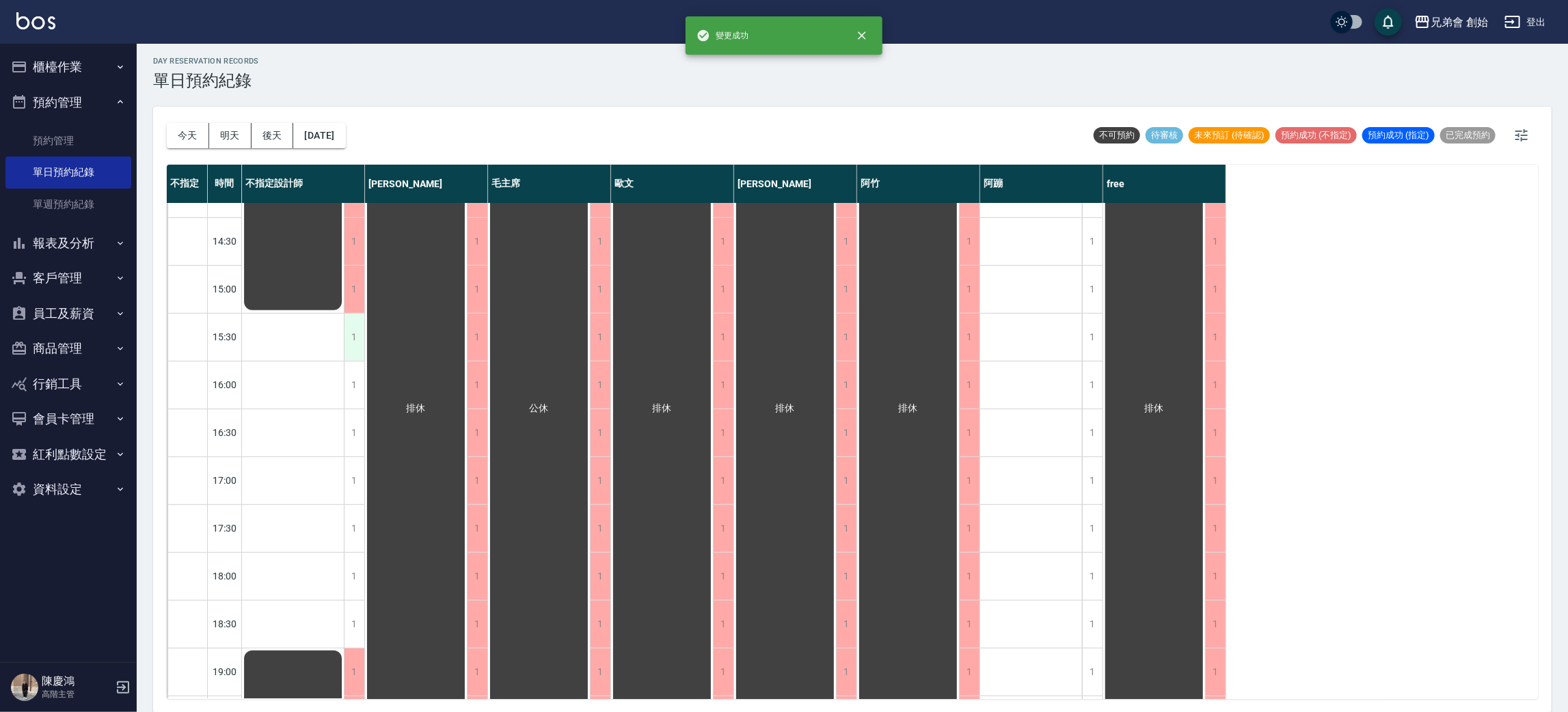
click at [352, 339] on div "1" at bounding box center [354, 337] width 21 height 47
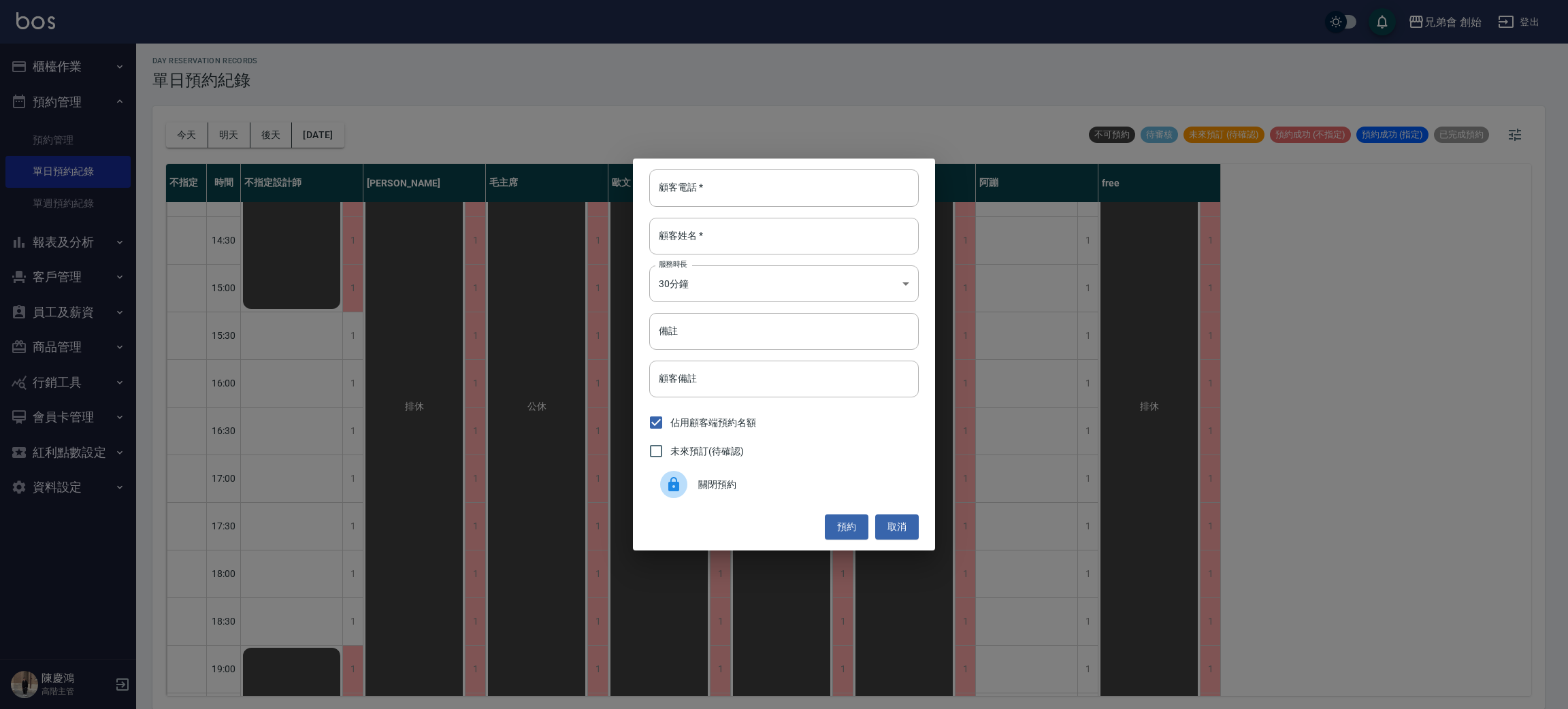
drag, startPoint x: 702, startPoint y: 481, endPoint x: 653, endPoint y: 475, distance: 49.4
click at [685, 479] on div "關閉預約" at bounding box center [784, 485] width 270 height 38
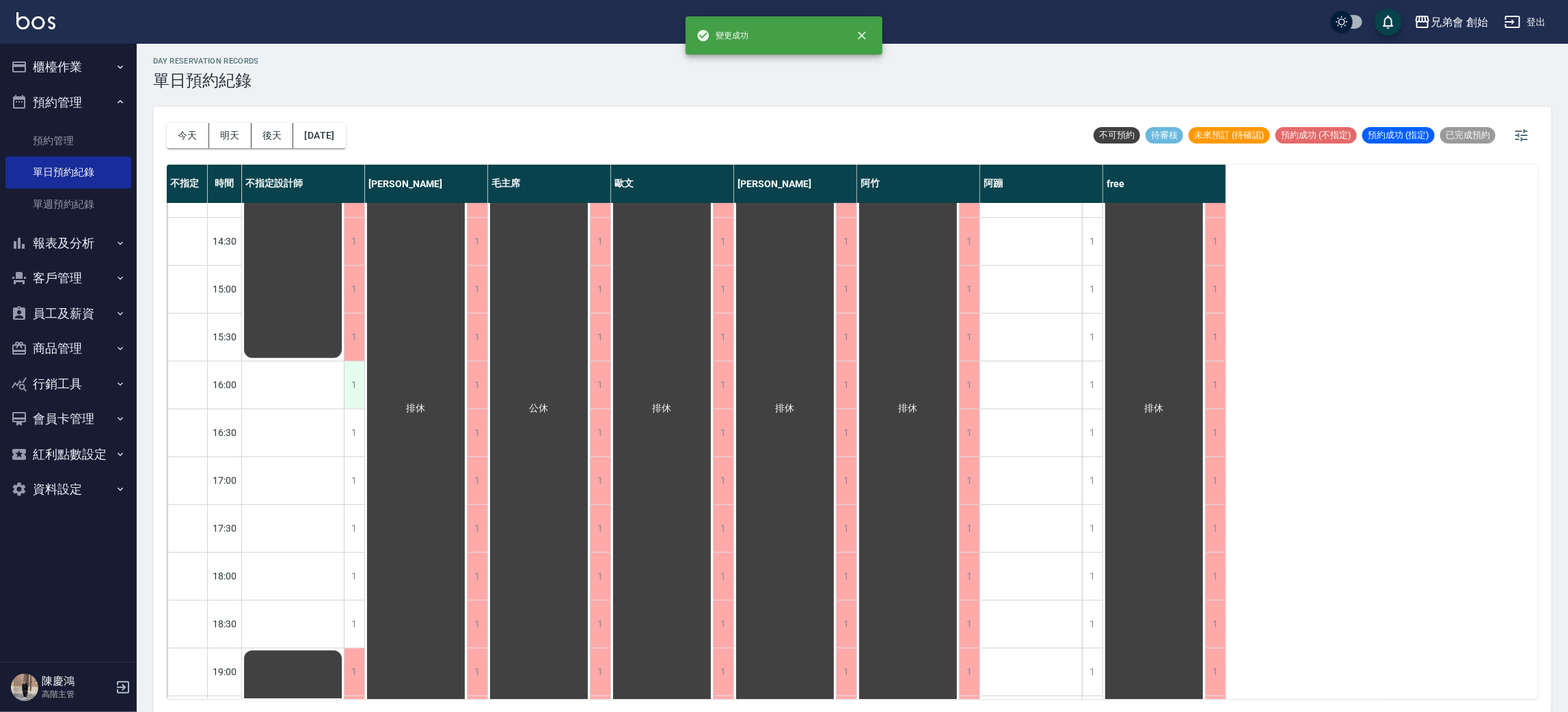
click at [358, 384] on div "1" at bounding box center [354, 385] width 21 height 47
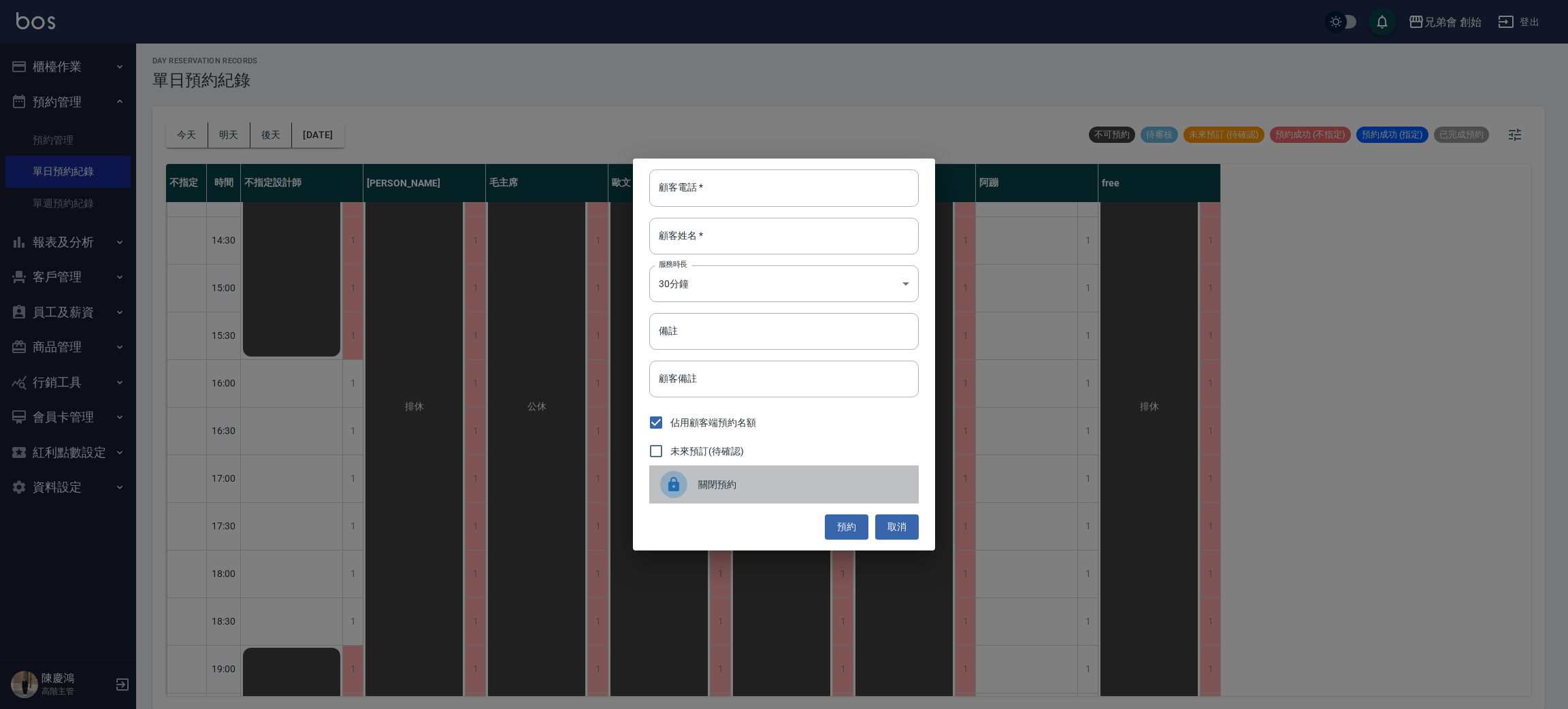
click at [687, 478] on div at bounding box center [680, 485] width 38 height 27
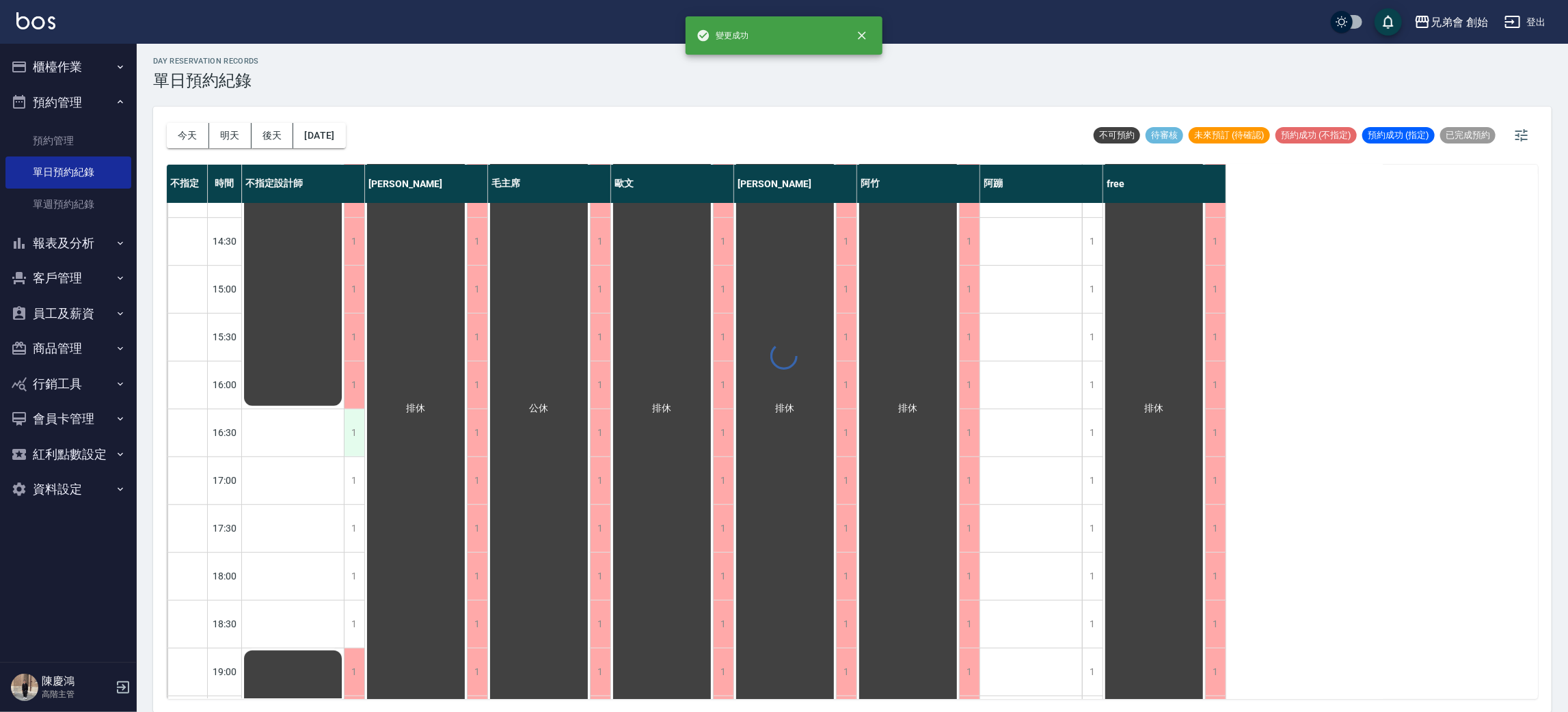
click at [342, 432] on div "排休 排休" at bounding box center [293, 384] width 103 height 1387
click at [354, 428] on div "1" at bounding box center [354, 432] width 21 height 47
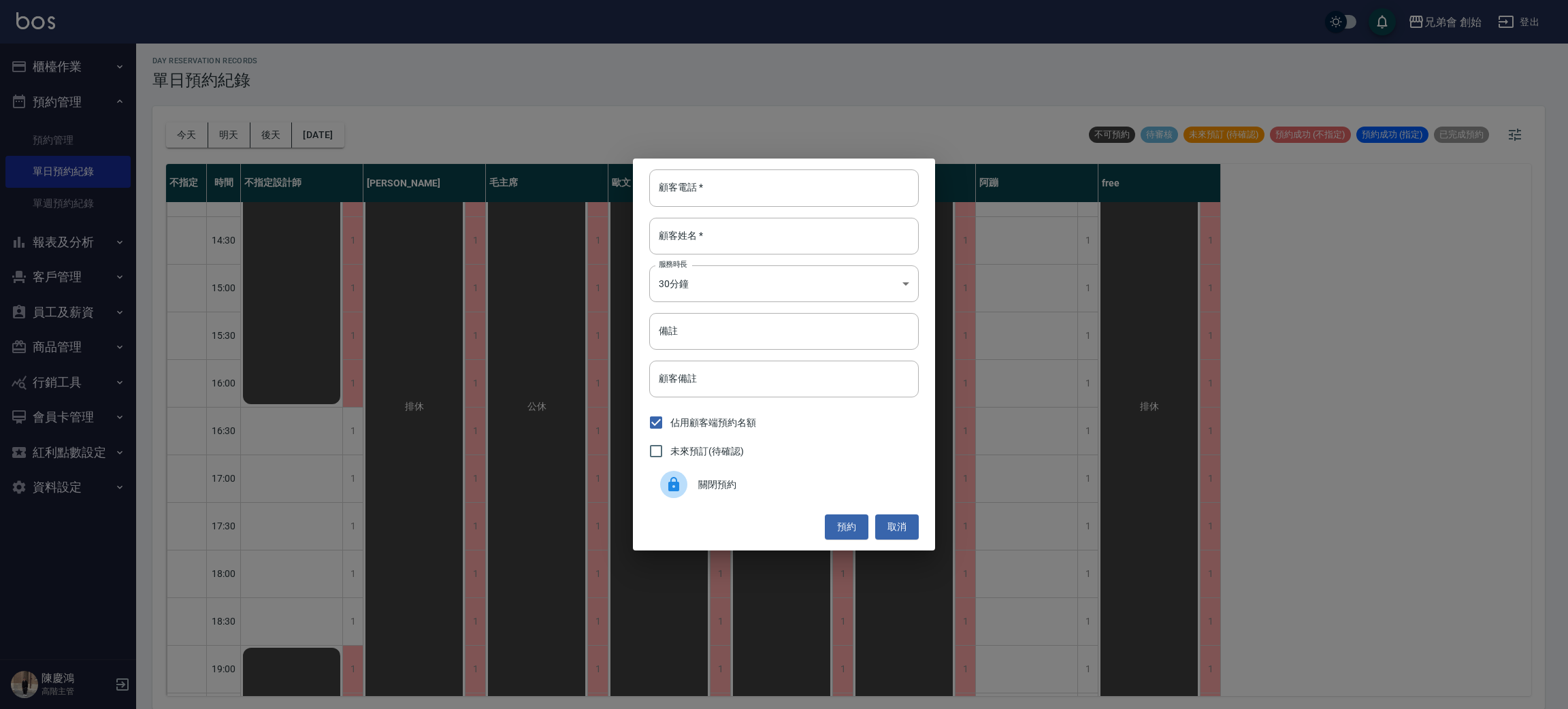
click at [642, 477] on div "顧客電話   * 顧客電話   * 顧客姓名   * 顧客姓名   * 服務時長 30分鐘 1 服務時長 備註 備註 顧客備註 顧客備註 佔用顧客端預約名額 …" at bounding box center [784, 354] width 302 height 392
click at [675, 477] on icon at bounding box center [674, 485] width 16 height 16
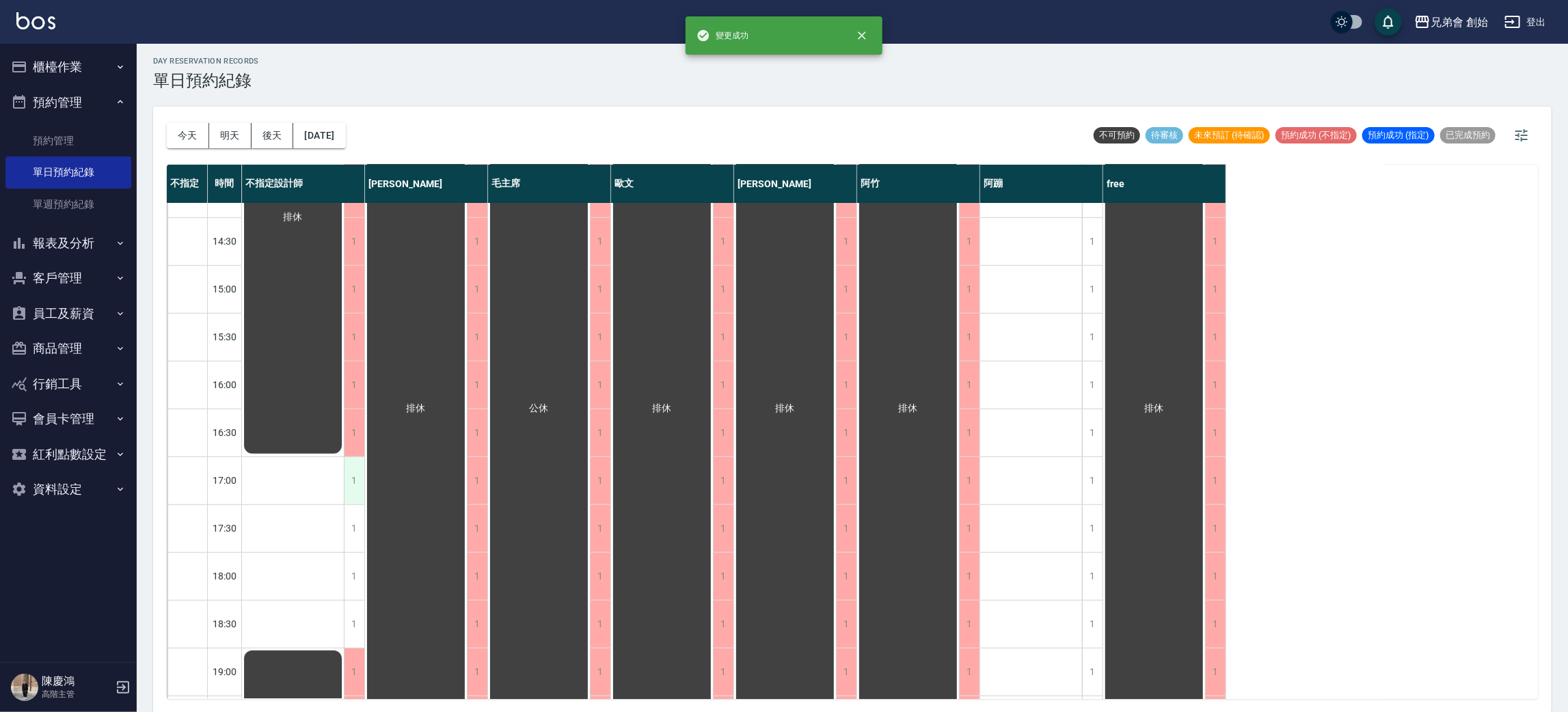
click at [351, 465] on div "1" at bounding box center [354, 481] width 21 height 47
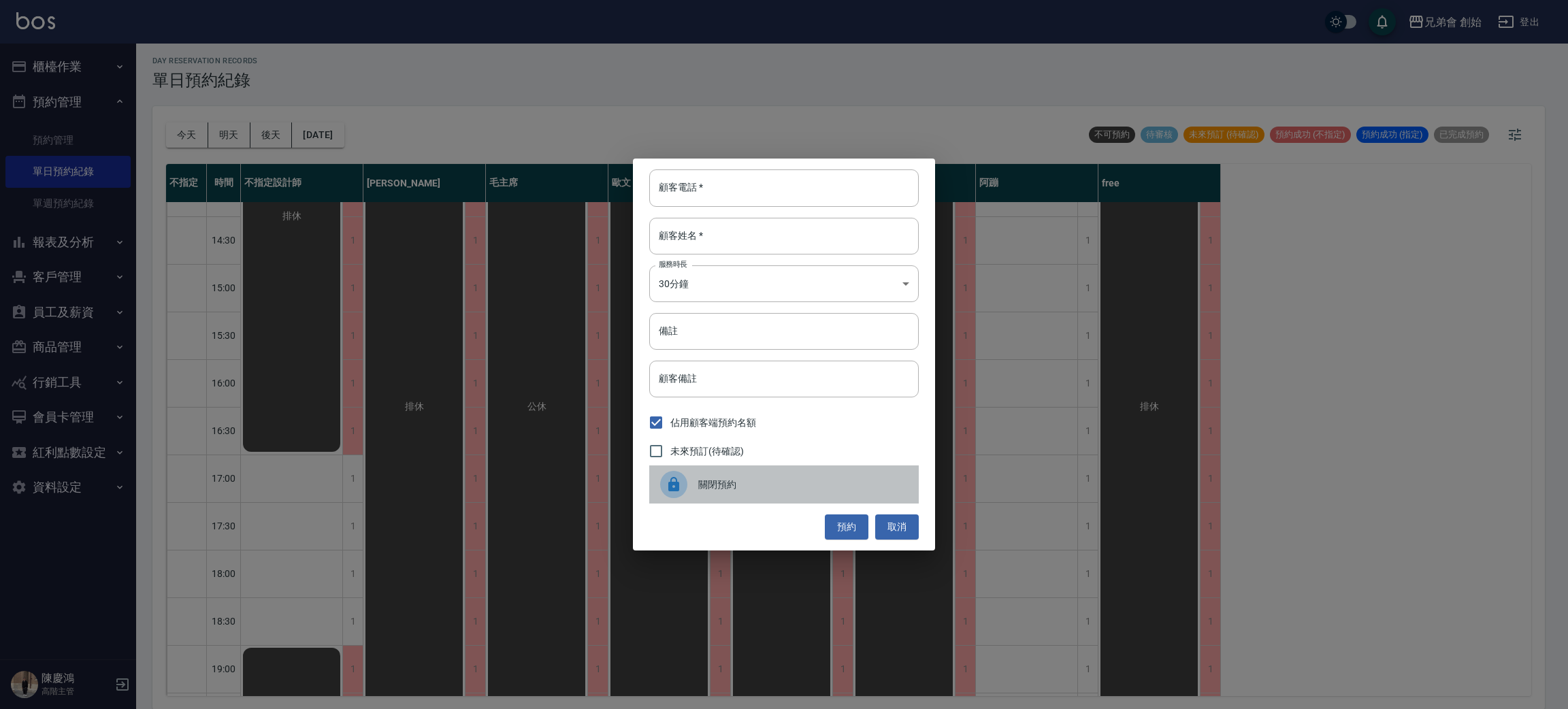
click at [762, 481] on span "關閉預約" at bounding box center [803, 485] width 210 height 14
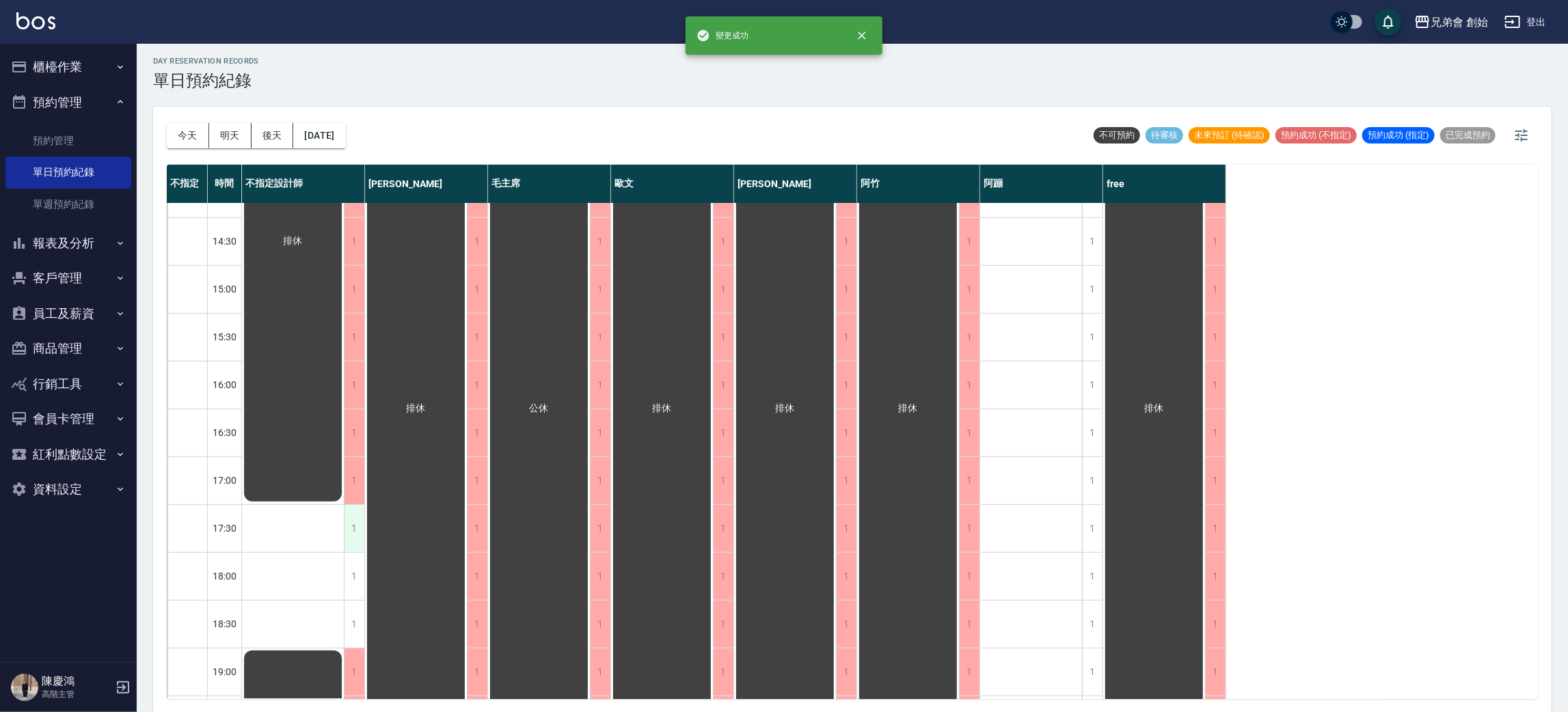
click at [352, 518] on div "1" at bounding box center [354, 528] width 21 height 47
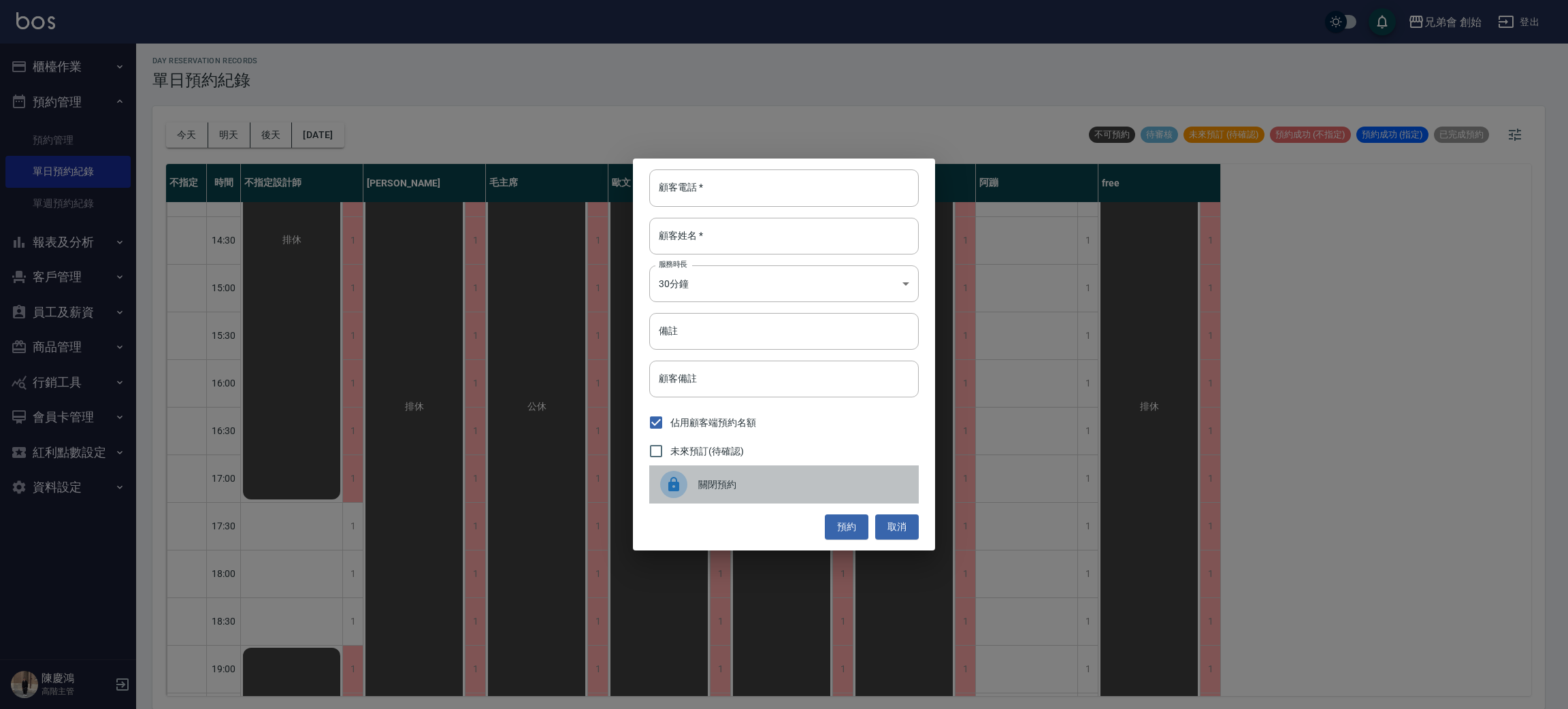
click at [705, 491] on span "關閉預約" at bounding box center [803, 485] width 210 height 14
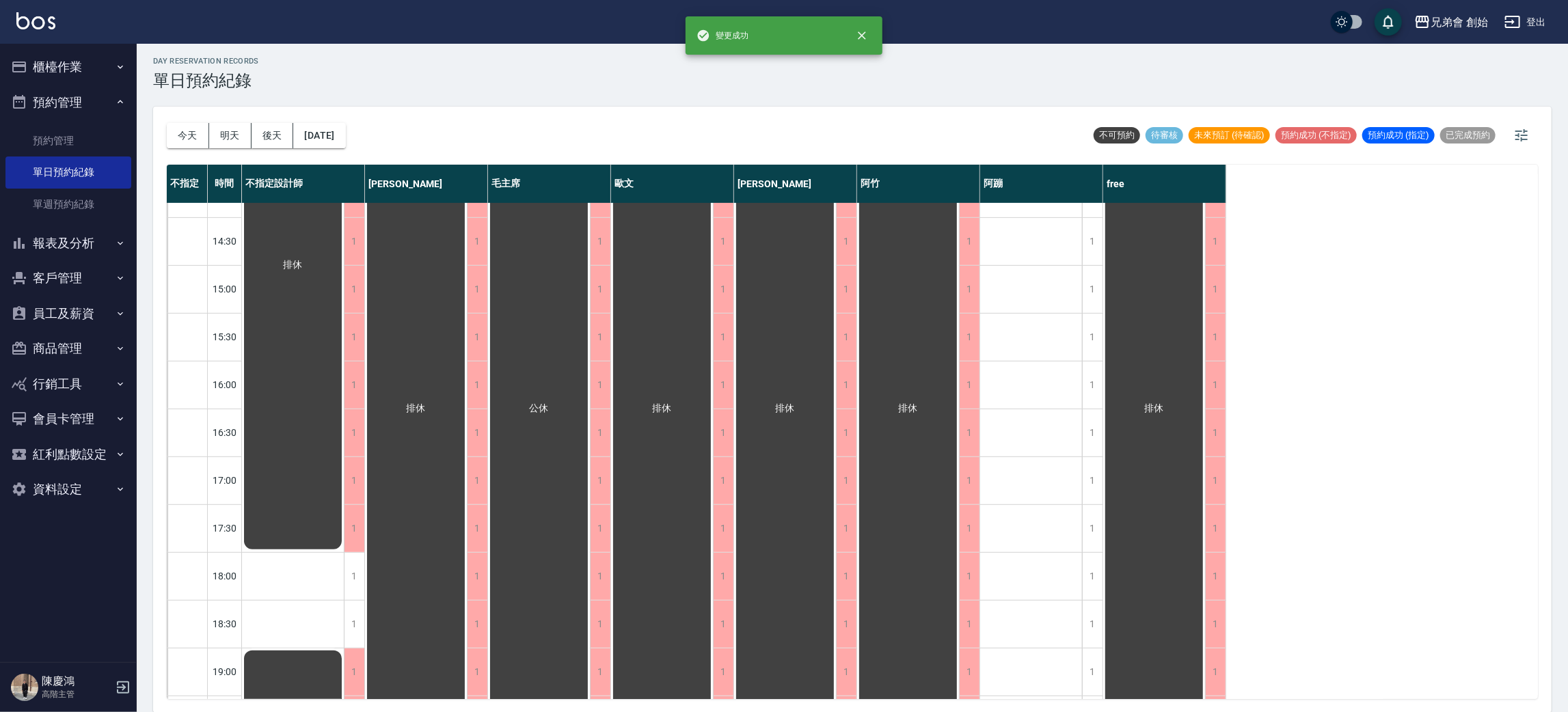
click at [344, 552] on div "排休" at bounding box center [293, 265] width 102 height 573
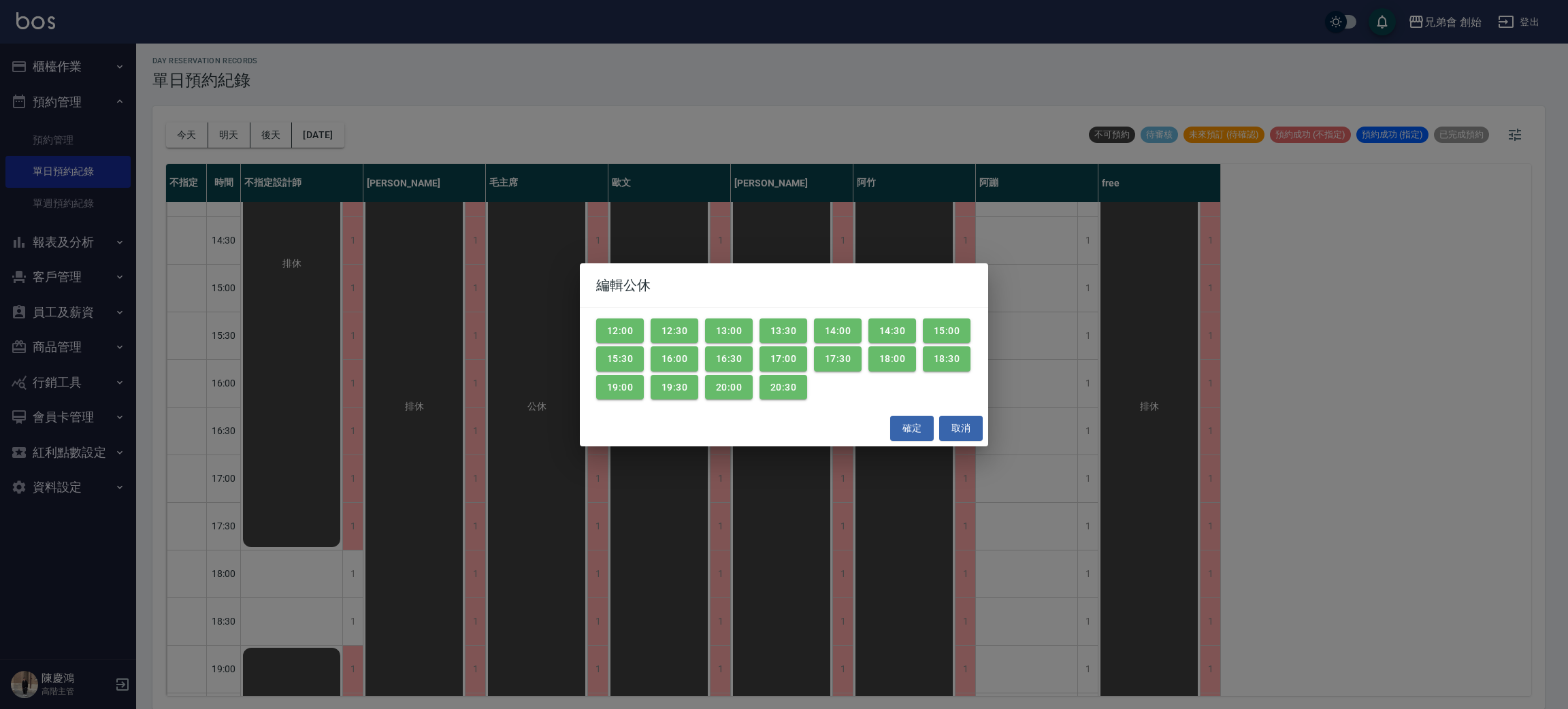
click at [358, 570] on div "編輯公休 12:00 12:30 13:00 13:30 14:00 14:30 15:00 15:30 16:00 16:30 17:00 17:30 18…" at bounding box center [784, 354] width 1568 height 709
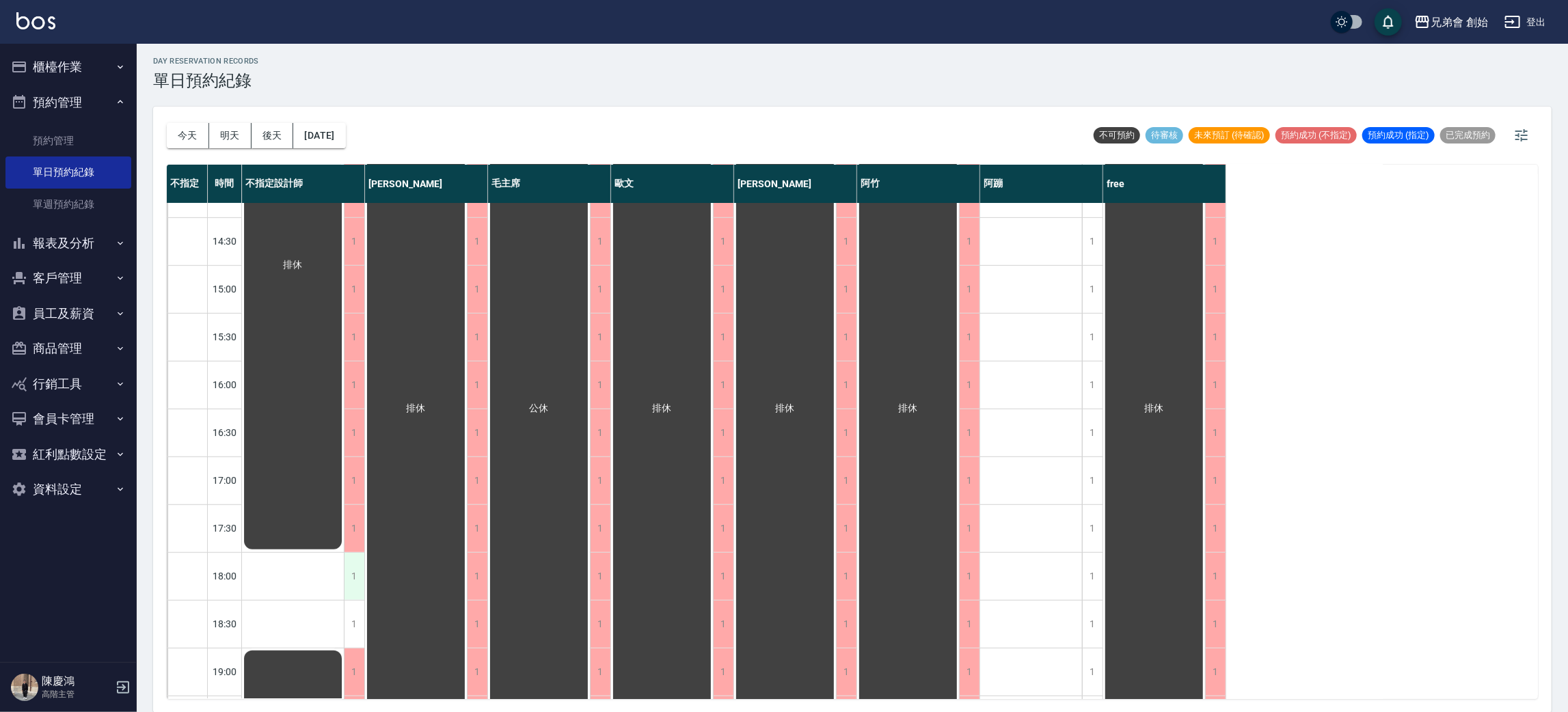
click at [360, 574] on div "1" at bounding box center [354, 576] width 21 height 47
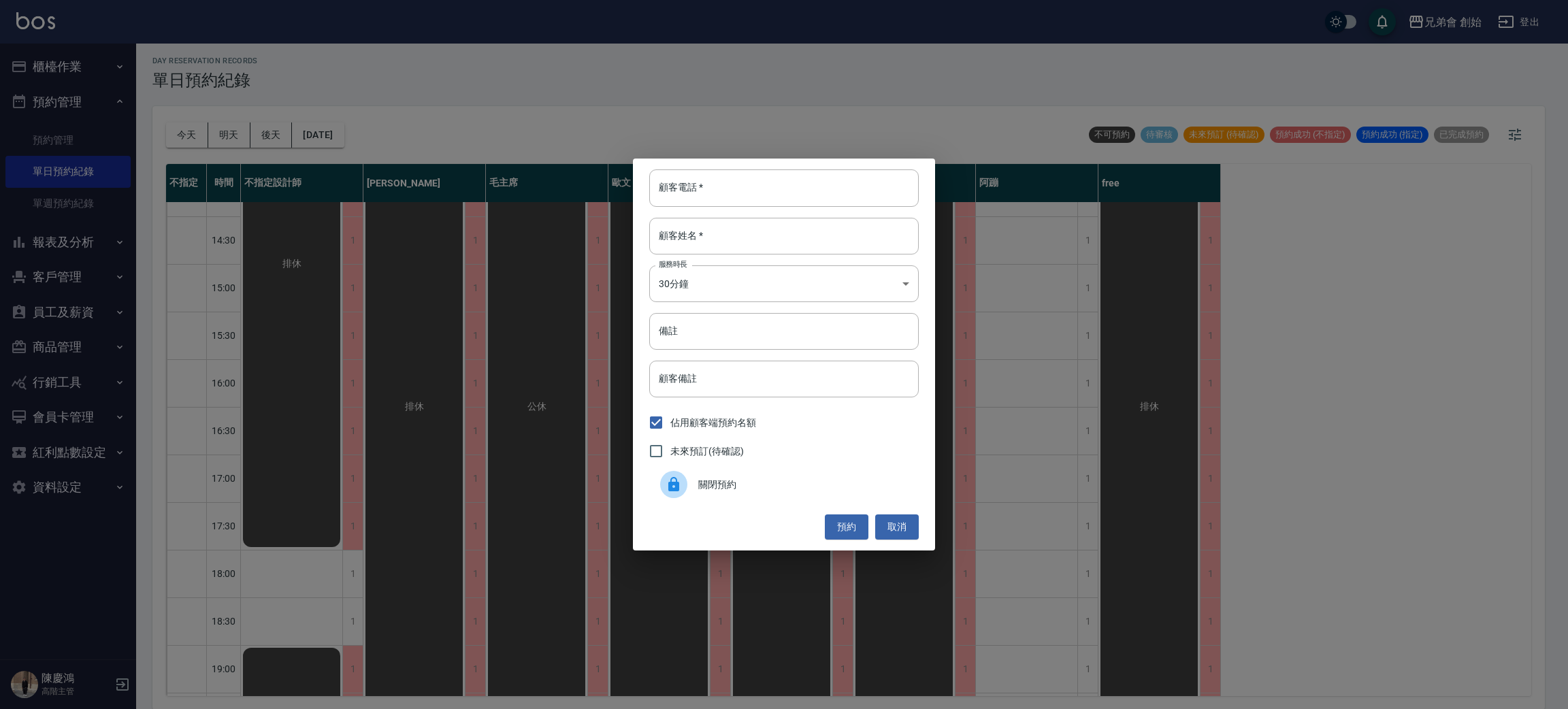
click at [706, 495] on div "關閉預約" at bounding box center [784, 485] width 270 height 38
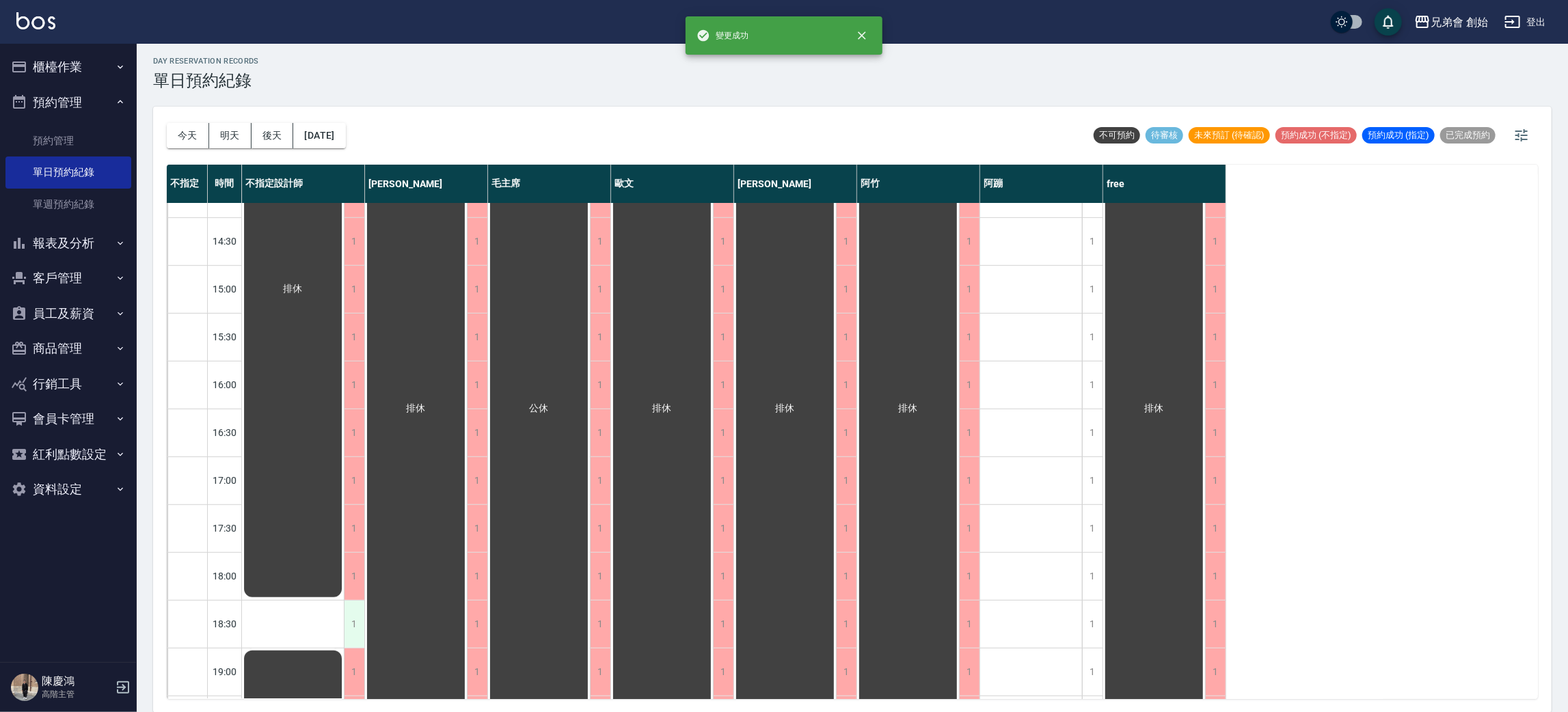
click at [351, 613] on div "1" at bounding box center [354, 624] width 21 height 47
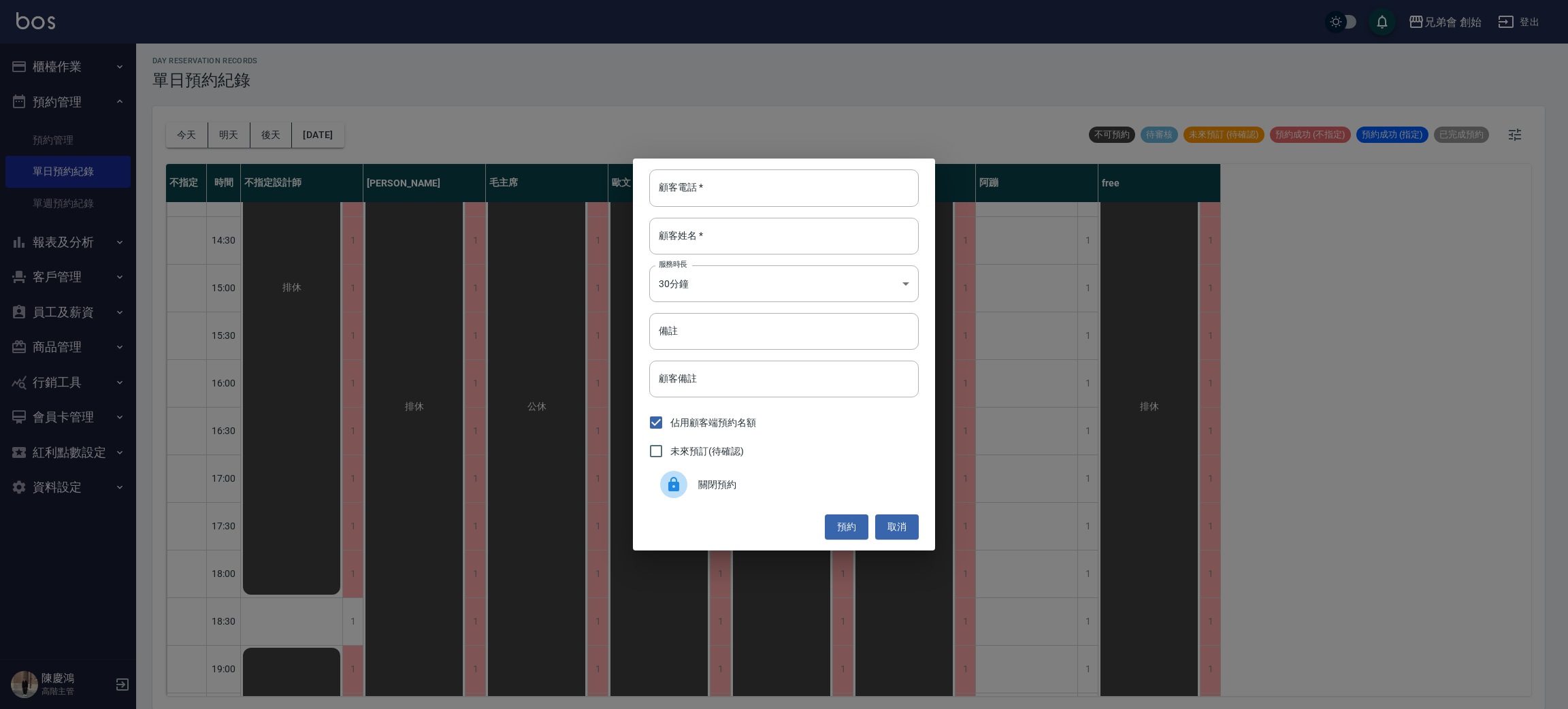
click at [684, 491] on div at bounding box center [674, 485] width 27 height 27
